Goal: Task Accomplishment & Management: Complete application form

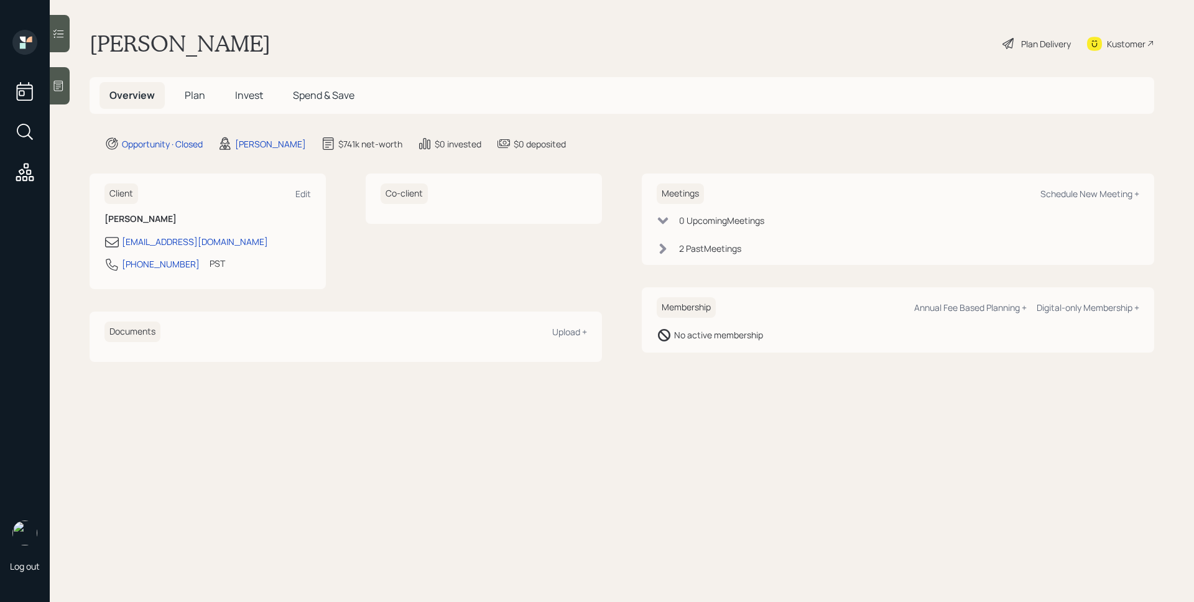
click at [67, 77] on div at bounding box center [60, 85] width 20 height 37
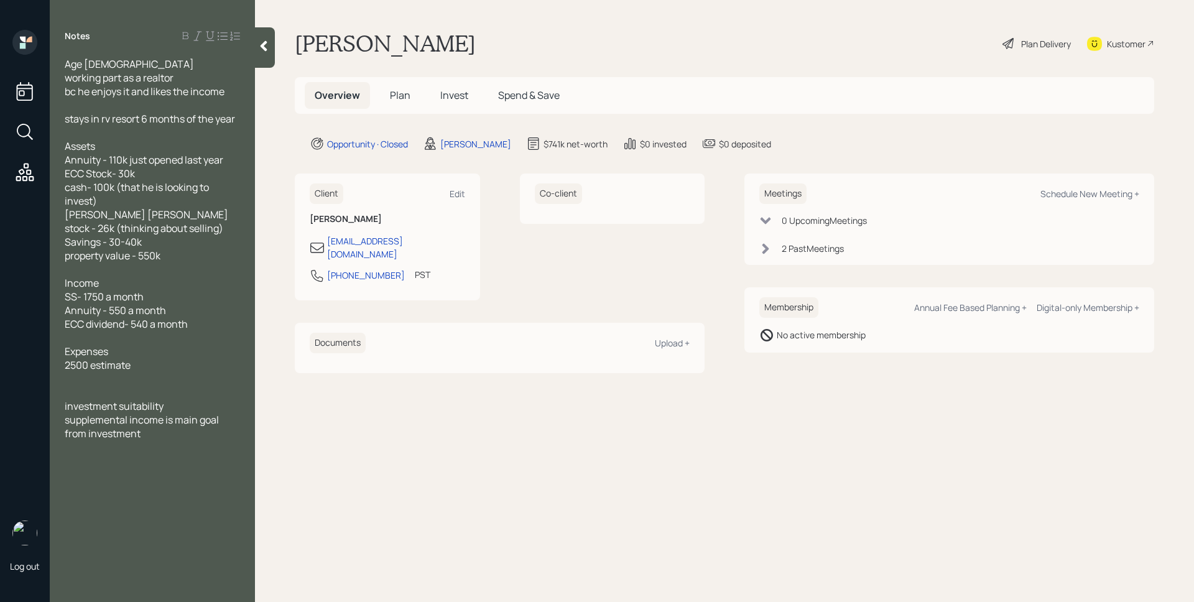
click at [68, 64] on span "Age [DEMOGRAPHIC_DATA] working part as a realtor bc he enjoys it and likes the …" at bounding box center [145, 77] width 160 height 41
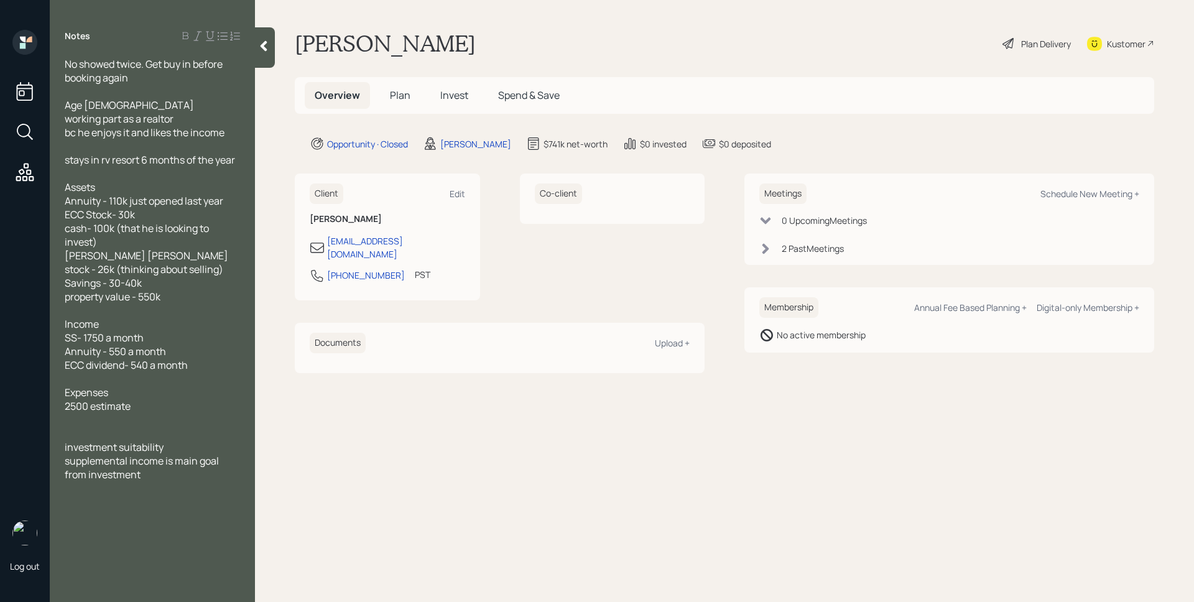
click at [269, 56] on div at bounding box center [265, 47] width 20 height 40
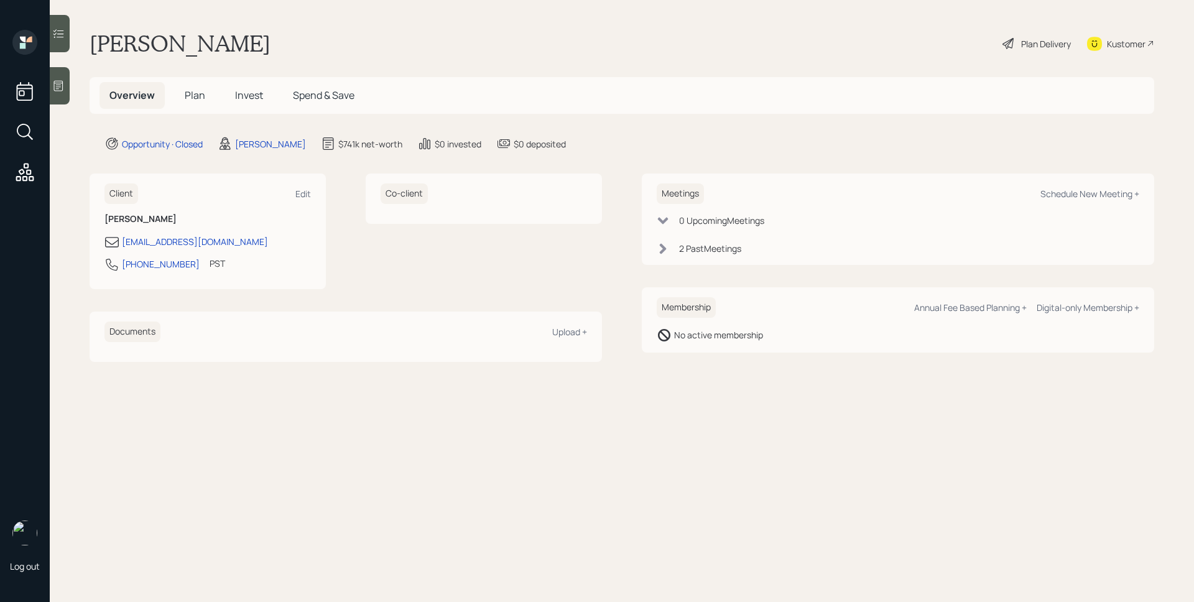
click at [61, 80] on icon at bounding box center [58, 86] width 12 height 12
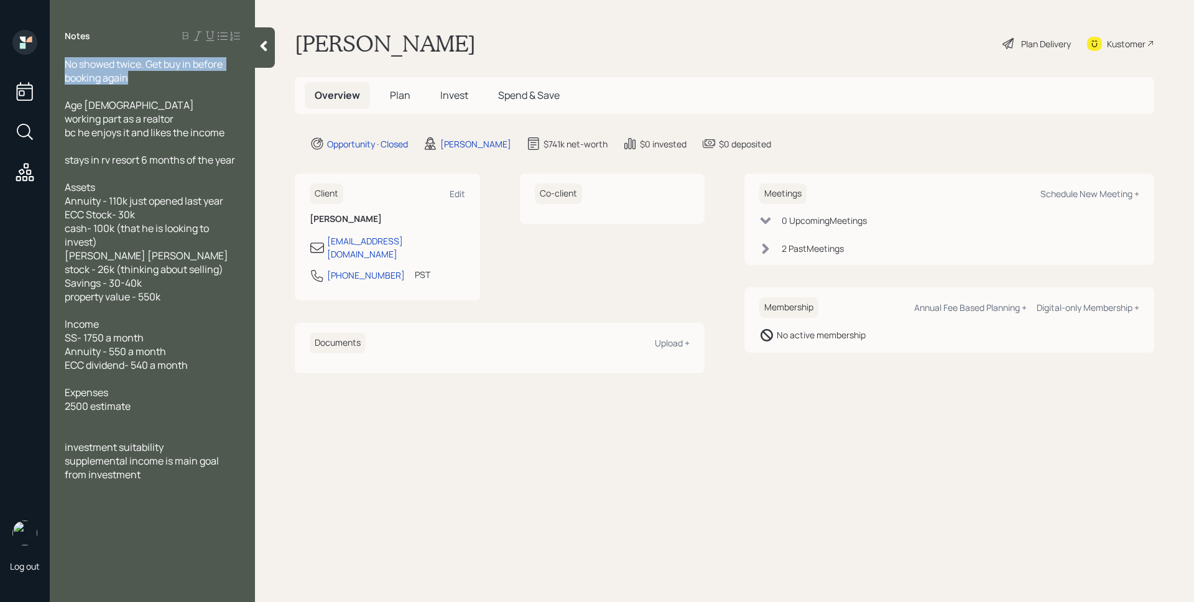
drag, startPoint x: 145, startPoint y: 85, endPoint x: 58, endPoint y: 61, distance: 89.6
click at [58, 61] on div "No showed twice. Get buy in before booking again Age [DEMOGRAPHIC_DATA] working…" at bounding box center [152, 269] width 205 height 424
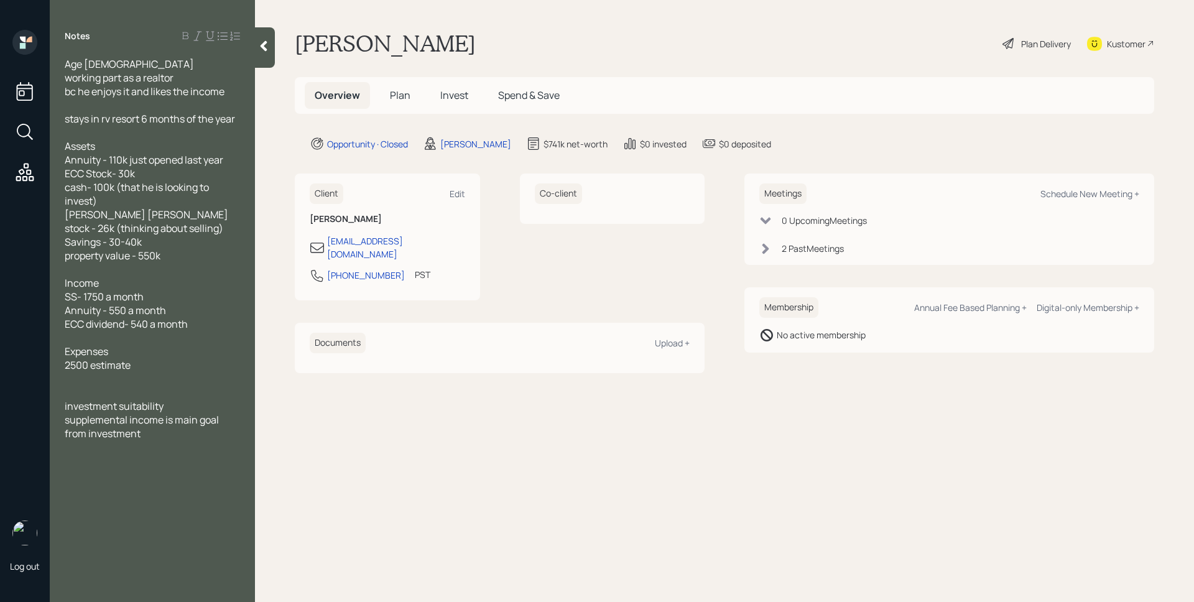
click at [409, 100] on span "Plan" at bounding box center [400, 95] width 21 height 14
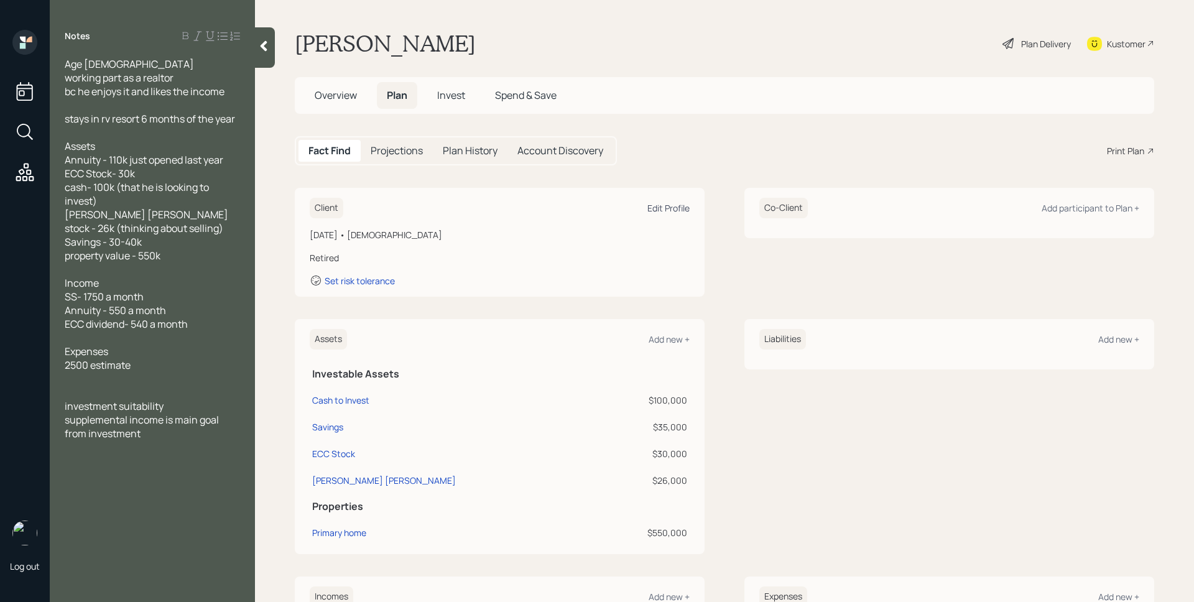
click at [678, 203] on div "Edit Profile" at bounding box center [668, 208] width 42 height 12
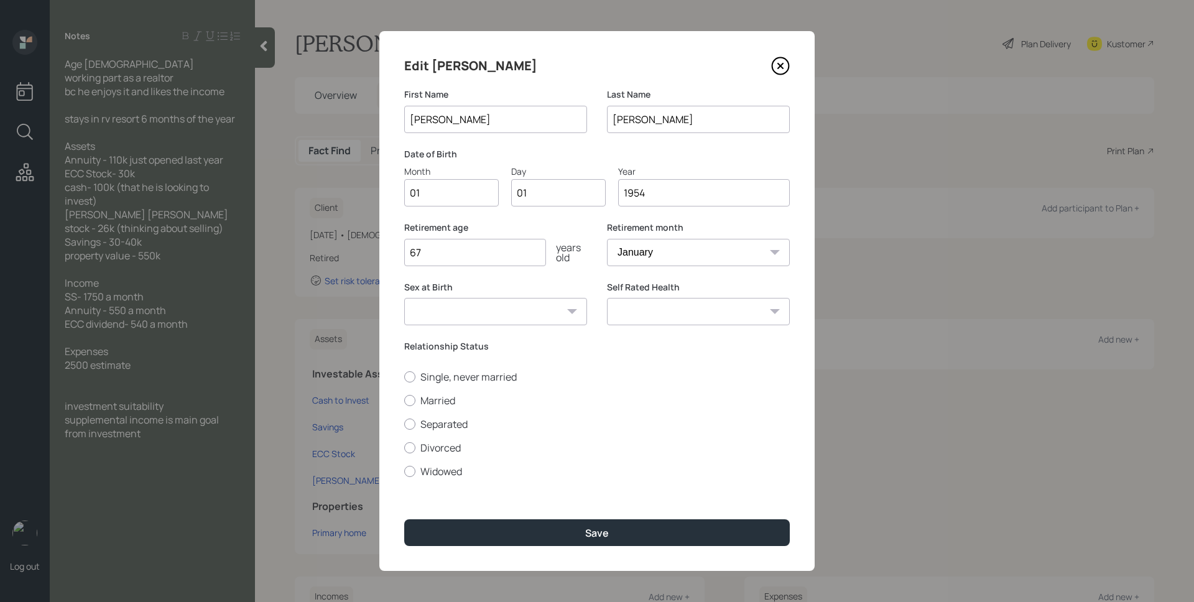
click at [486, 196] on input "01" at bounding box center [451, 192] width 94 height 27
type input "12"
type input "0"
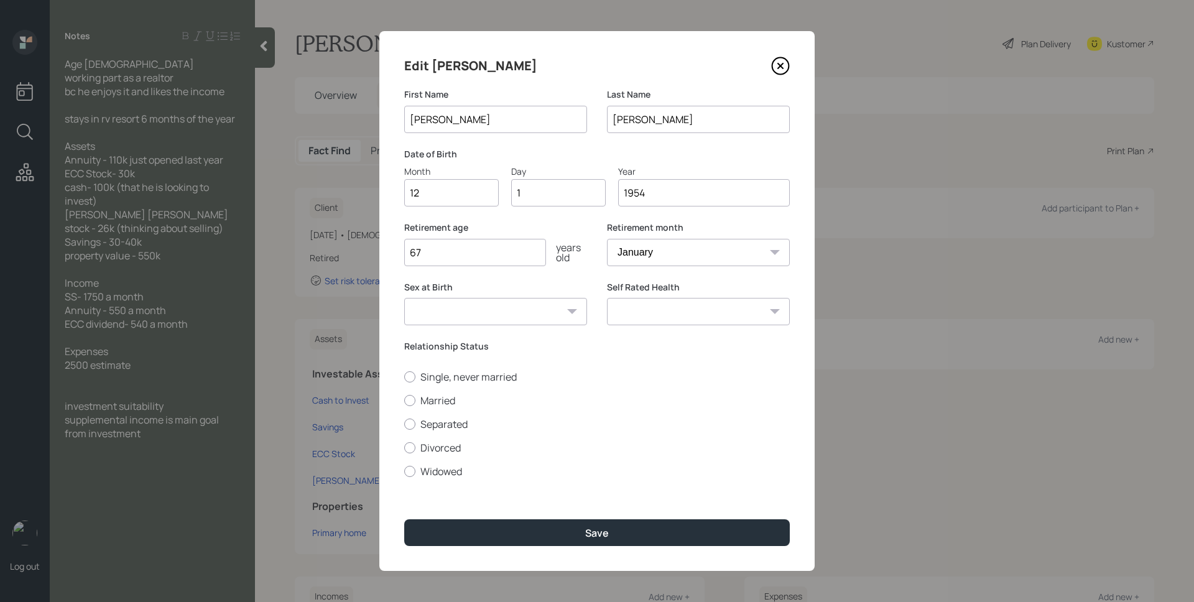
type input "14"
click at [507, 255] on input "67" at bounding box center [475, 252] width 142 height 27
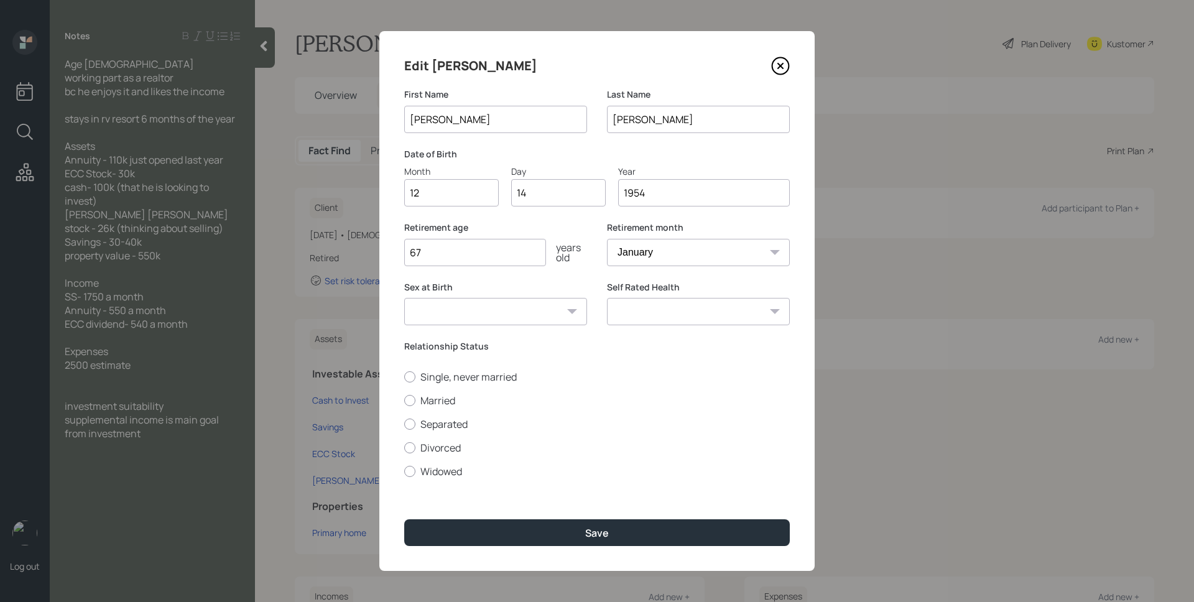
drag, startPoint x: 475, startPoint y: 266, endPoint x: 407, endPoint y: 250, distance: 69.7
click at [407, 250] on div "Retirement age 67 years old" at bounding box center [495, 251] width 183 height 60
click at [472, 259] on input "67" at bounding box center [475, 252] width 142 height 27
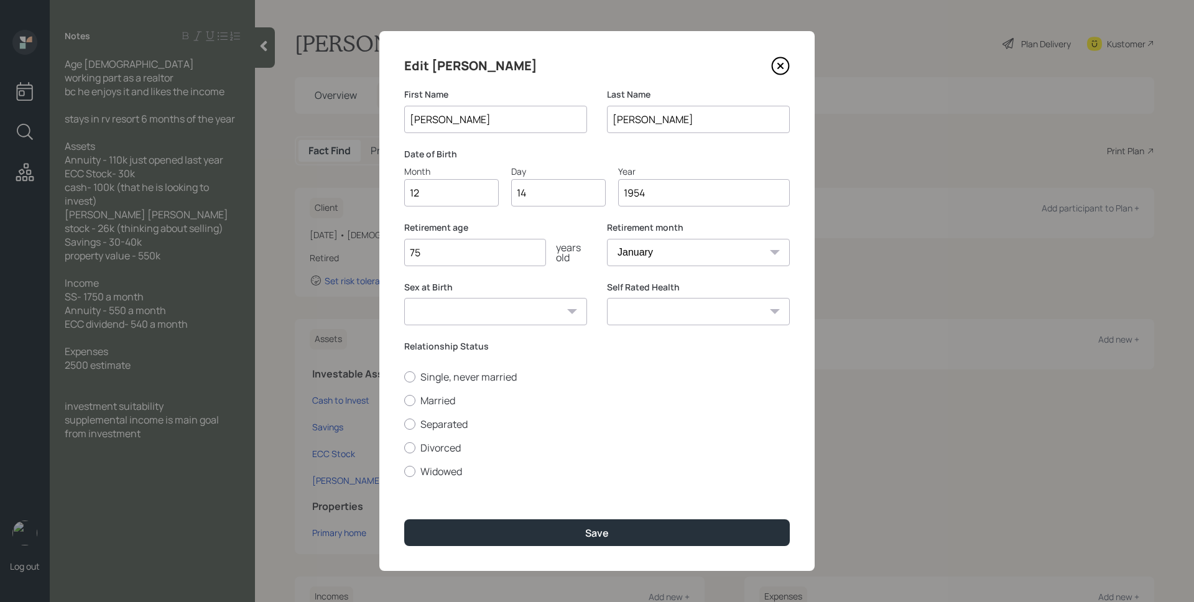
type input "75"
click at [696, 254] on select "January February March April May June July August September October November De…" at bounding box center [698, 252] width 183 height 27
select select "12"
click at [607, 239] on select "January February March April May June July August September October November De…" at bounding box center [698, 252] width 183 height 27
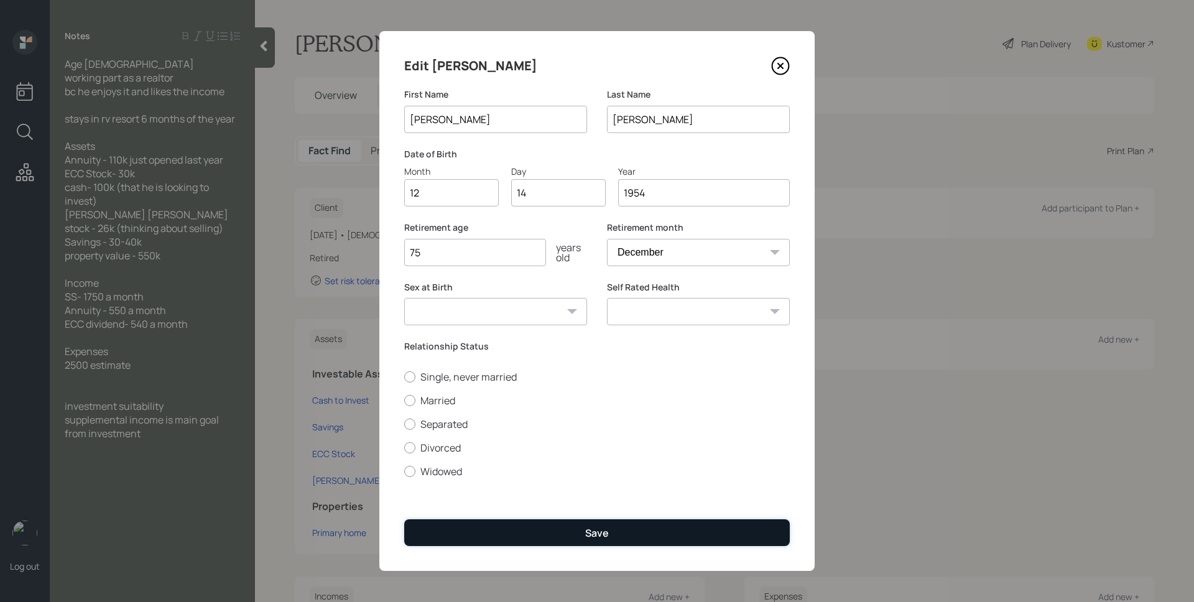
click at [541, 540] on button "Save" at bounding box center [596, 532] width 385 height 27
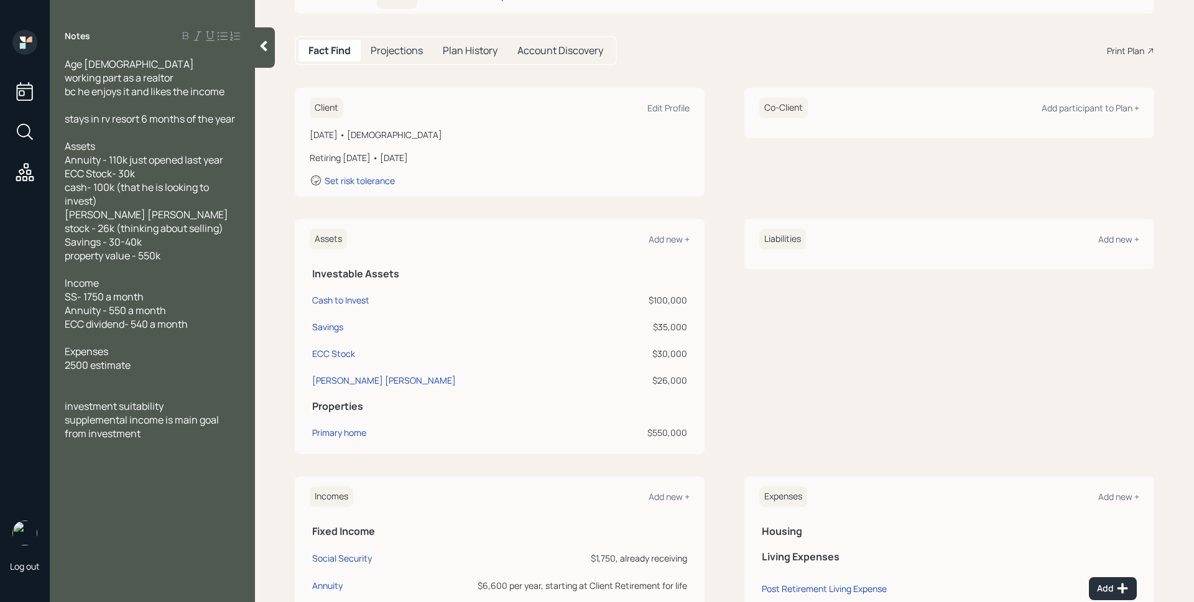
scroll to position [24, 0]
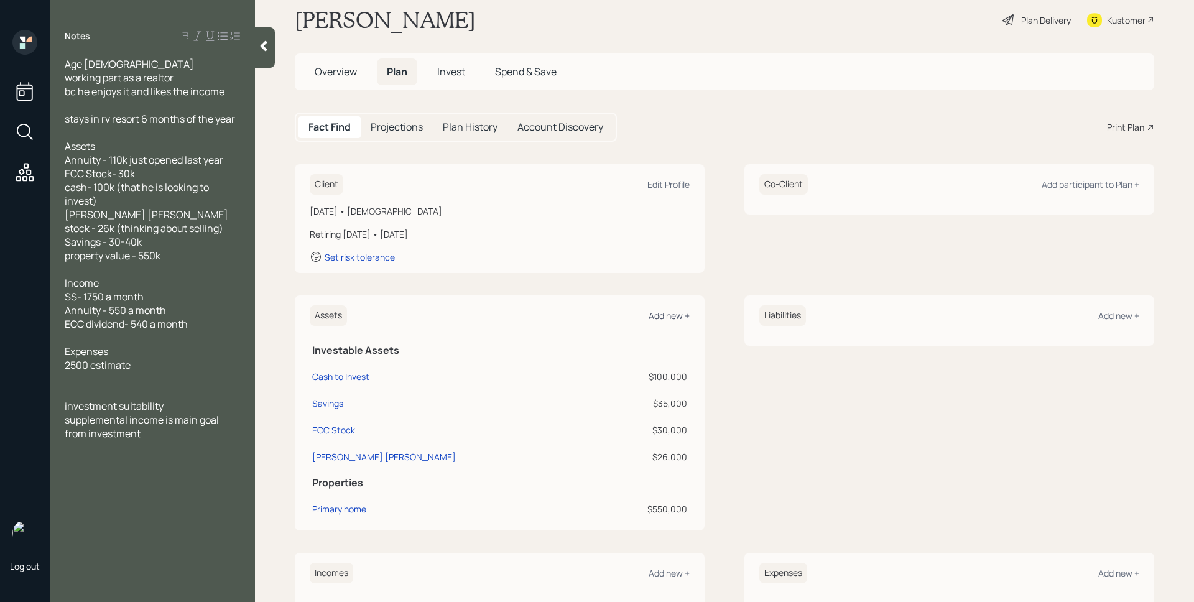
click at [656, 314] on div "Add new +" at bounding box center [668, 316] width 41 height 12
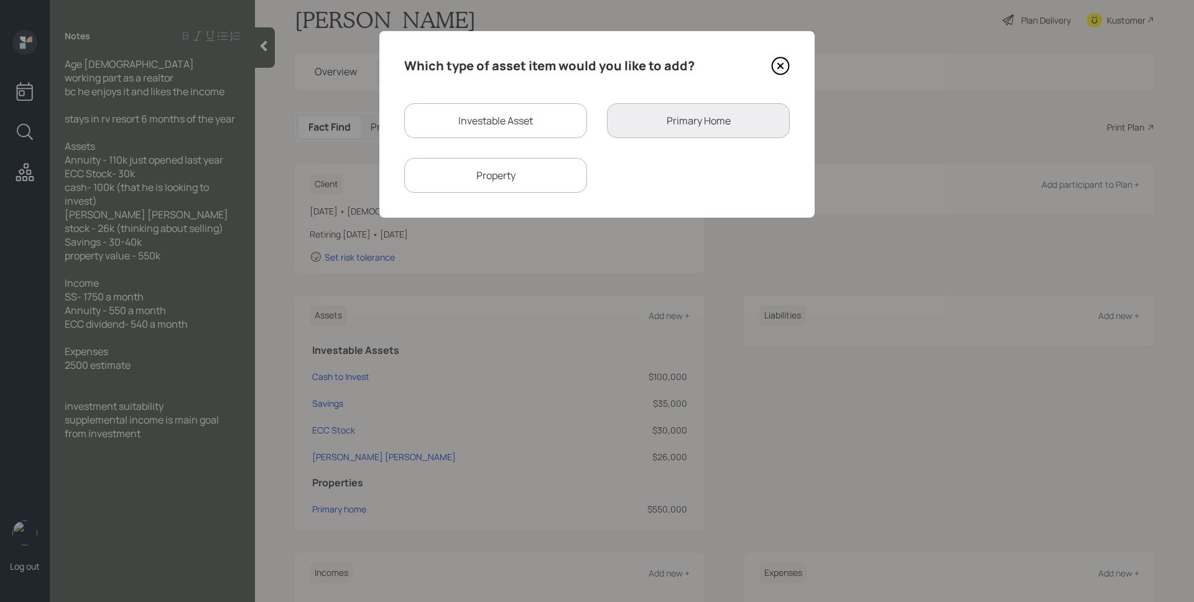
click at [486, 118] on div "Investable Asset" at bounding box center [495, 120] width 183 height 35
select select "taxable"
select select "balanced"
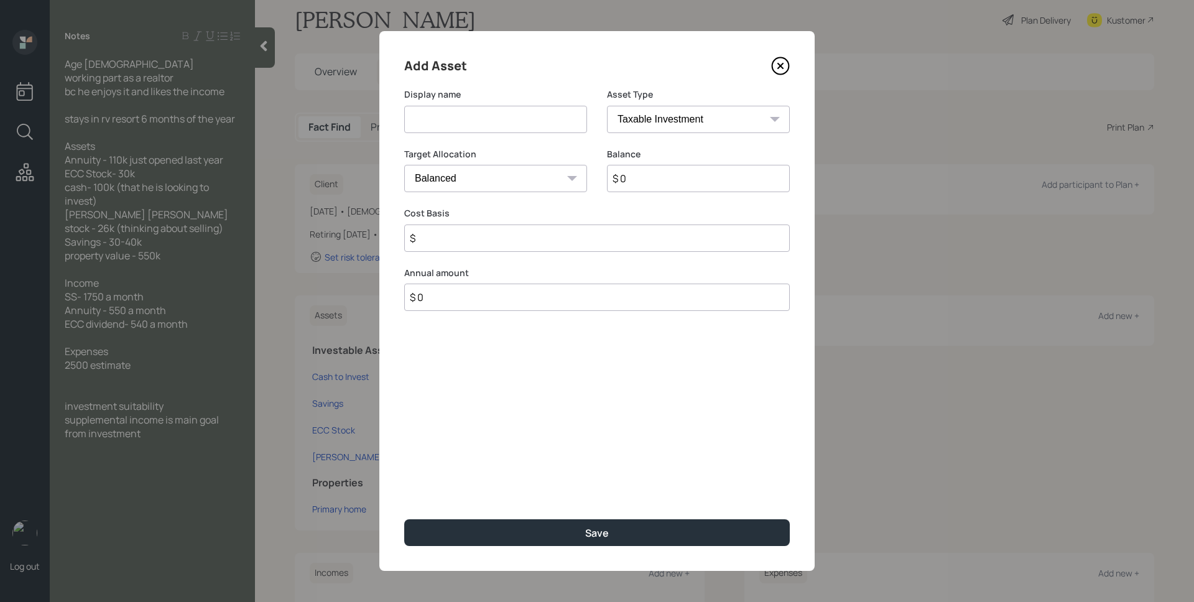
click at [518, 120] on input at bounding box center [495, 119] width 183 height 27
type input "Annuity"
click at [689, 113] on select "SEP IRA IRA Roth IRA 401(k) Roth 401(k) 403(b) Roth 403(b) 457(b) Roth 457(b) H…" at bounding box center [698, 119] width 183 height 27
select select "ira"
click at [607, 106] on select "SEP IRA IRA Roth IRA 401(k) Roth 401(k) 403(b) Roth 403(b) 457(b) Roth 457(b) H…" at bounding box center [698, 119] width 183 height 27
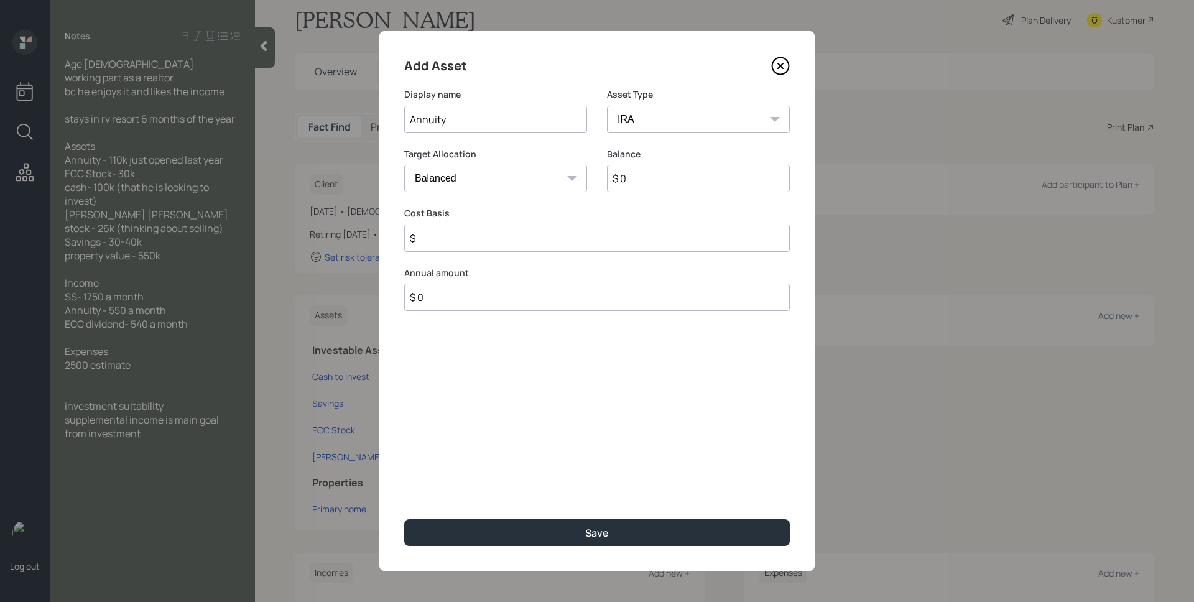
type input "$"
click at [664, 178] on input "$ 0" at bounding box center [698, 178] width 183 height 27
type input "$ 110,000"
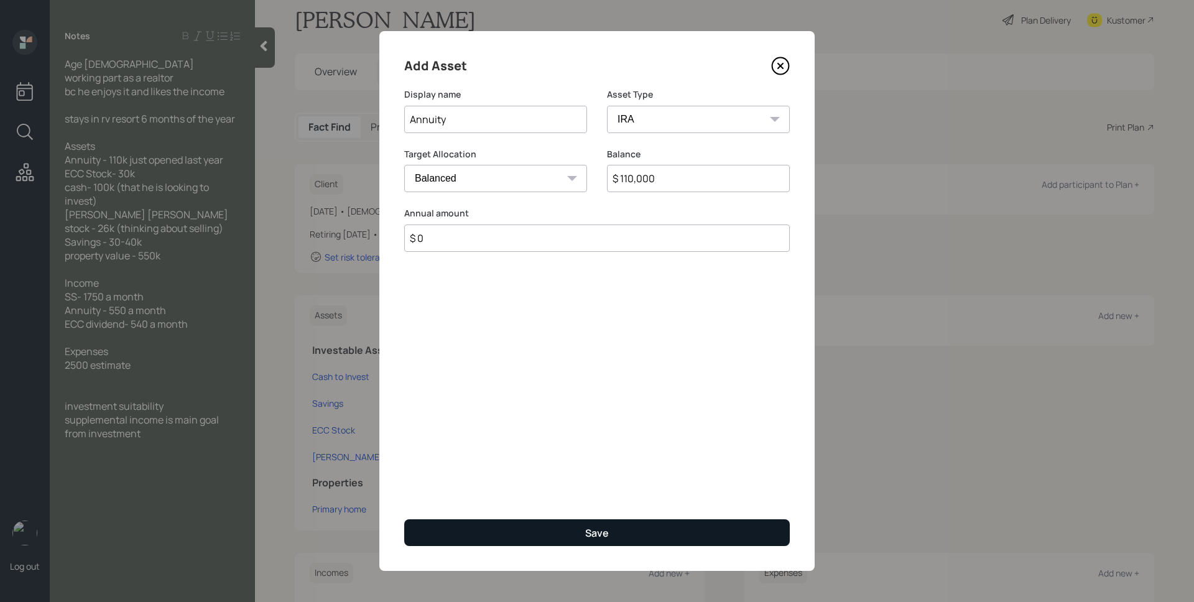
type input "$ 0"
click at [615, 532] on button "Save" at bounding box center [596, 532] width 385 height 27
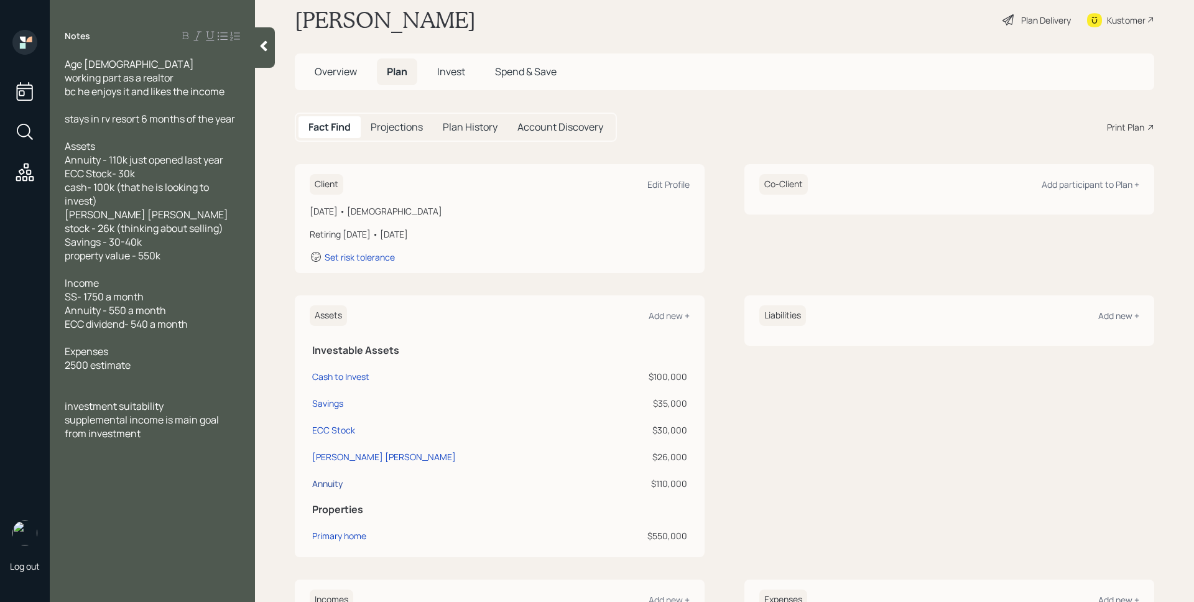
click at [328, 479] on div "Annuity" at bounding box center [327, 483] width 30 height 13
select select "ira"
select select "balanced"
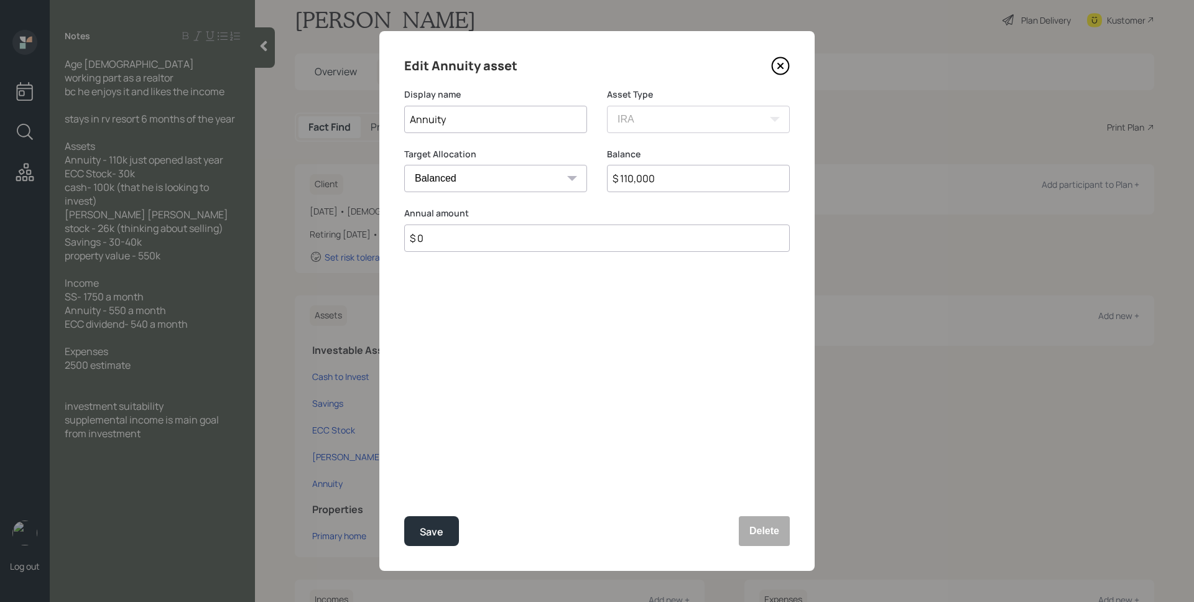
click at [509, 119] on input "Annuity" at bounding box center [495, 119] width 183 height 27
type input "Annuity"
click at [424, 538] on div "Save" at bounding box center [432, 531] width 24 height 17
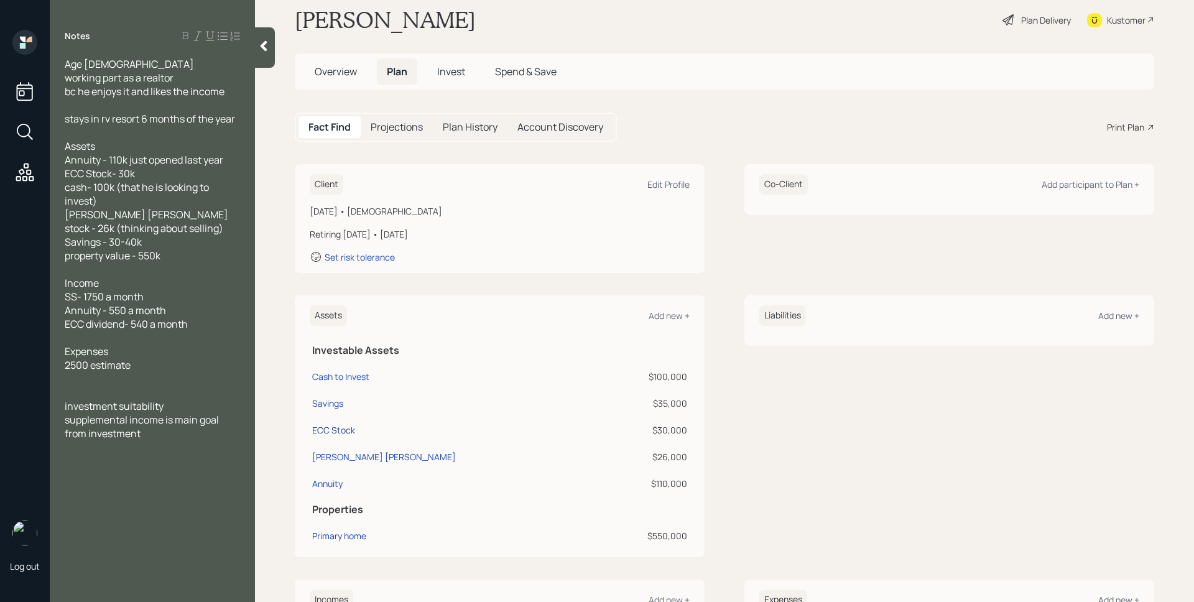
click at [333, 436] on div "ECC Stock" at bounding box center [333, 429] width 43 height 13
select select "taxable"
select select "balanced"
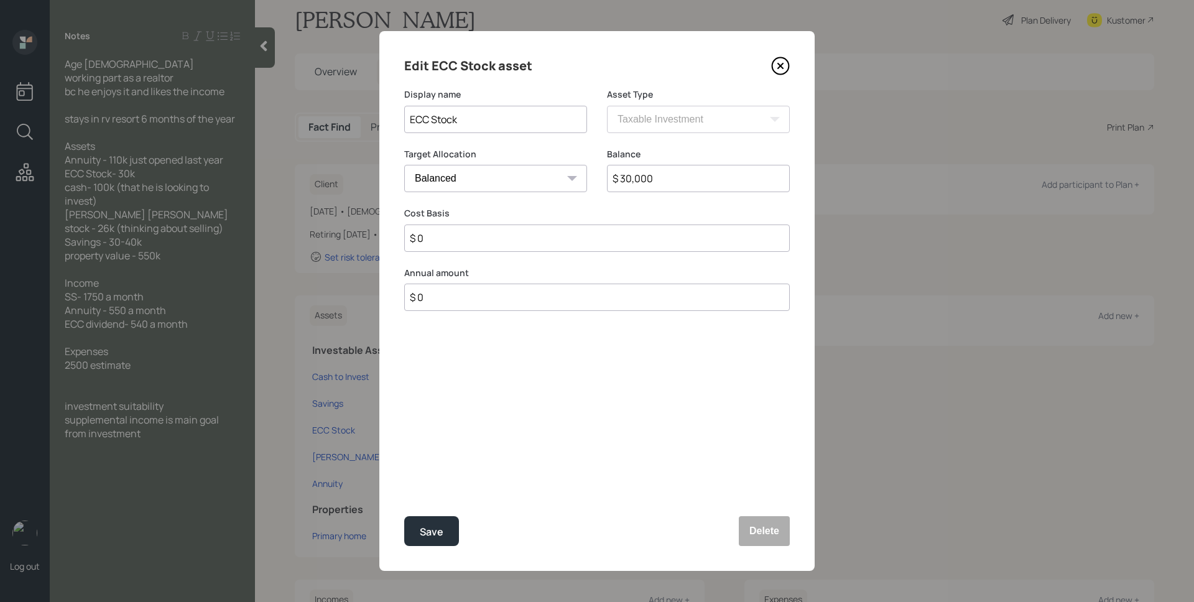
click at [675, 186] on input "$ 30,000" at bounding box center [698, 178] width 183 height 27
type input "$ 24,000"
click at [778, 533] on button "Delete" at bounding box center [764, 531] width 51 height 30
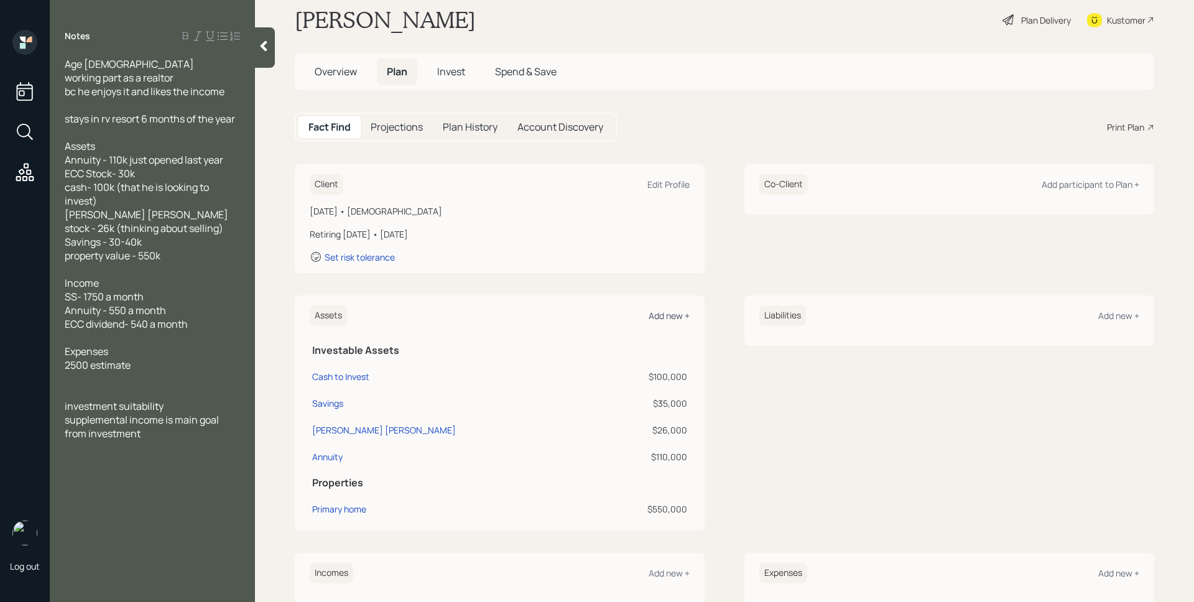
click at [661, 306] on div "Assets Add new +" at bounding box center [500, 315] width 380 height 21
click at [661, 316] on div "Add new +" at bounding box center [668, 316] width 41 height 12
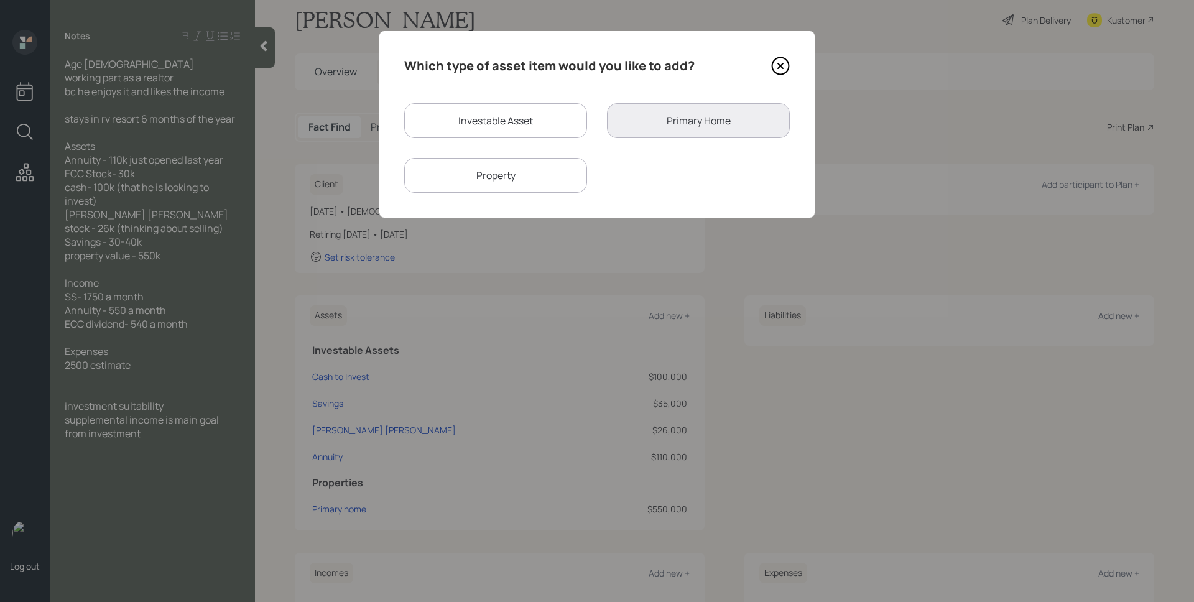
click at [488, 118] on div "Investable Asset" at bounding box center [495, 120] width 183 height 35
select select "taxable"
select select "balanced"
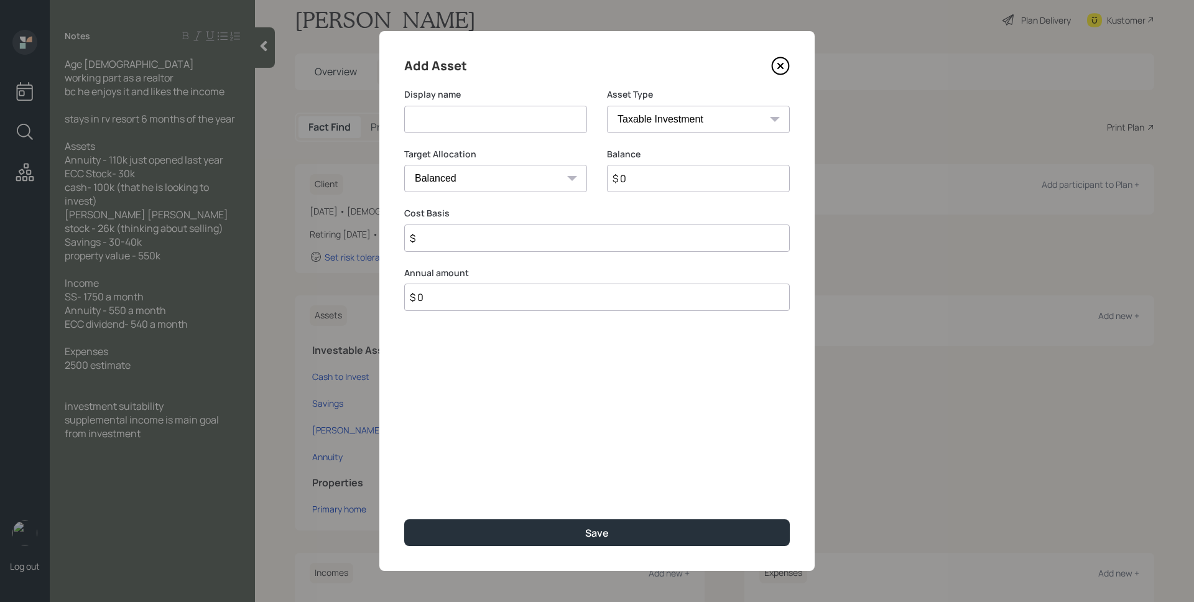
click at [488, 118] on input at bounding box center [495, 119] width 183 height 27
type input "ECC Roth IRA"
click at [638, 113] on select "SEP IRA IRA Roth IRA 401(k) Roth 401(k) 403(b) Roth 403(b) 457(b) Roth 457(b) H…" at bounding box center [698, 119] width 183 height 27
select select "roth_ira"
click at [607, 106] on select "SEP IRA IRA Roth IRA 401(k) Roth 401(k) 403(b) Roth 403(b) 457(b) Roth 457(b) H…" at bounding box center [698, 119] width 183 height 27
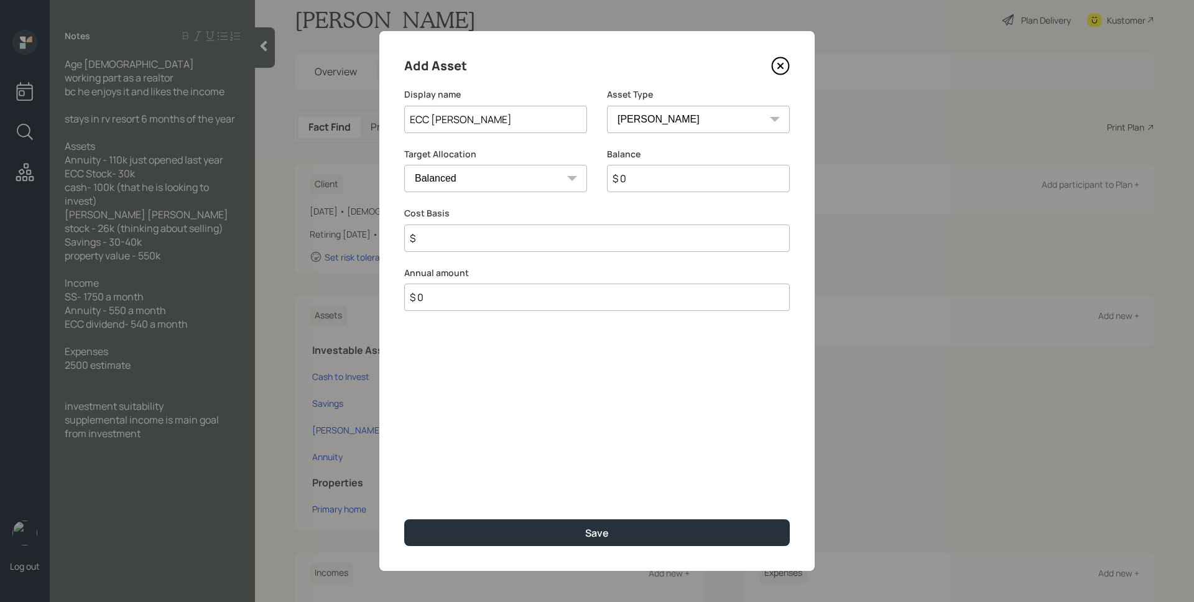
type input "$"
click at [681, 183] on input "$ 0" at bounding box center [698, 178] width 183 height 27
type input "$ 24,000"
type input "$ 0"
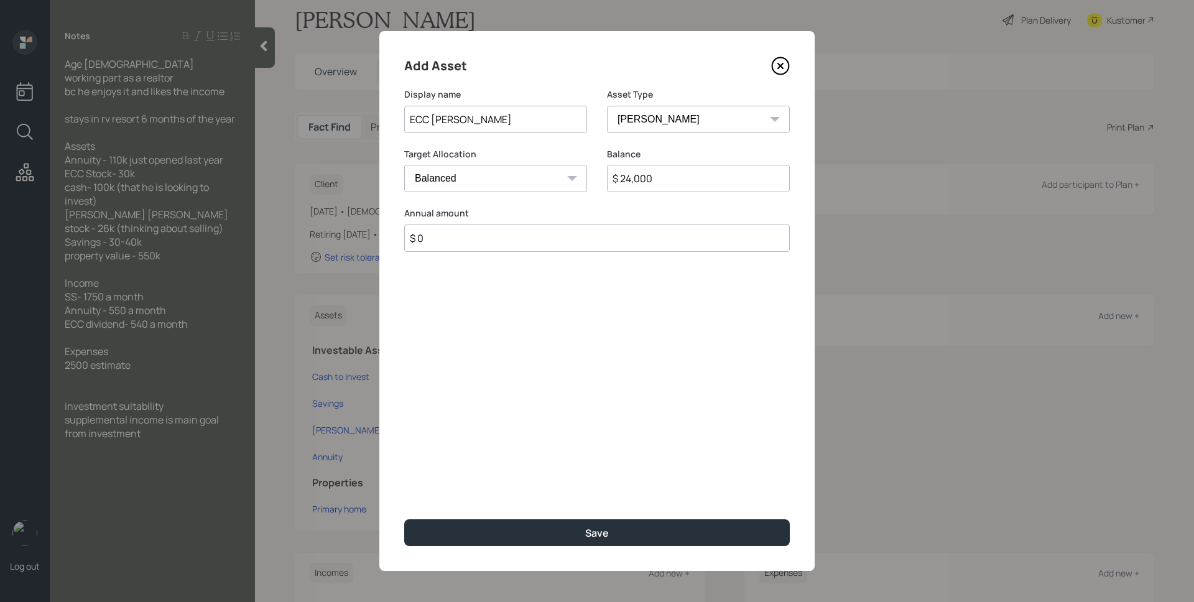
click at [404, 519] on button "Save" at bounding box center [596, 532] width 385 height 27
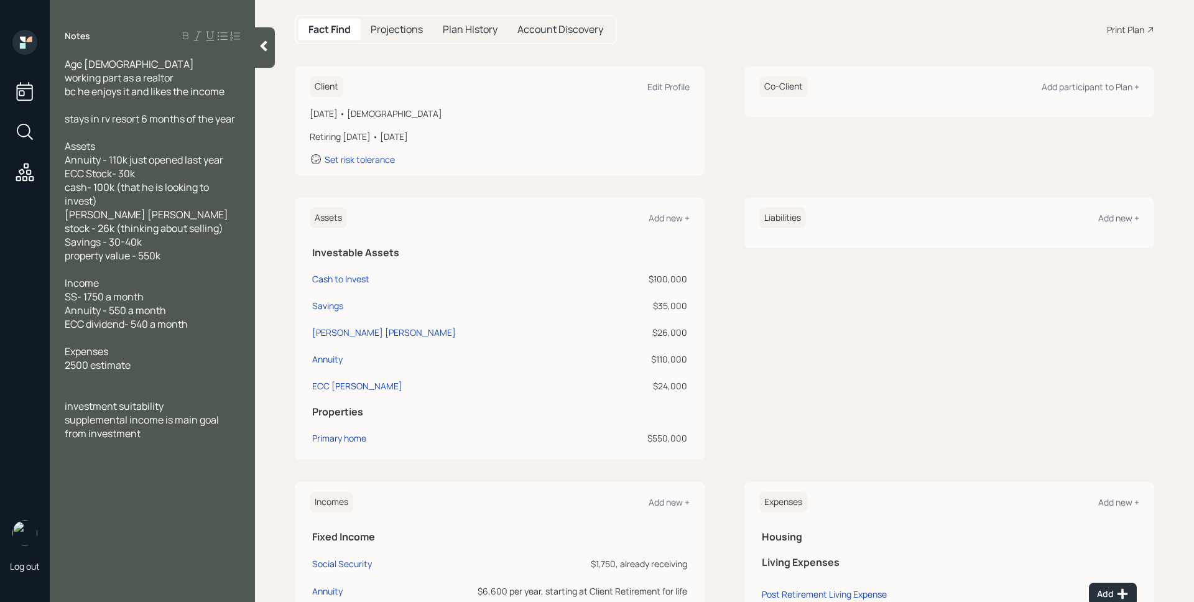
scroll to position [269, 0]
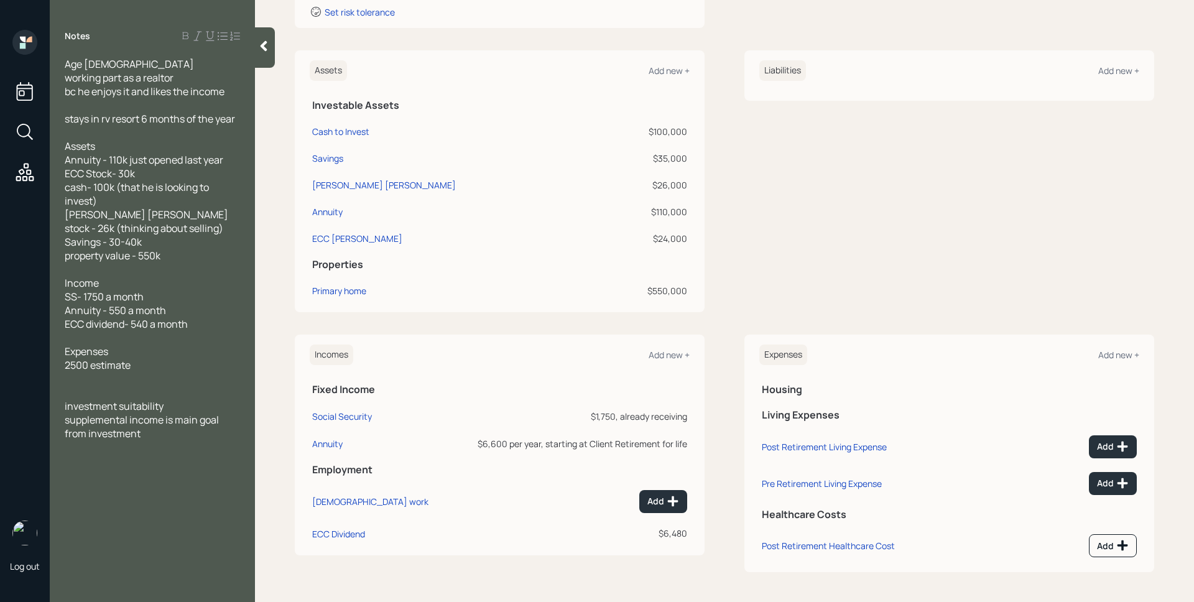
click at [668, 346] on div "Incomes Add new +" at bounding box center [500, 354] width 380 height 21
click at [677, 354] on div "Add new +" at bounding box center [668, 355] width 41 height 12
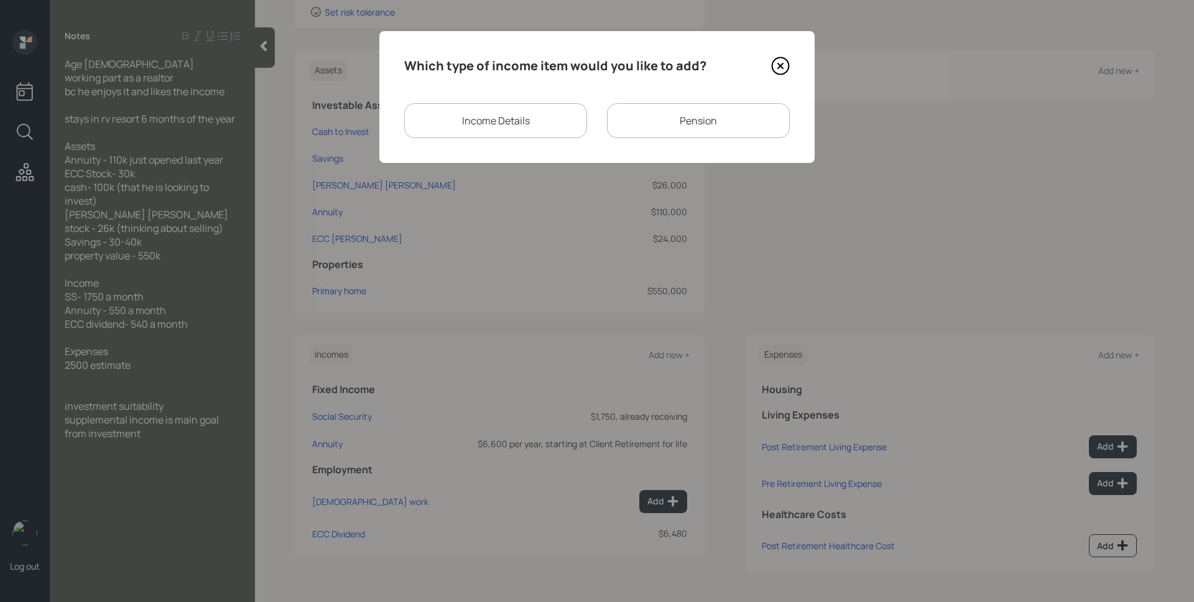
click at [486, 115] on div "Income Details" at bounding box center [495, 120] width 183 height 35
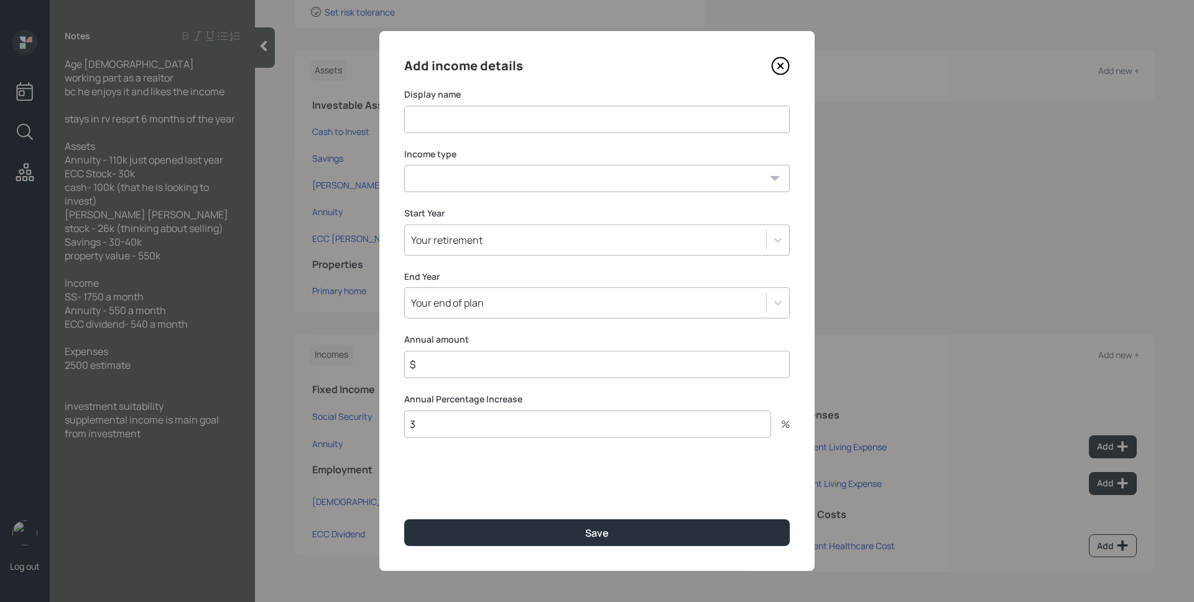
click at [488, 113] on input at bounding box center [596, 119] width 385 height 27
type input "ECC Dividends"
click at [454, 200] on div "Add income details Display name ECC Dividends Income type Full-time work Part-t…" at bounding box center [596, 301] width 435 height 540
click at [453, 183] on select "Full-time work Part-time work Self employment Other" at bounding box center [596, 178] width 385 height 27
select select "other"
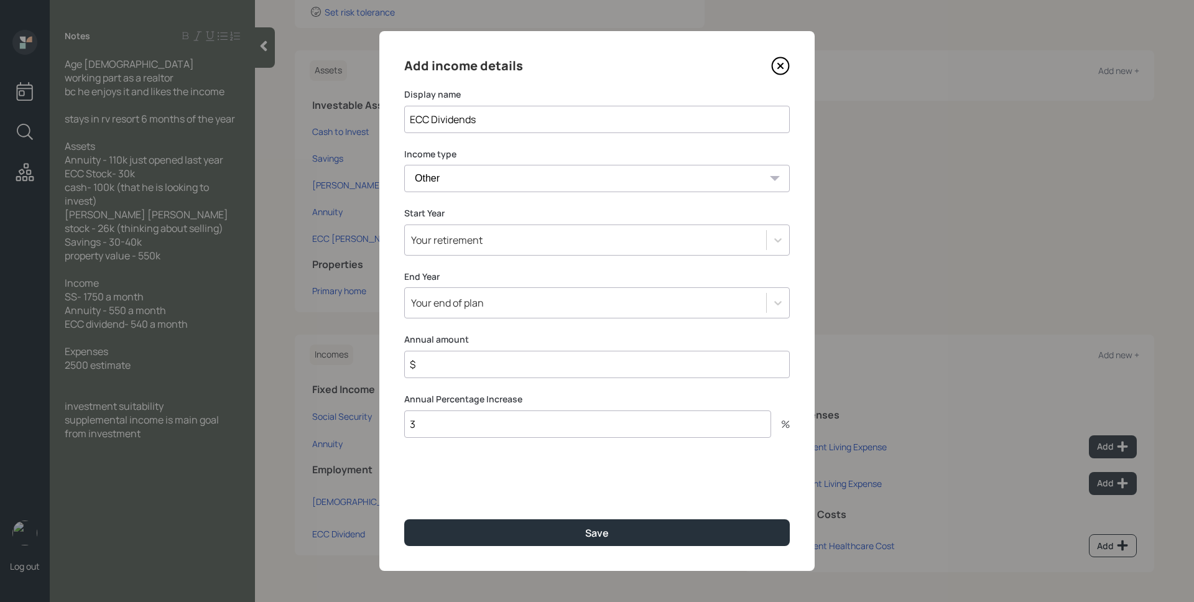
click at [404, 165] on select "Full-time work Part-time work Self employment Other" at bounding box center [596, 178] width 385 height 27
select select "tax_free"
click at [404, 224] on select "Tax-free Earned Self Employment Alimony Royalties Pension / Annuity Interest Di…" at bounding box center [596, 237] width 385 height 27
click at [500, 433] on input "$" at bounding box center [596, 423] width 385 height 27
type input "$ 6,480"
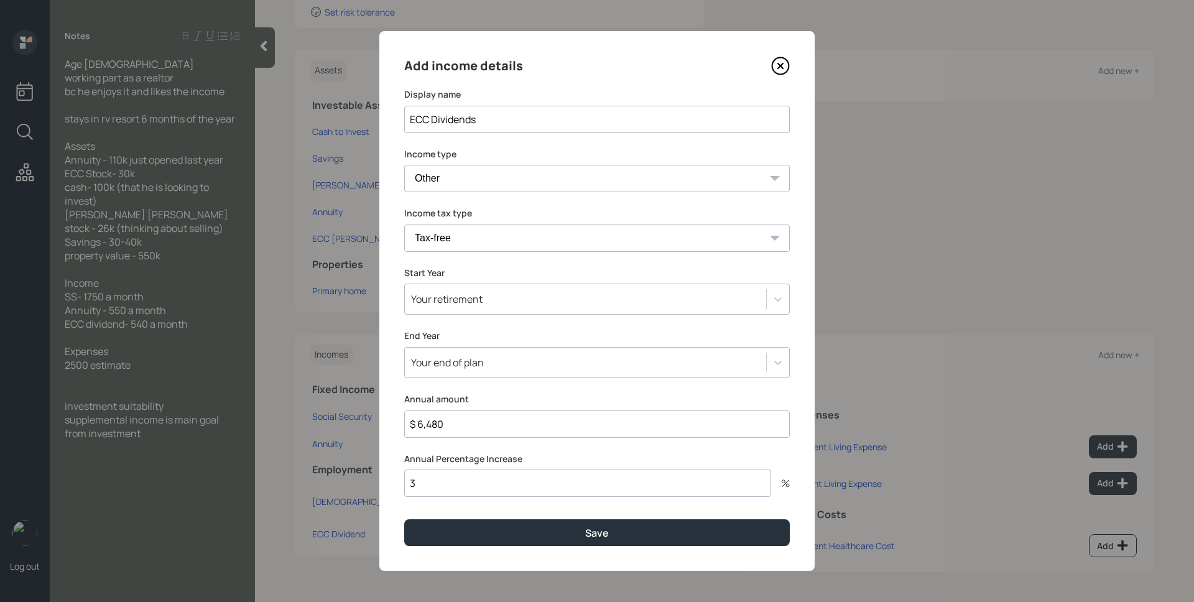
click at [404, 519] on button "Save" at bounding box center [596, 532] width 385 height 27
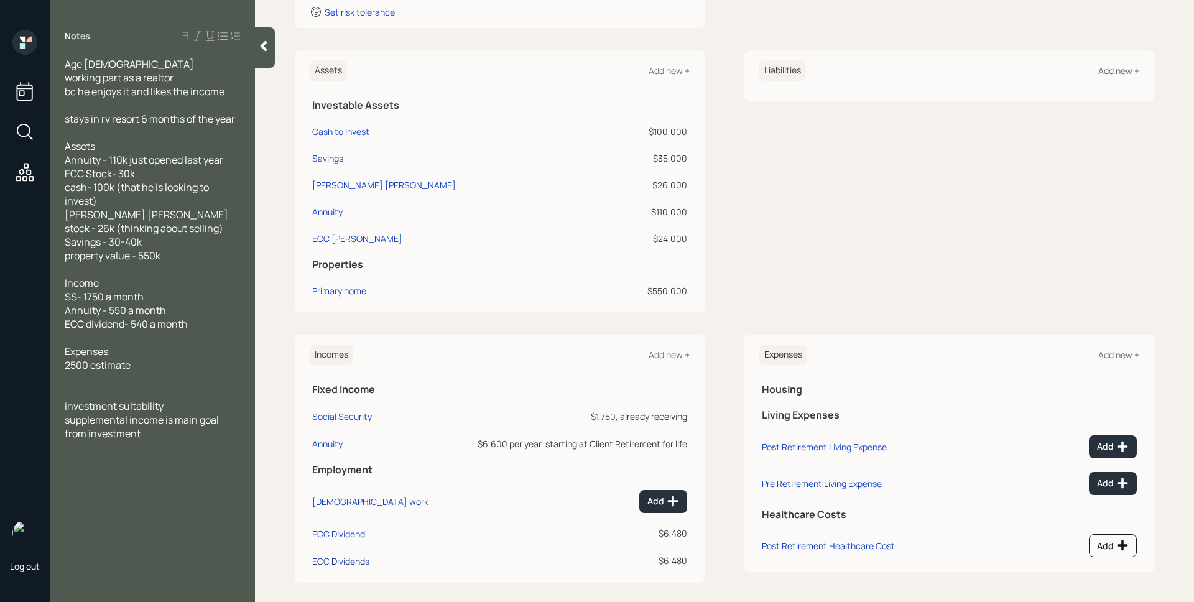
click at [313, 558] on div "ECC Dividends" at bounding box center [340, 561] width 57 height 12
select select "other"
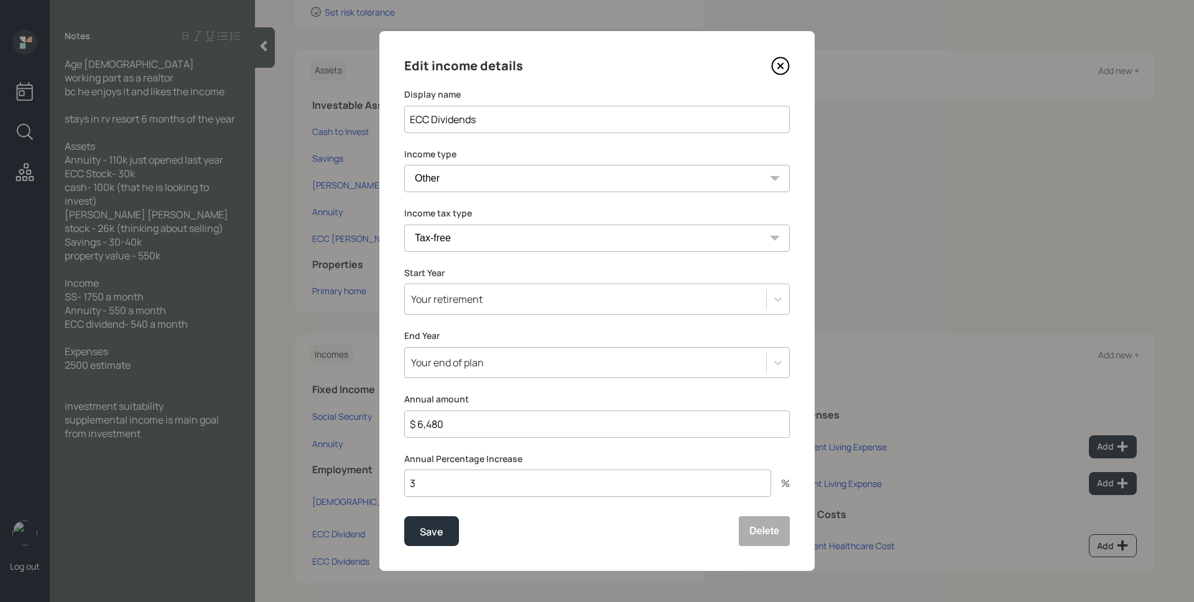
click at [780, 62] on icon at bounding box center [780, 66] width 19 height 19
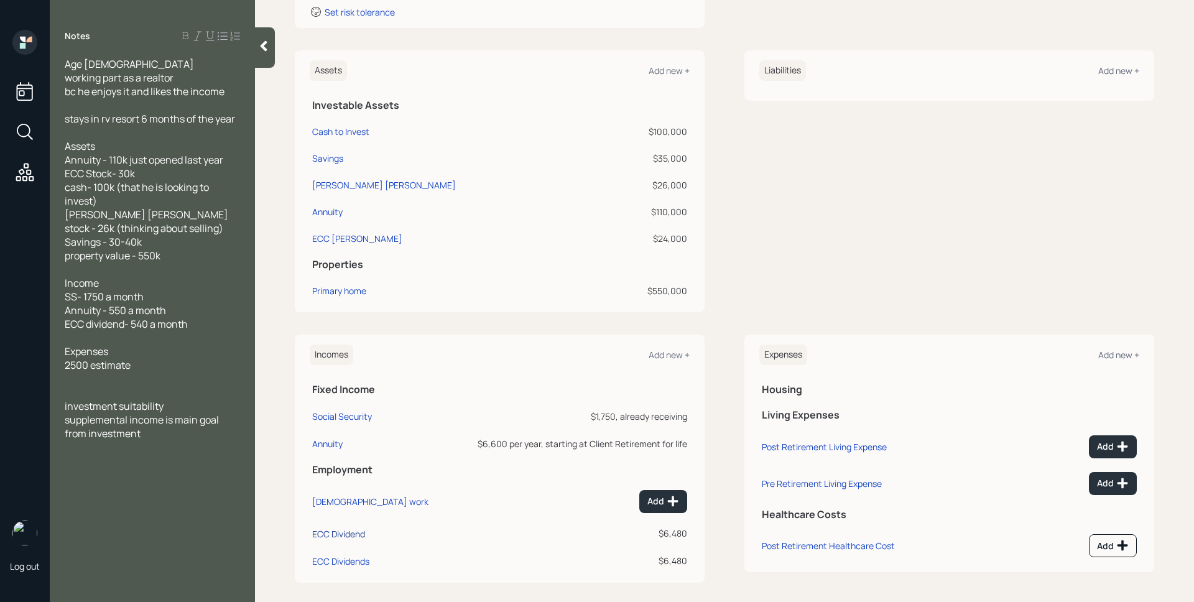
click at [341, 535] on div "ECC Dividend" at bounding box center [338, 534] width 53 height 12
select select "other"
select select "dividend"
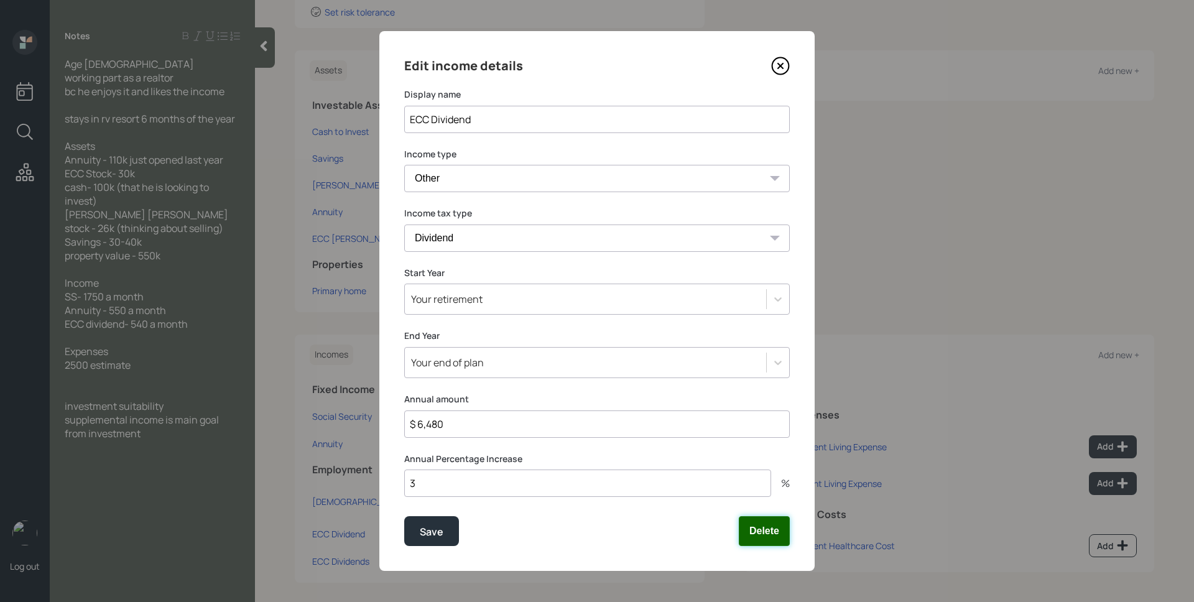
drag, startPoint x: 751, startPoint y: 535, endPoint x: 745, endPoint y: 537, distance: 6.5
click at [751, 535] on button "Delete" at bounding box center [764, 531] width 51 height 30
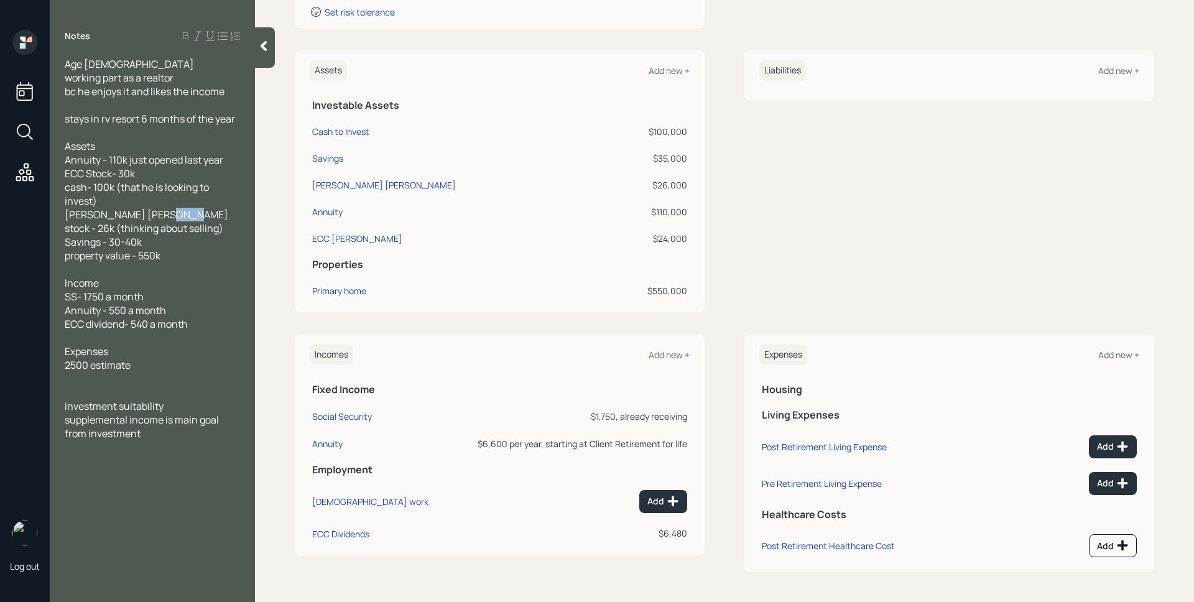
drag, startPoint x: 154, startPoint y: 218, endPoint x: 171, endPoint y: 216, distance: 17.6
click at [171, 216] on span "Assets Annuity - 110k just opened last year ECC Stock- 30k cash- 100k (that he …" at bounding box center [147, 200] width 165 height 123
click at [329, 183] on div "Fannie Mae" at bounding box center [384, 184] width 144 height 13
select select "taxable"
select select "conservative"
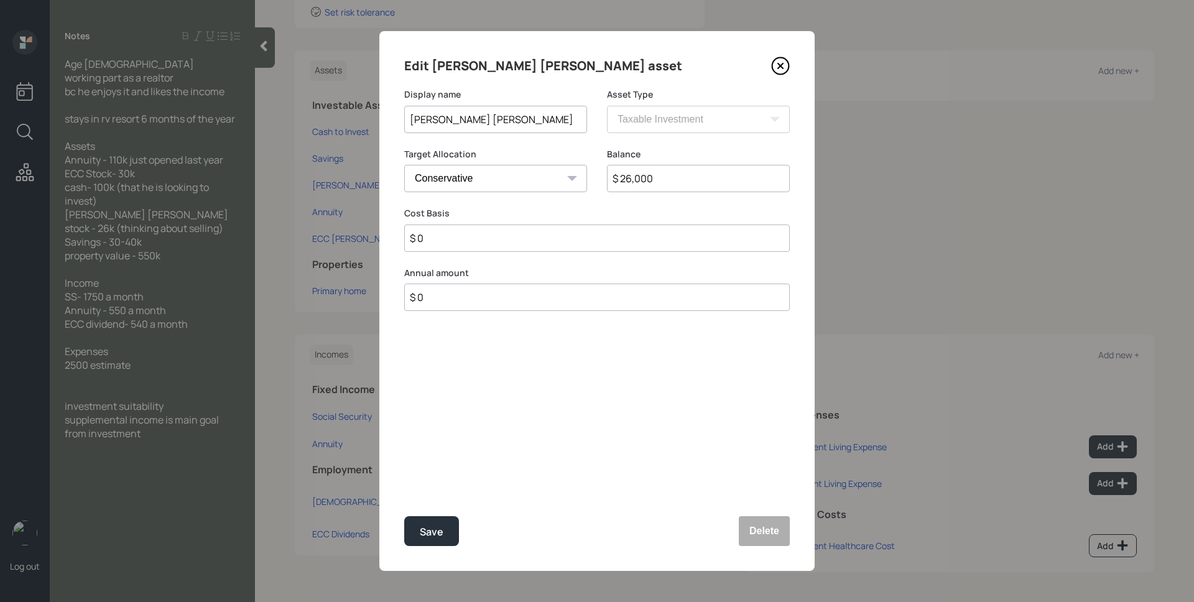
drag, startPoint x: 685, startPoint y: 181, endPoint x: 616, endPoint y: 171, distance: 69.7
click at [622, 171] on input "$ 26,000" at bounding box center [698, 178] width 183 height 27
type input "$ 24,000"
click at [778, 537] on button "Delete" at bounding box center [764, 531] width 51 height 30
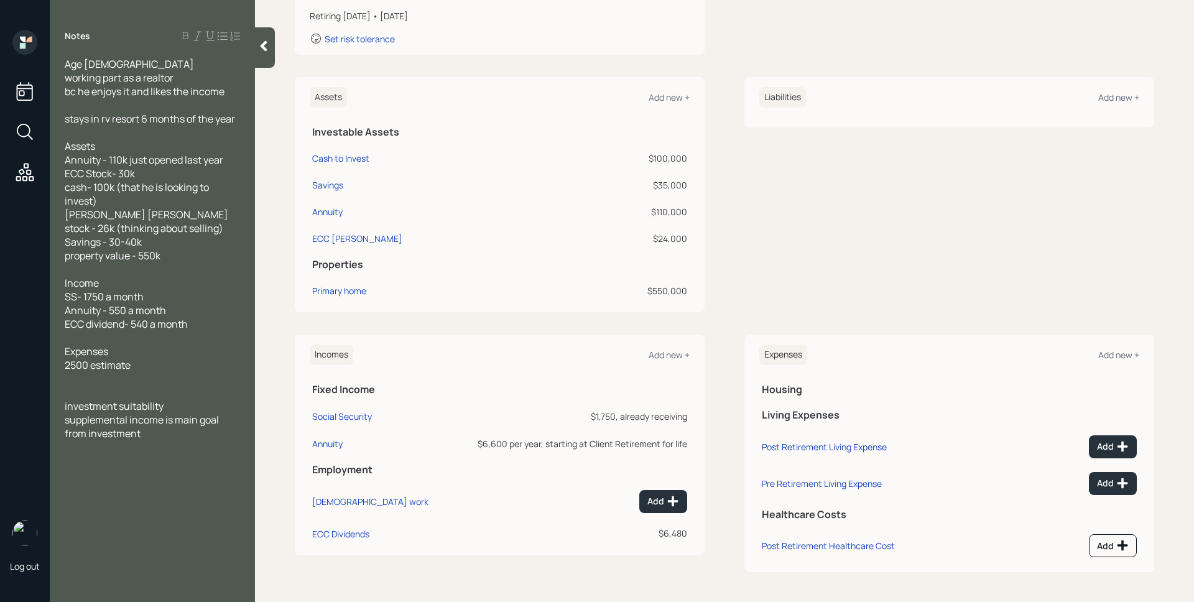
click at [679, 90] on div "Assets Add new +" at bounding box center [500, 97] width 380 height 21
click at [656, 96] on div "Add new +" at bounding box center [668, 97] width 41 height 12
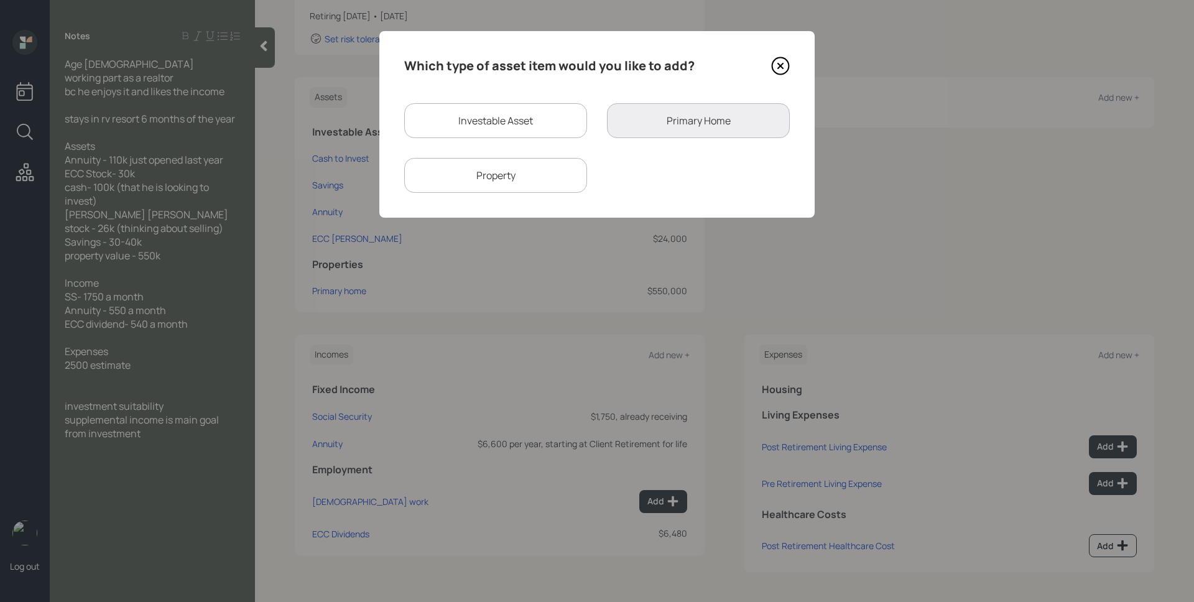
click at [459, 117] on div "Investable Asset" at bounding box center [495, 120] width 183 height 35
select select "taxable"
select select "balanced"
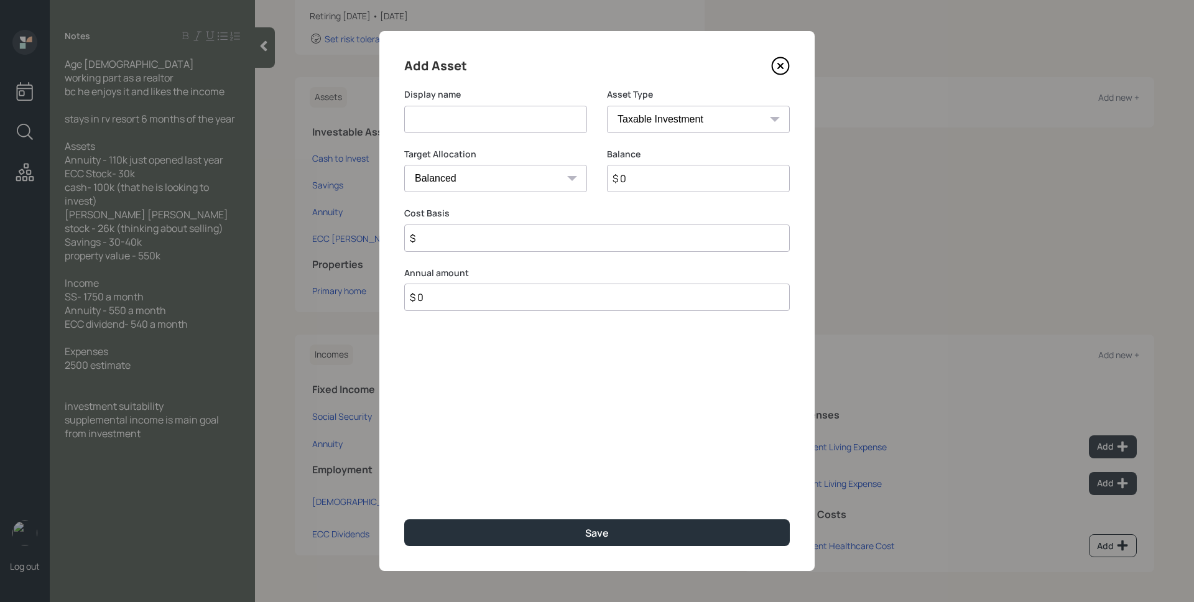
click at [471, 118] on input at bounding box center [495, 119] width 183 height 27
type input "Fannie Mae Roth"
click at [725, 118] on select "SEP IRA IRA Roth IRA 401(k) Roth 401(k) 403(b) Roth 403(b) 457(b) Roth 457(b) H…" at bounding box center [698, 119] width 183 height 27
select select "roth_ira"
click at [607, 106] on select "SEP IRA IRA Roth IRA 401(k) Roth 401(k) 403(b) Roth 403(b) 457(b) Roth 457(b) H…" at bounding box center [698, 119] width 183 height 27
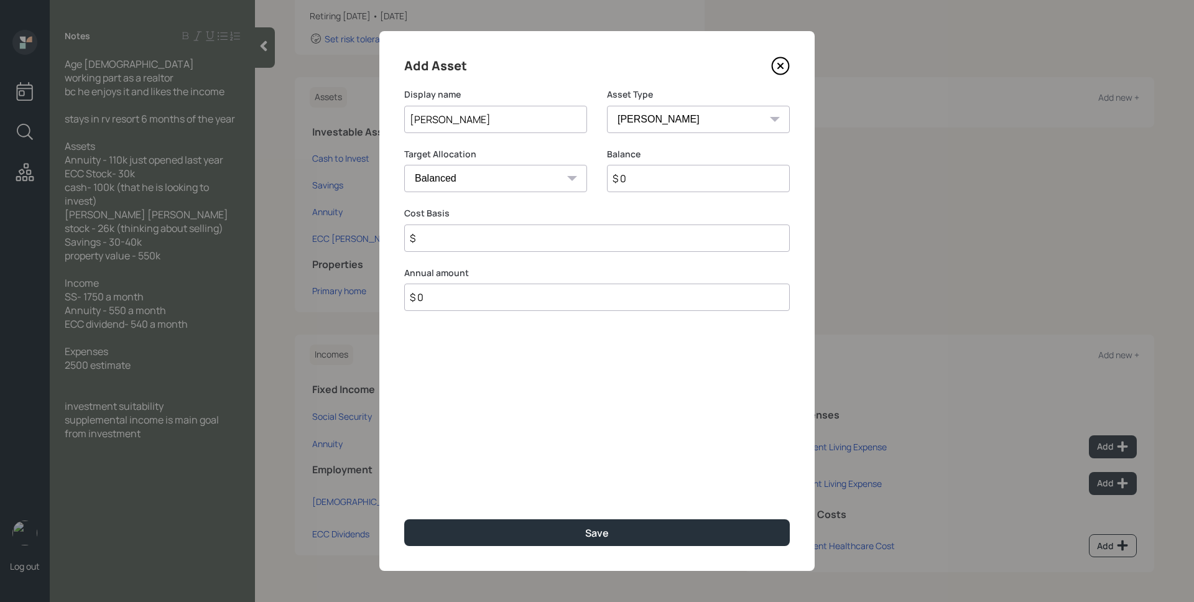
type input "$"
click at [666, 190] on input "$ 0" at bounding box center [698, 178] width 183 height 27
click at [666, 189] on input "$ 0" at bounding box center [698, 178] width 183 height 27
type input "$ 24,000"
type input "$ 0"
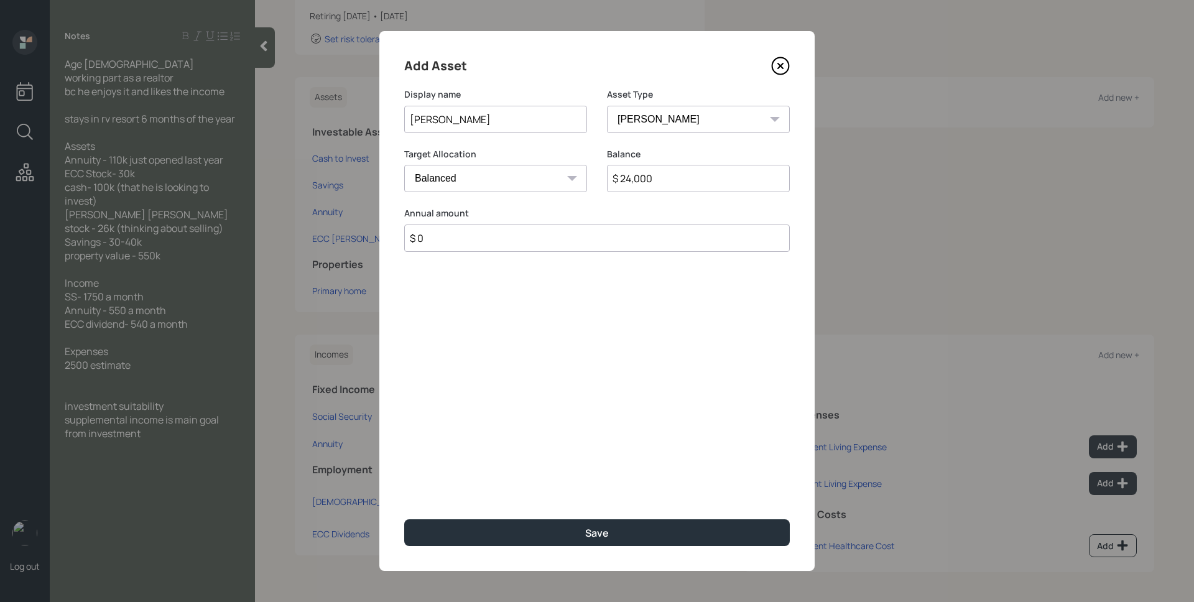
click at [404, 519] on button "Save" at bounding box center [596, 532] width 385 height 27
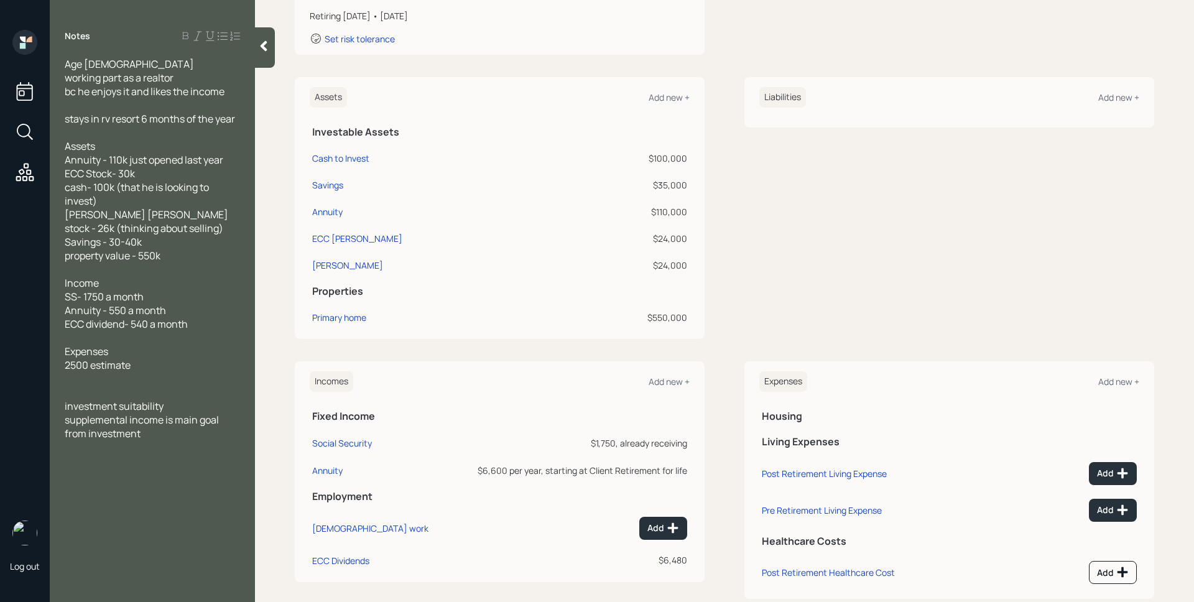
click at [360, 324] on td "Primary home" at bounding box center [439, 315] width 258 height 27
click at [354, 321] on div "Primary home" at bounding box center [339, 317] width 54 height 13
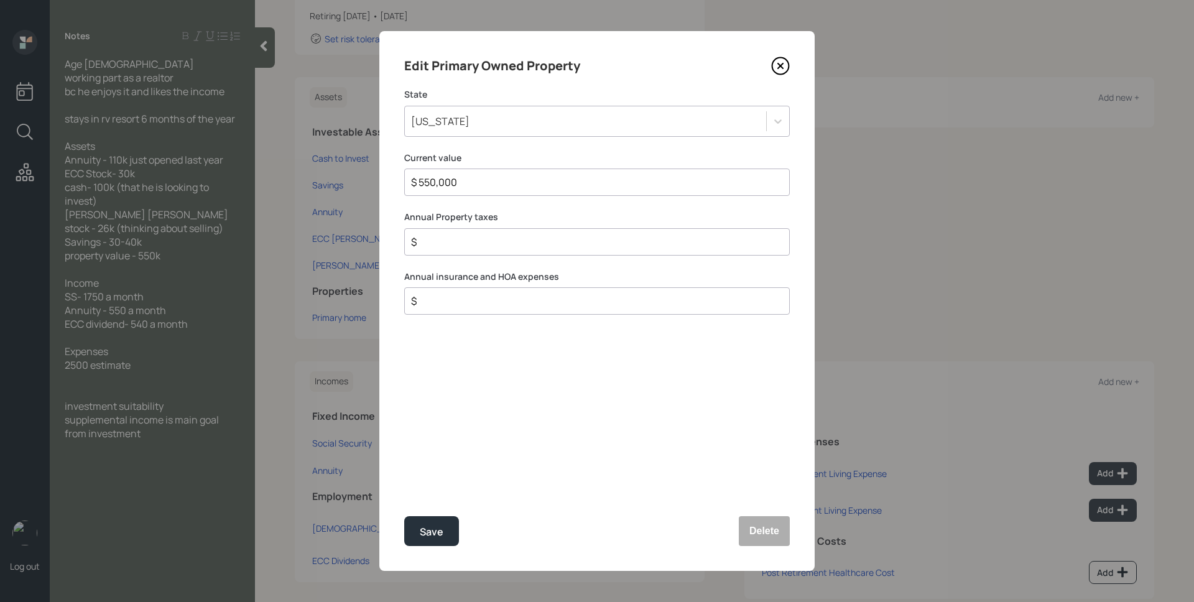
click at [541, 252] on div "$" at bounding box center [596, 241] width 385 height 27
click at [545, 244] on input "$" at bounding box center [592, 241] width 364 height 15
click at [545, 247] on input "$" at bounding box center [592, 241] width 364 height 15
click at [525, 182] on input "$ 550,000" at bounding box center [592, 182] width 364 height 15
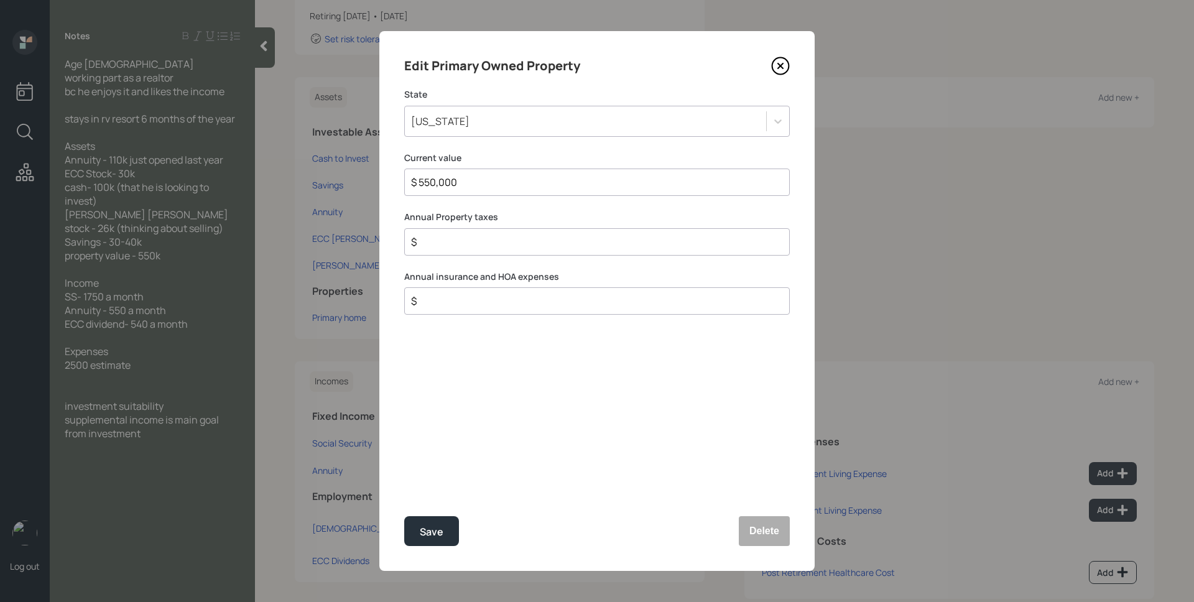
click at [516, 180] on input "$ 550,000" at bounding box center [592, 182] width 364 height 15
type input "$ 800,000"
click at [530, 249] on div "$" at bounding box center [596, 241] width 385 height 27
type input "$ 6,000"
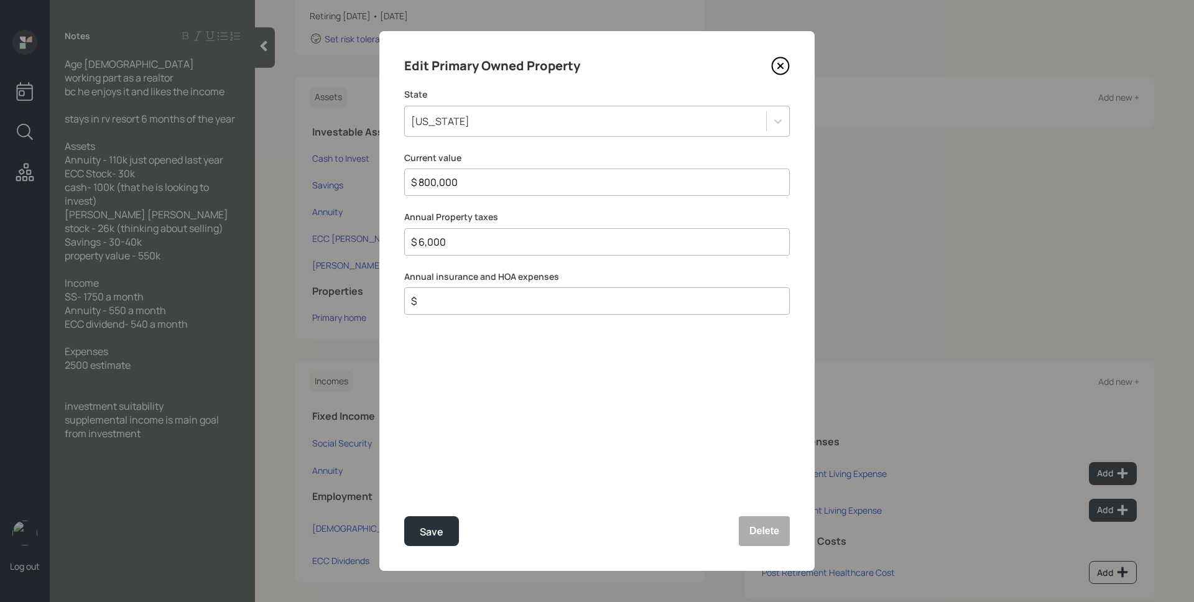
click at [484, 295] on input "$" at bounding box center [592, 300] width 364 height 15
type input "$ 1,200"
click at [404, 516] on button "Save" at bounding box center [431, 531] width 55 height 30
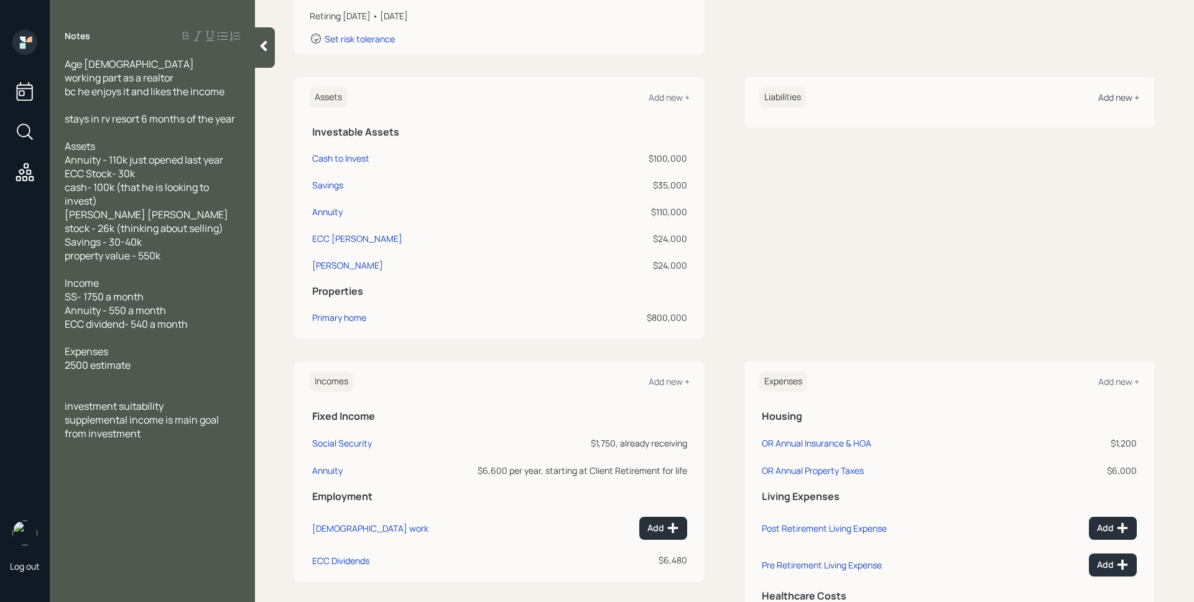
click at [1103, 97] on div "Add new +" at bounding box center [1118, 97] width 41 height 12
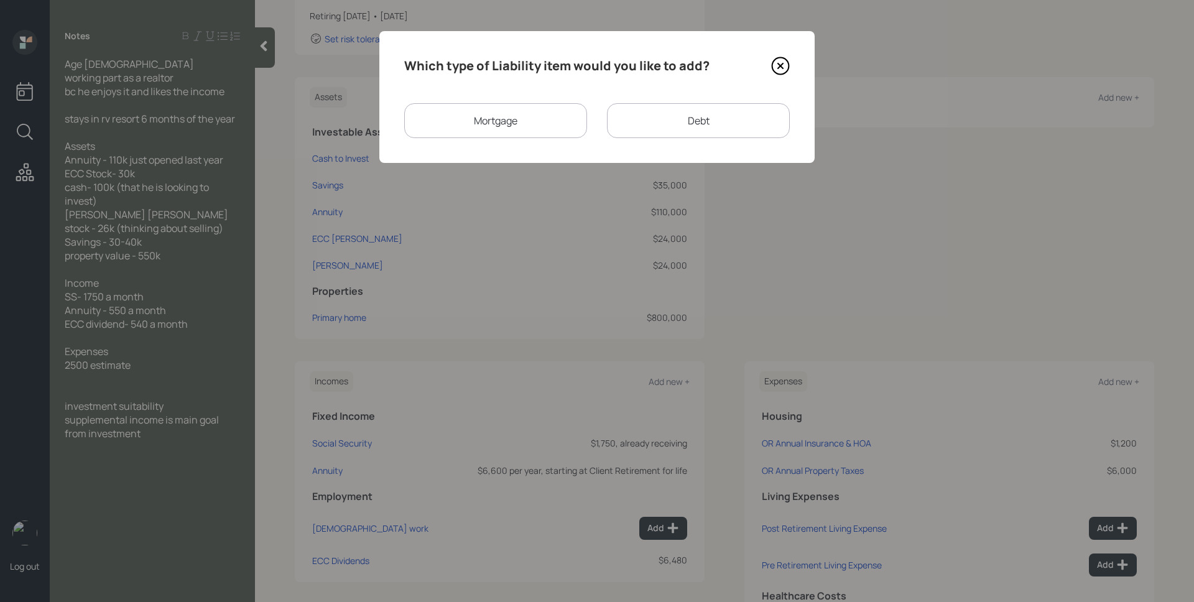
click at [538, 115] on div "Mortgage" at bounding box center [495, 120] width 183 height 35
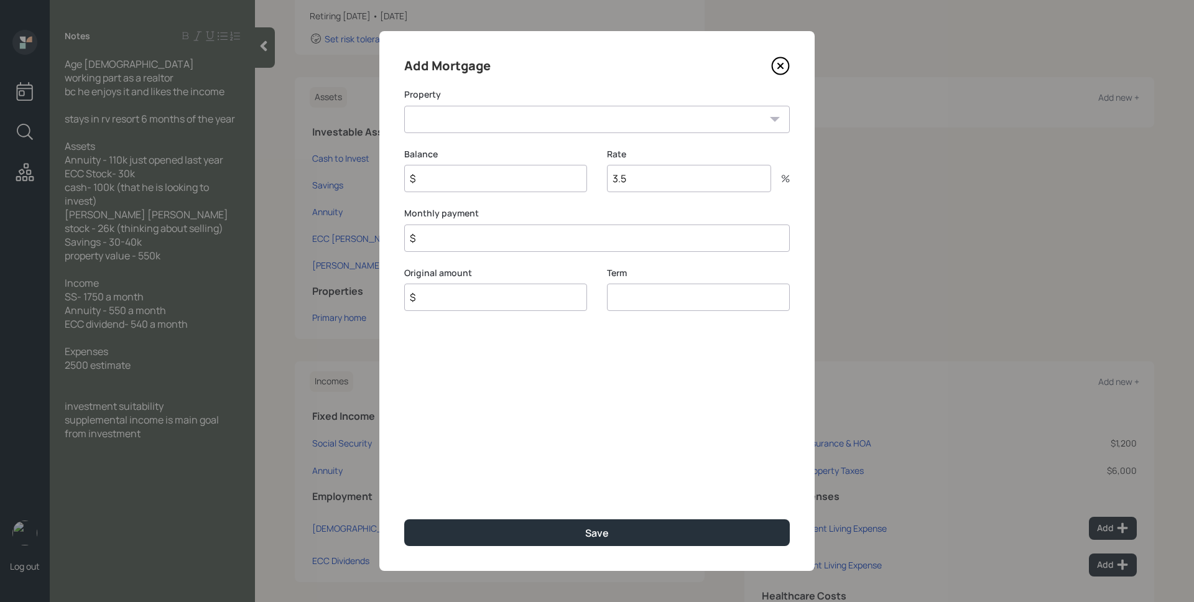
click at [538, 115] on select "OR Primary home" at bounding box center [596, 119] width 385 height 27
select select "6eeeb640-c5bd-45bf-8338-b717d9b6d1ba"
click at [404, 106] on select "OR Primary home" at bounding box center [596, 119] width 385 height 27
click at [504, 178] on input "$" at bounding box center [495, 178] width 183 height 27
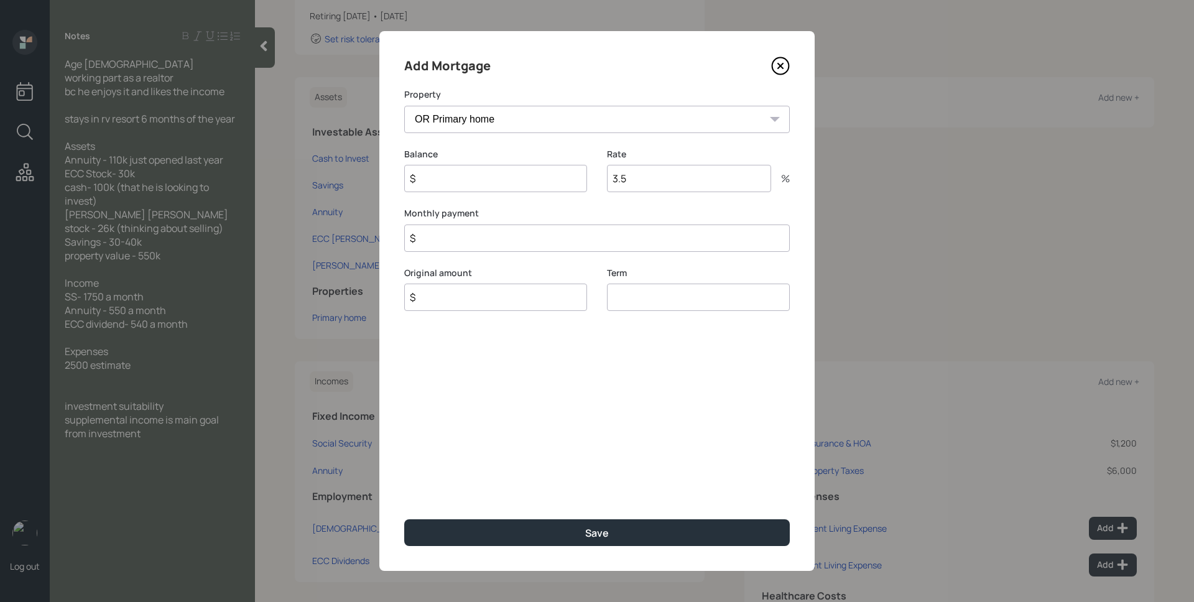
click at [504, 177] on input "$" at bounding box center [495, 178] width 183 height 27
click at [779, 65] on icon at bounding box center [780, 65] width 5 height 5
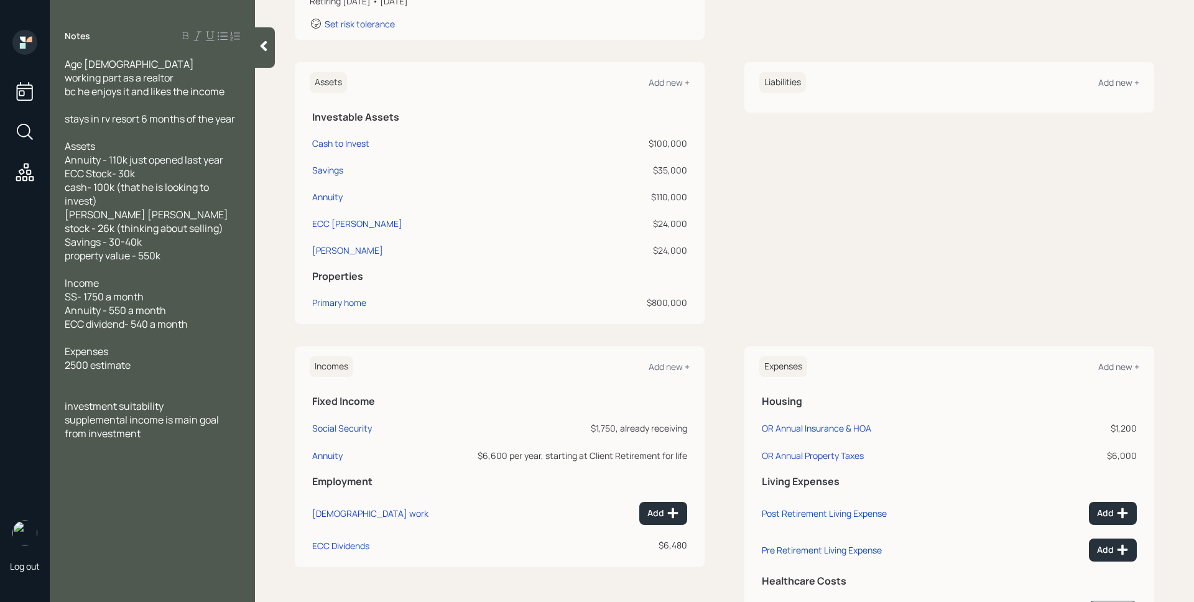
scroll to position [323, 0]
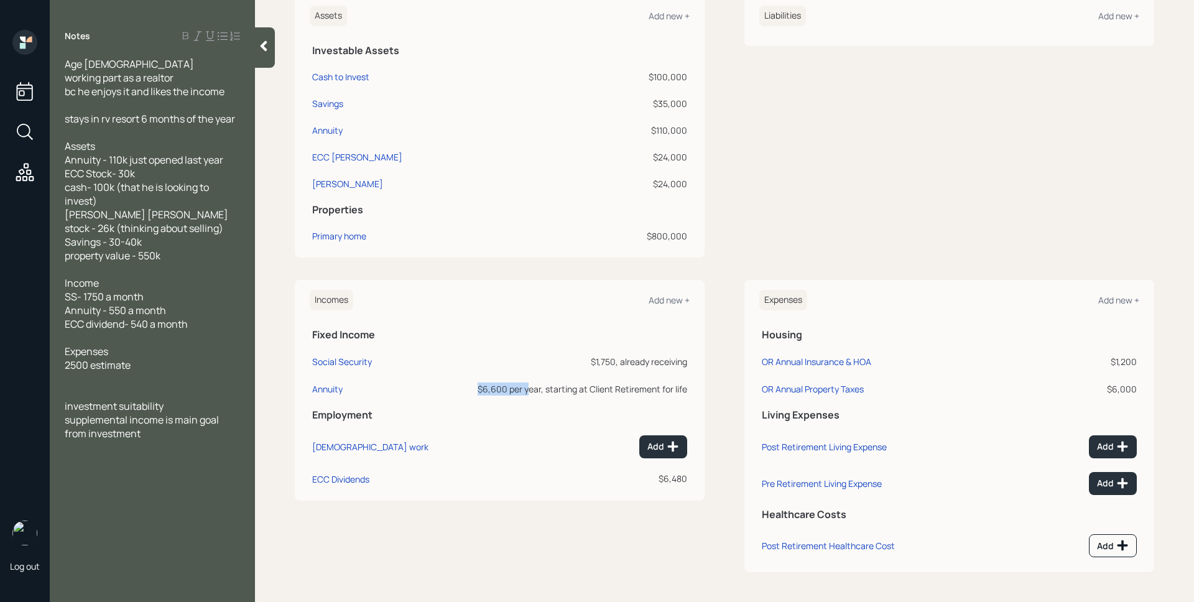
drag, startPoint x: 525, startPoint y: 389, endPoint x: 455, endPoint y: 381, distance: 70.1
click at [455, 381] on td "$6,600 per year, starting at Client Retirement for life" at bounding box center [568, 386] width 242 height 27
click at [652, 445] on div "Add" at bounding box center [663, 446] width 32 height 12
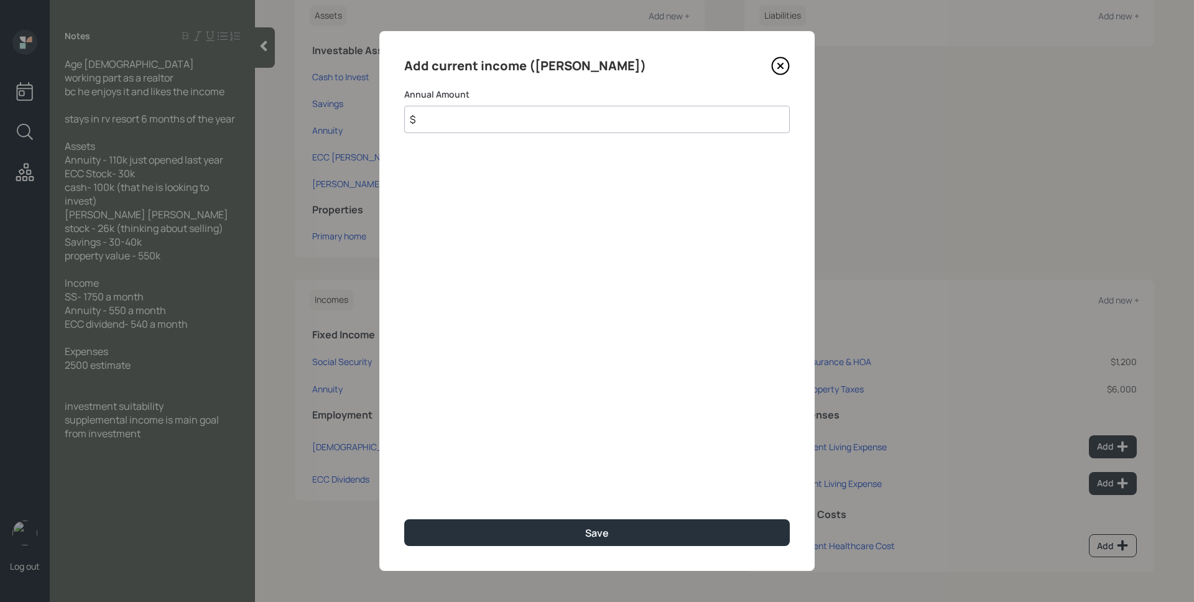
click at [576, 108] on input "$" at bounding box center [596, 119] width 385 height 27
click at [572, 110] on input "$" at bounding box center [596, 119] width 385 height 27
click at [566, 131] on input "$" at bounding box center [596, 119] width 385 height 27
click at [563, 123] on input "$" at bounding box center [596, 119] width 385 height 27
type input "$ 40,000"
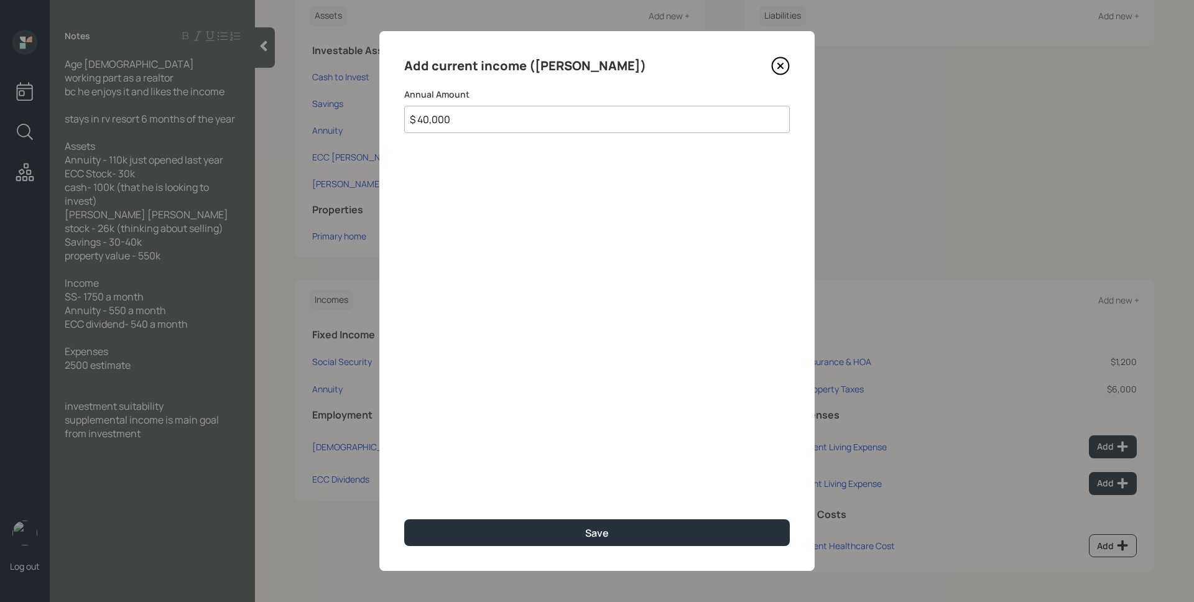
click at [404, 519] on button "Save" at bounding box center [596, 532] width 385 height 27
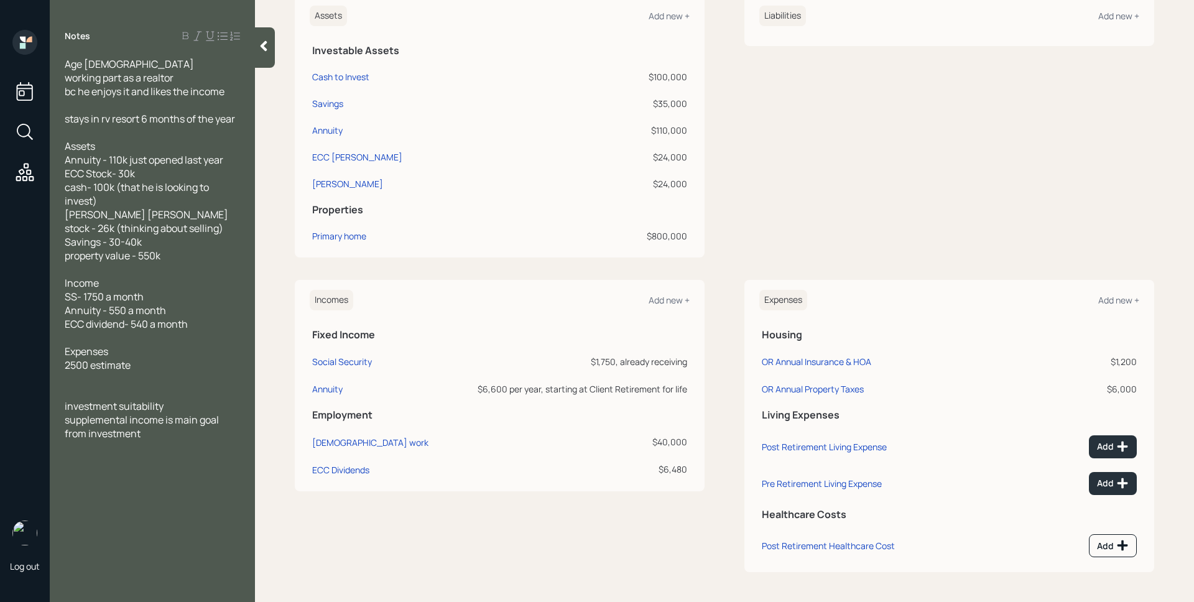
click at [865, 191] on div "Liabilities Add new +" at bounding box center [949, 127] width 410 height 262
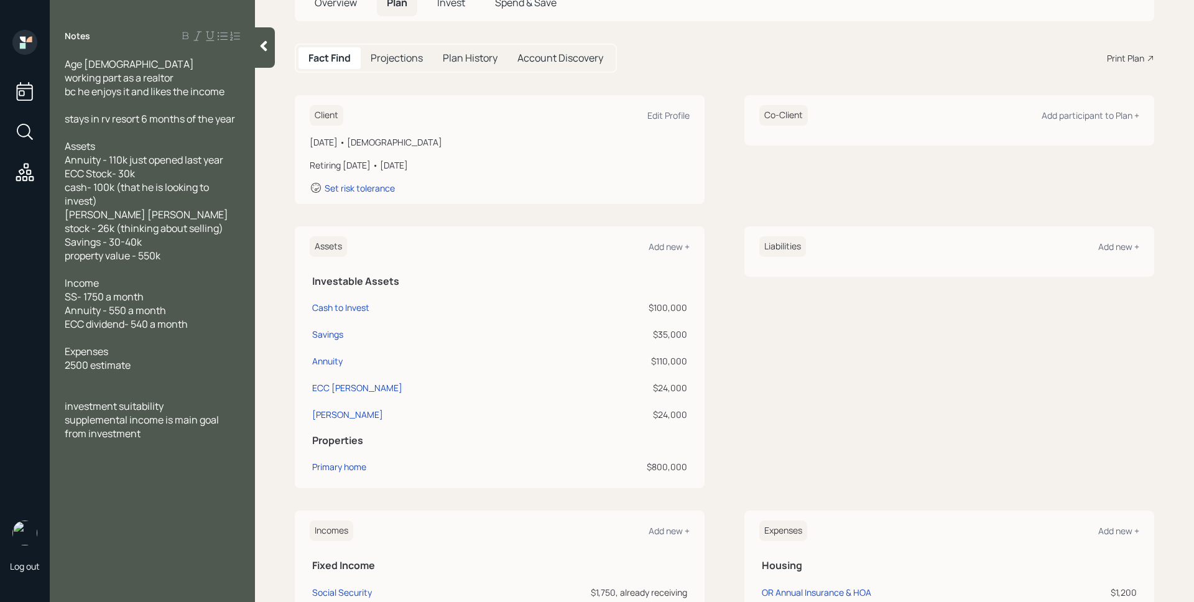
scroll to position [263, 0]
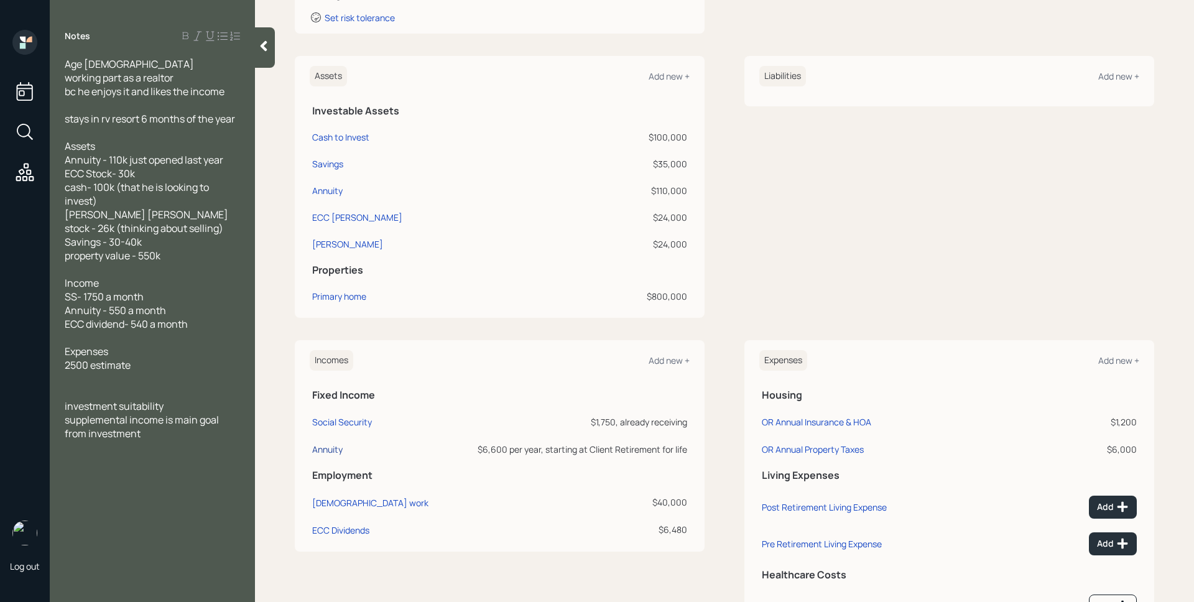
click at [323, 446] on div "Annuity" at bounding box center [327, 449] width 30 height 12
select select "annuity"
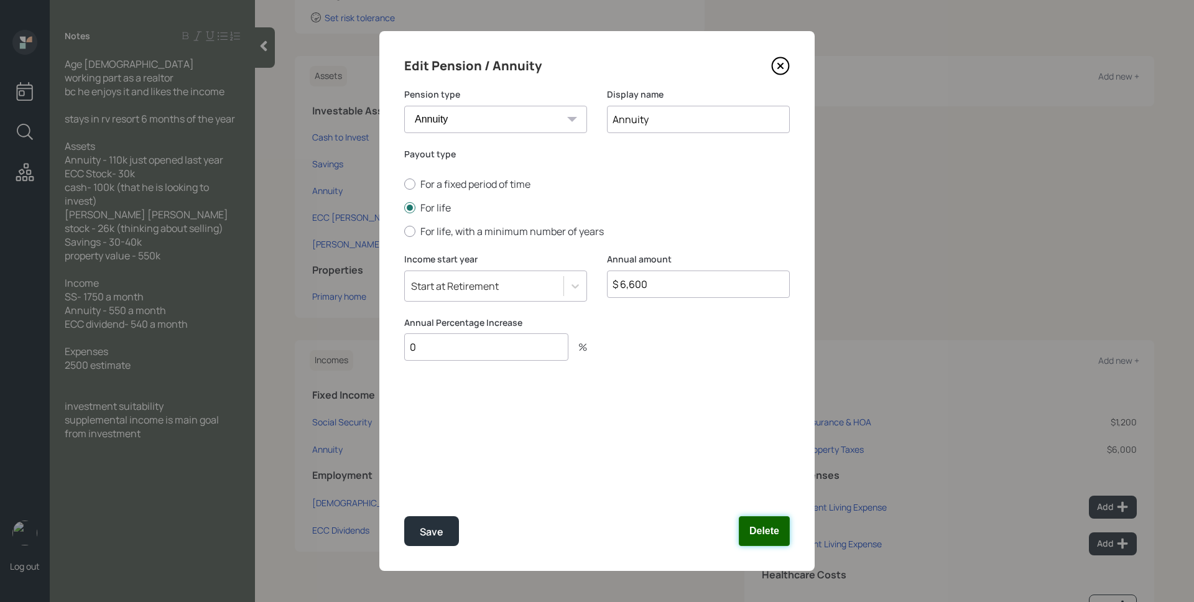
click at [764, 536] on button "Delete" at bounding box center [764, 531] width 51 height 30
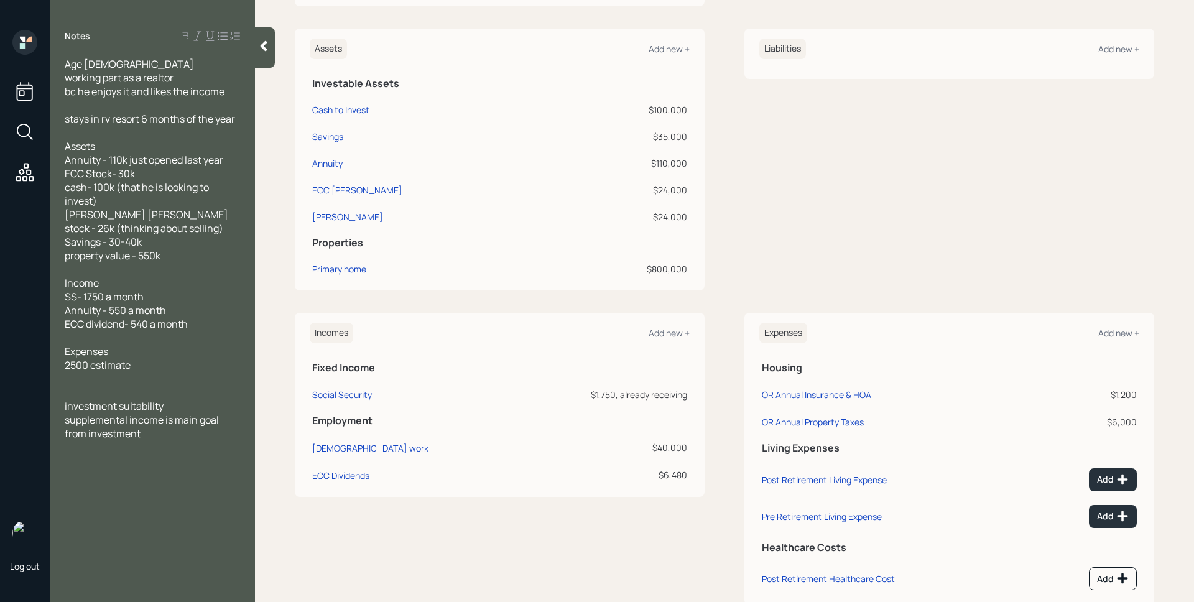
scroll to position [323, 0]
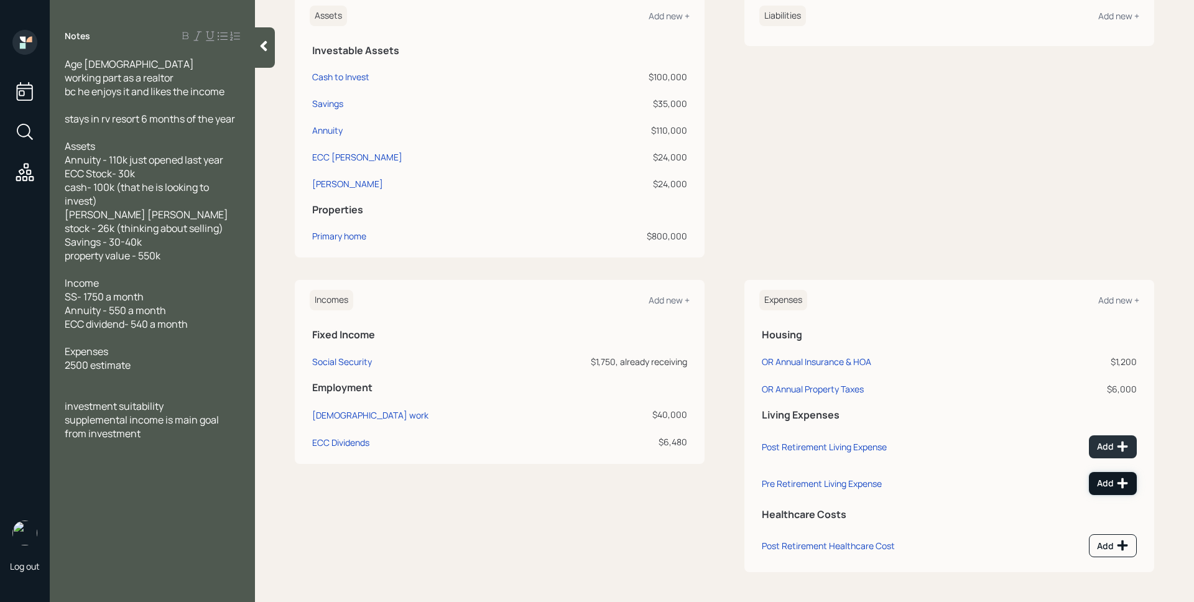
click at [1116, 484] on icon at bounding box center [1122, 483] width 12 height 12
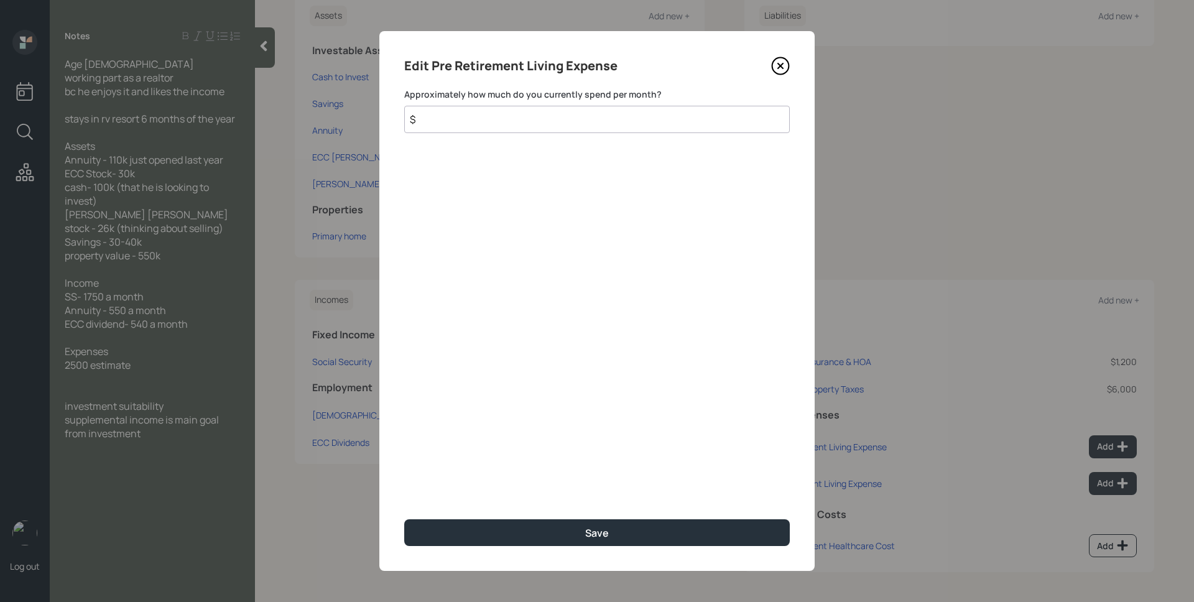
click at [464, 111] on input "$" at bounding box center [596, 119] width 385 height 27
type input "$ 2,500"
click at [404, 519] on button "Save" at bounding box center [596, 532] width 385 height 27
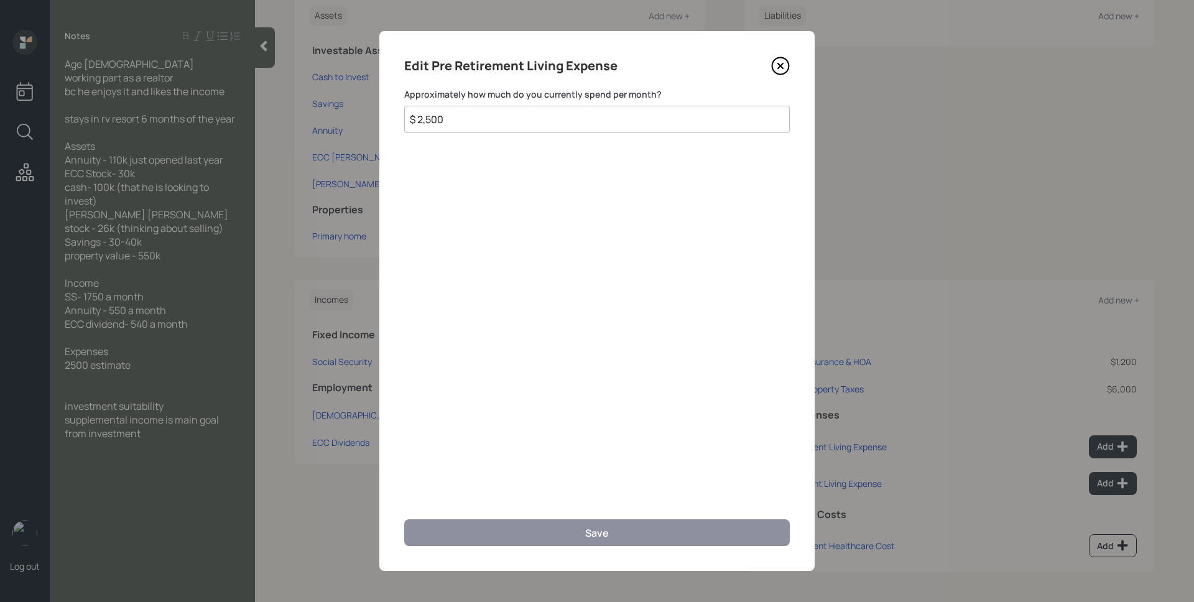
scroll to position [314, 0]
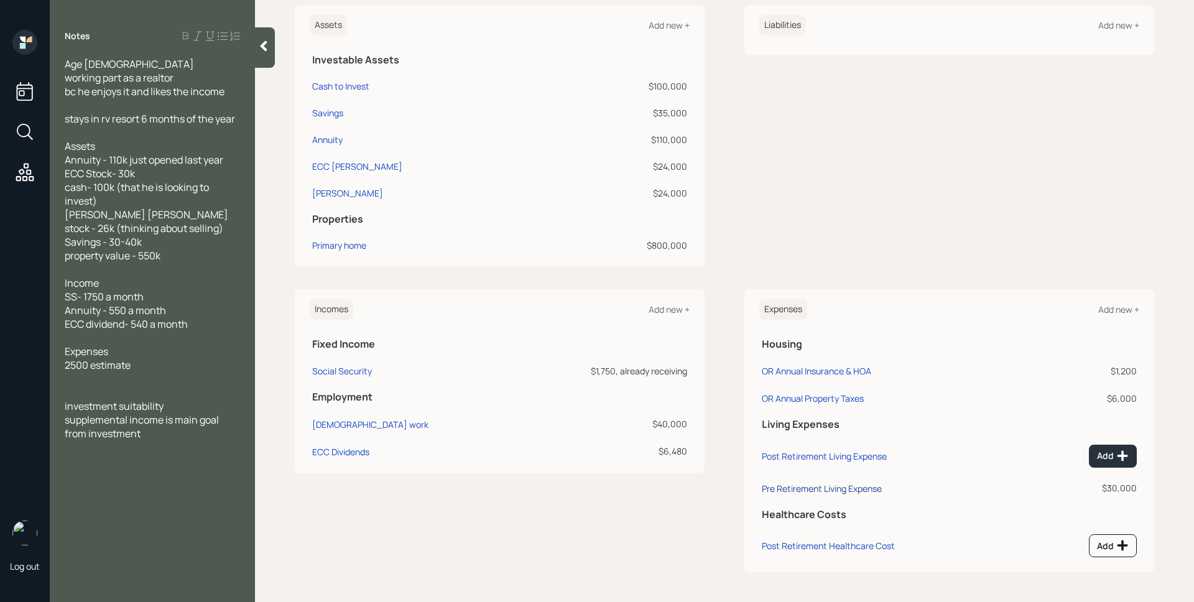
click at [795, 490] on div "Pre Retirement Living Expense" at bounding box center [822, 488] width 120 height 12
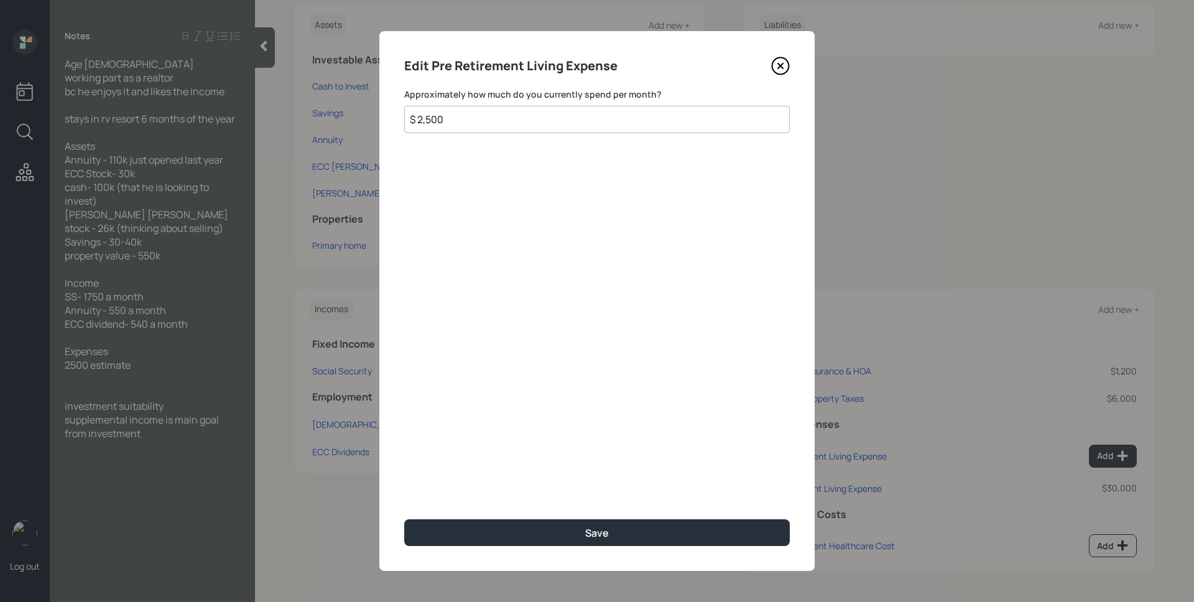
click at [576, 102] on div "Approximately how much do you currently spend per month? $ 2,500" at bounding box center [596, 110] width 385 height 45
click at [575, 106] on input "$ 2,500" at bounding box center [596, 119] width 385 height 27
click at [576, 106] on input "$ 2,500" at bounding box center [596, 119] width 385 height 27
click at [578, 109] on input "$ 2,500" at bounding box center [596, 119] width 385 height 27
click at [589, 123] on input "$ 2,500" at bounding box center [596, 119] width 385 height 27
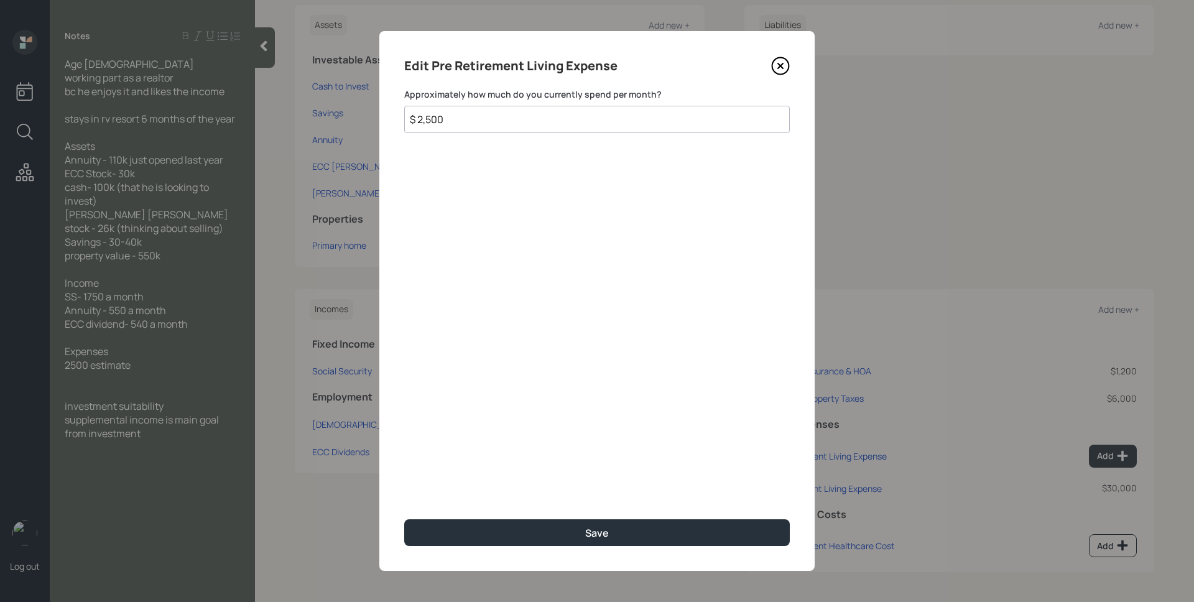
click at [589, 123] on input "$ 2,500" at bounding box center [596, 119] width 385 height 27
type input "$ 3,500"
click at [404, 519] on button "Save" at bounding box center [596, 532] width 385 height 27
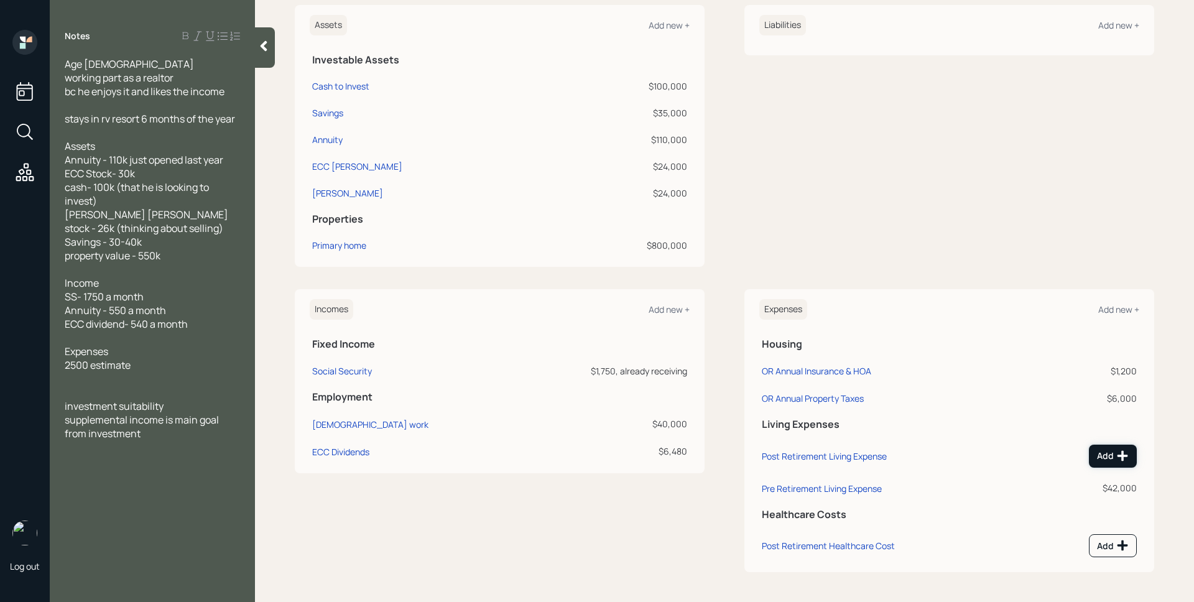
click at [1097, 456] on div "Add" at bounding box center [1113, 455] width 32 height 12
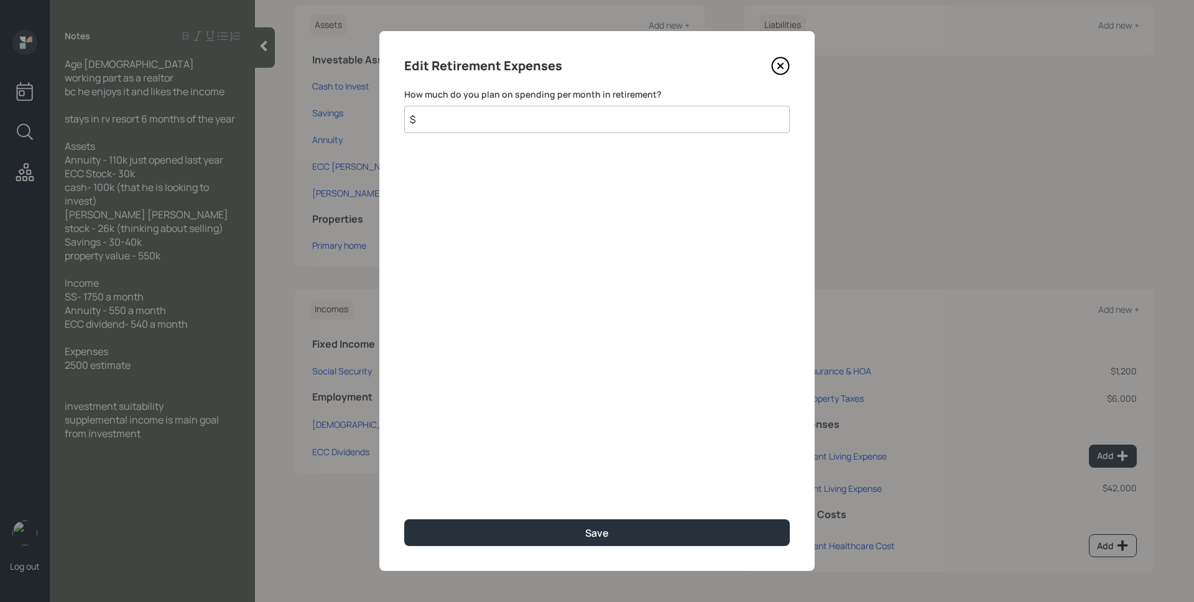
click at [629, 129] on input "$" at bounding box center [596, 119] width 385 height 27
type input "$ 3,500"
click at [404, 519] on button "Save" at bounding box center [596, 532] width 385 height 27
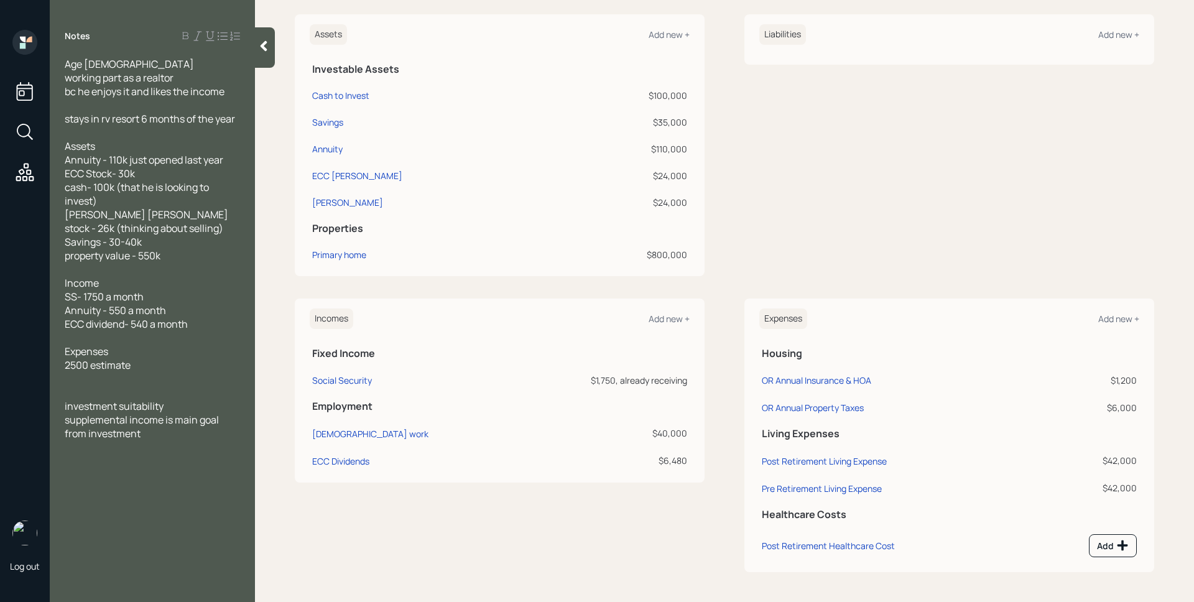
scroll to position [305, 0]
click at [1100, 324] on div "Add new +" at bounding box center [1118, 319] width 41 height 12
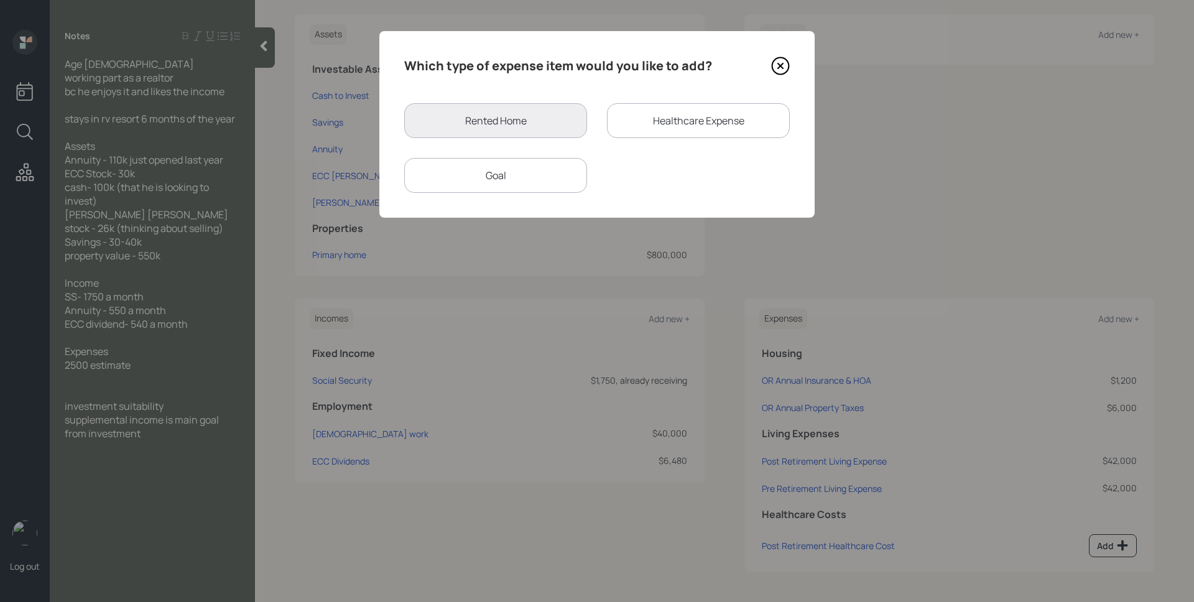
click at [735, 133] on div "Healthcare Expense" at bounding box center [698, 120] width 183 height 35
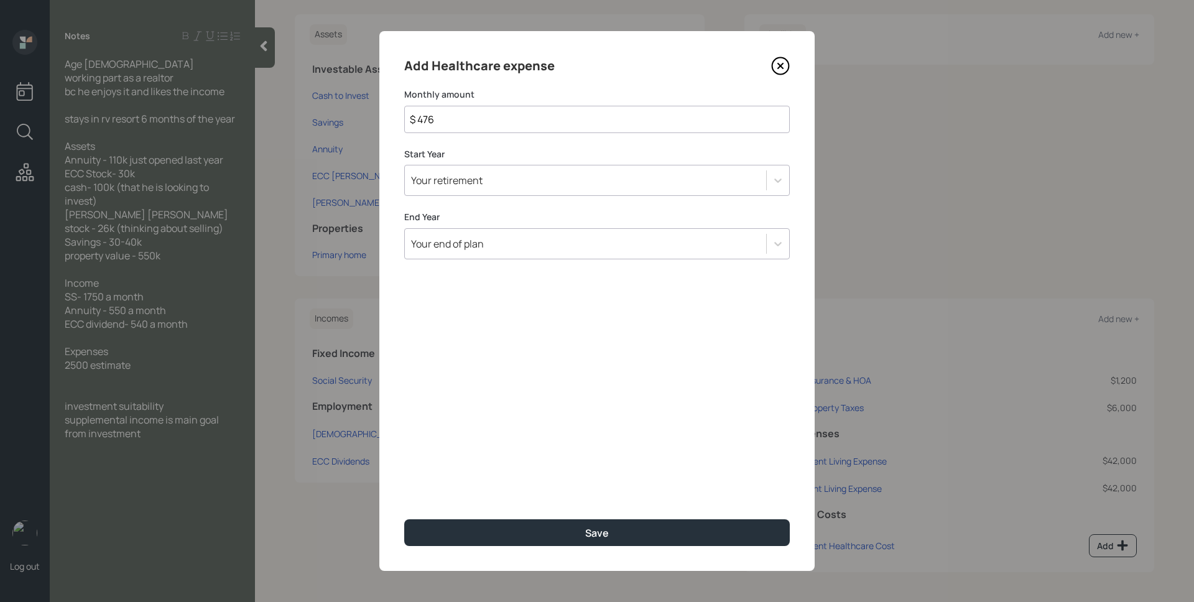
click at [512, 120] on input "$ 476" at bounding box center [596, 119] width 385 height 27
type input "$ 208"
click at [404, 519] on button "Save" at bounding box center [596, 532] width 385 height 27
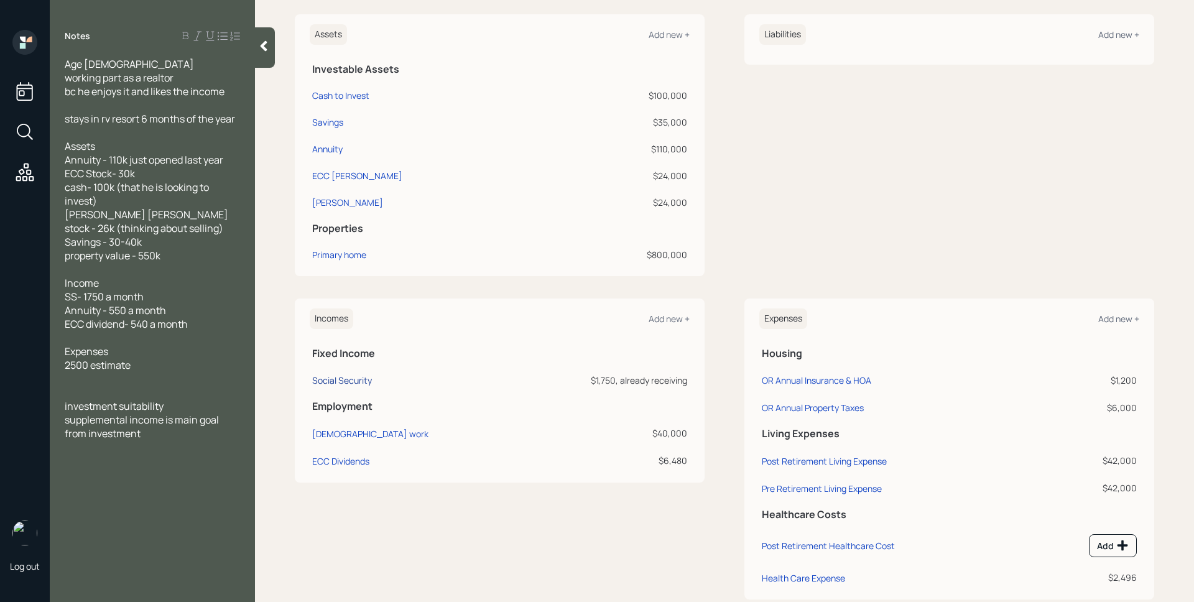
click at [343, 375] on div "Social Security" at bounding box center [342, 380] width 60 height 12
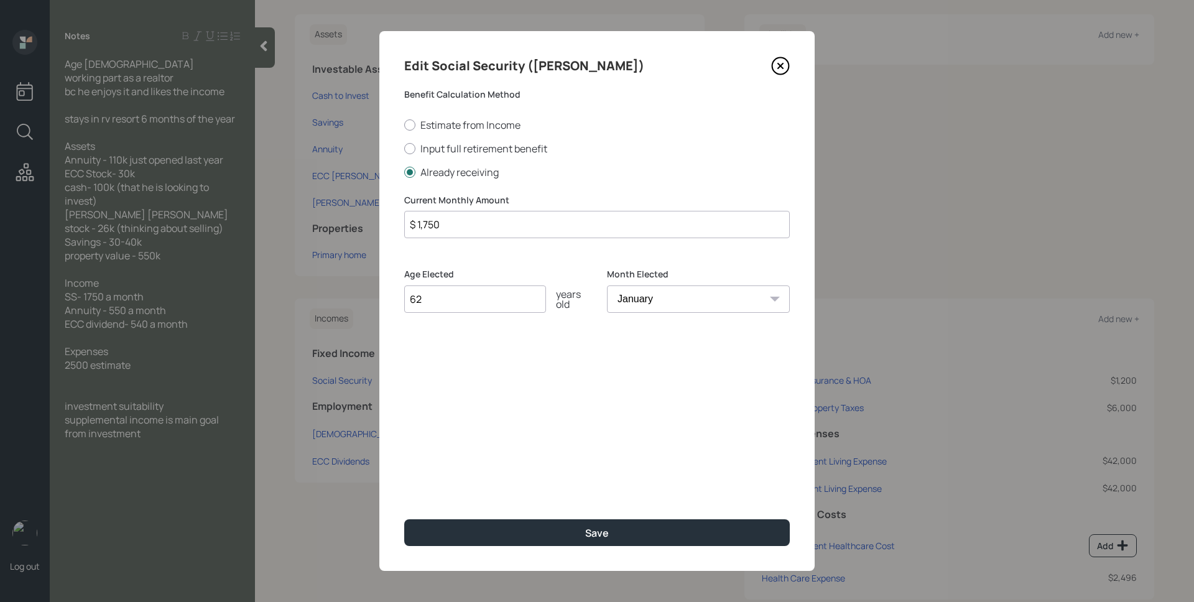
click at [465, 221] on input "$ 1,750" at bounding box center [596, 224] width 385 height 27
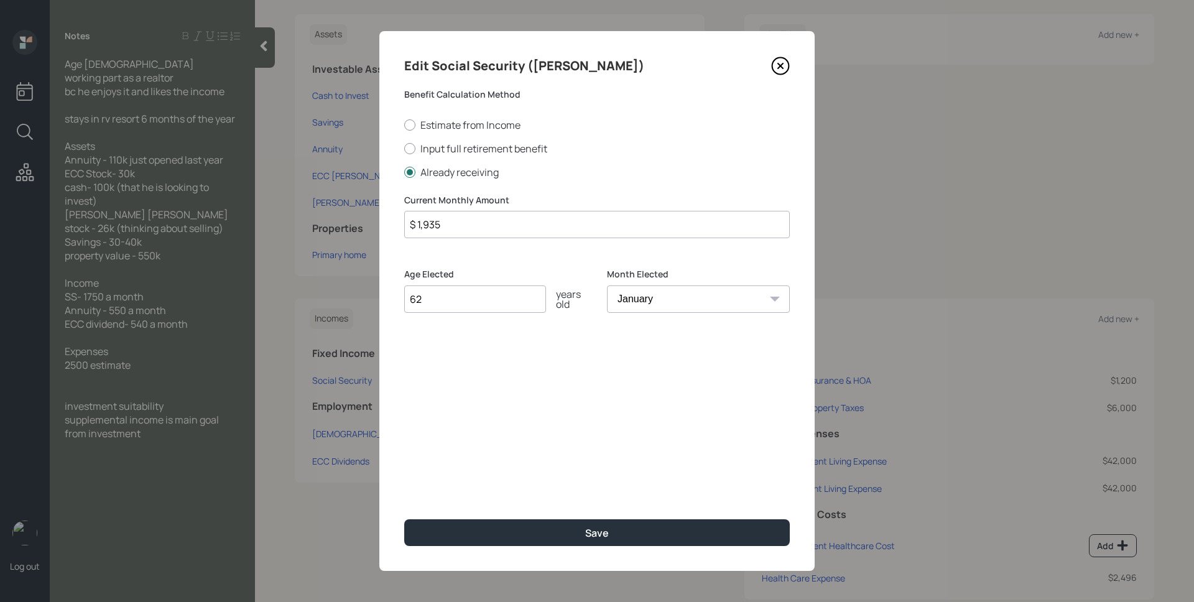
type input "$ 1,935"
click at [404, 519] on button "Save" at bounding box center [596, 532] width 385 height 27
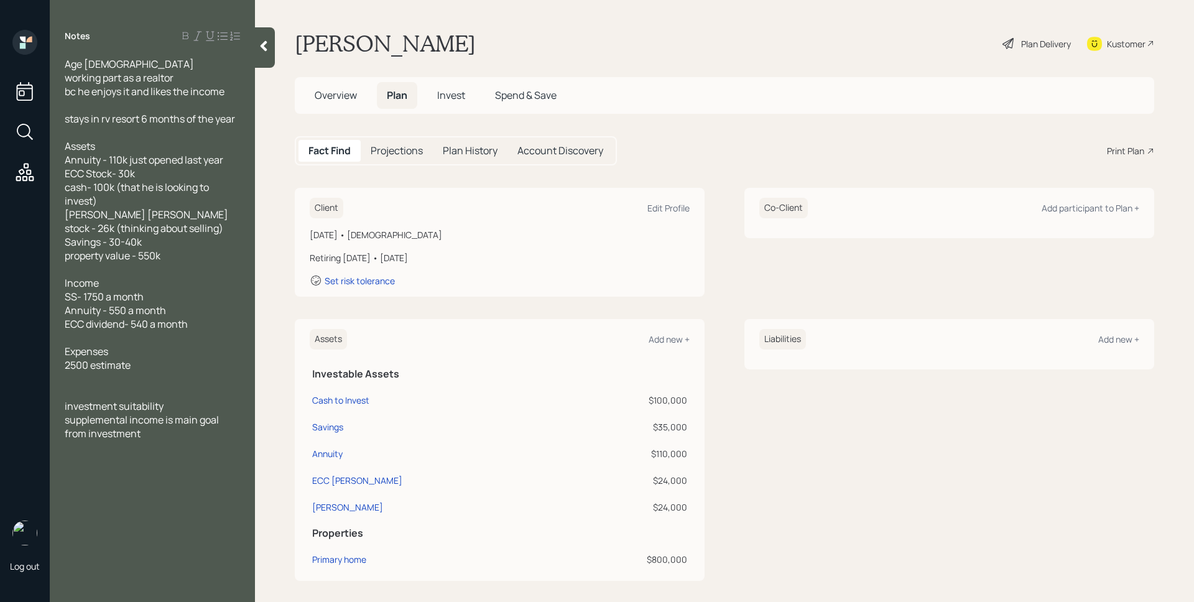
click at [1021, 39] on div "Plan Delivery" at bounding box center [1046, 43] width 50 height 13
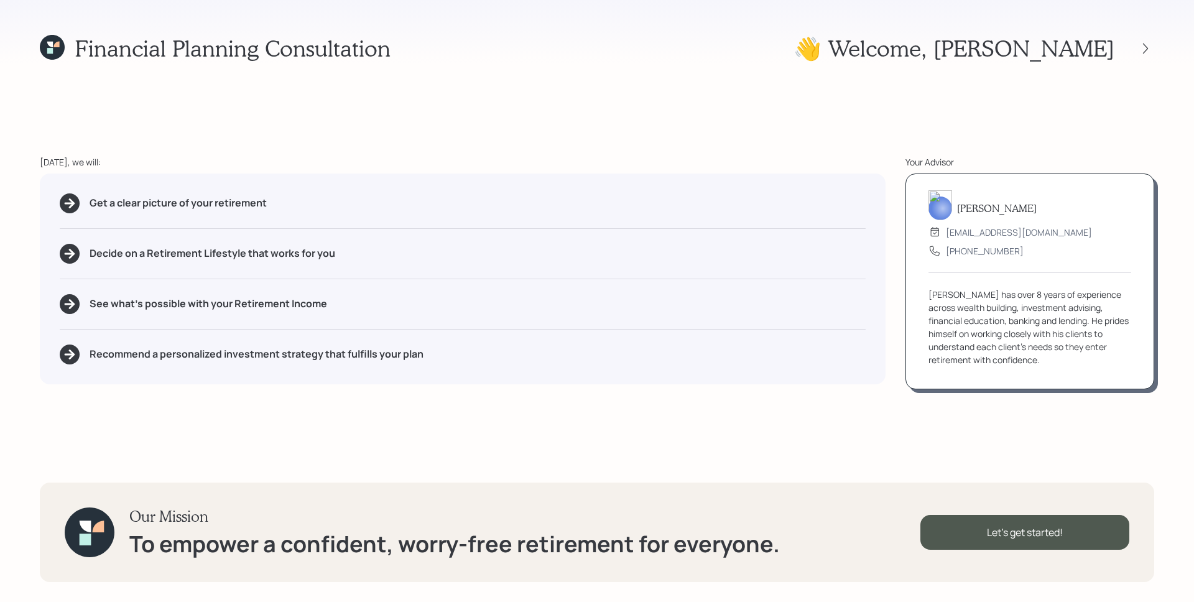
click at [1131, 40] on div at bounding box center [1134, 48] width 40 height 17
click at [1139, 42] on icon at bounding box center [1145, 48] width 12 height 12
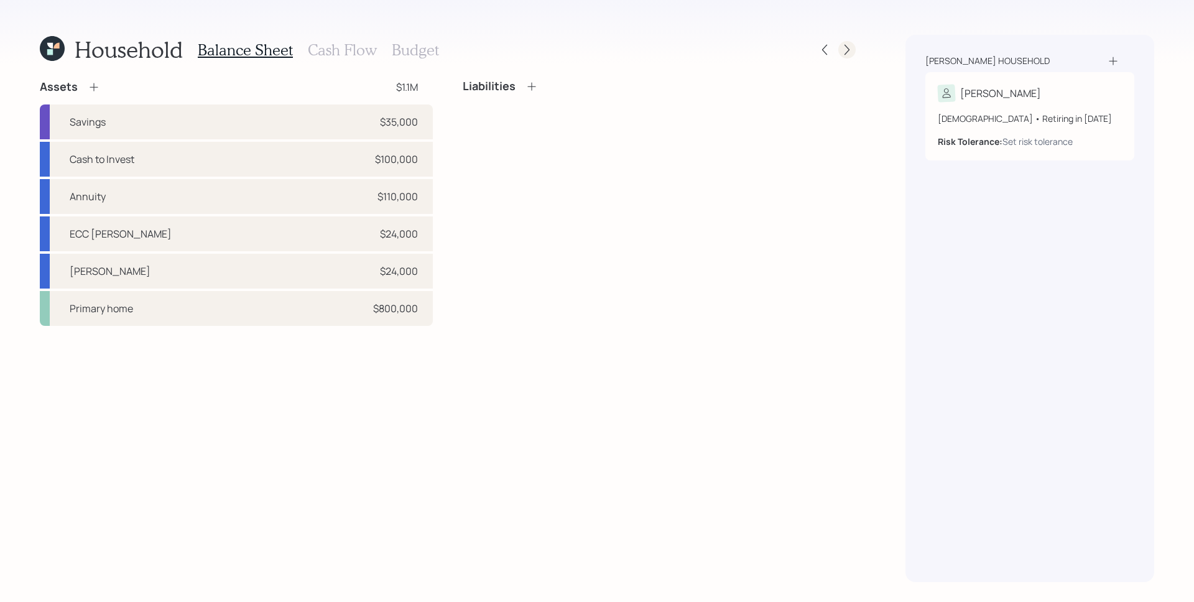
click at [844, 49] on icon at bounding box center [846, 50] width 12 height 12
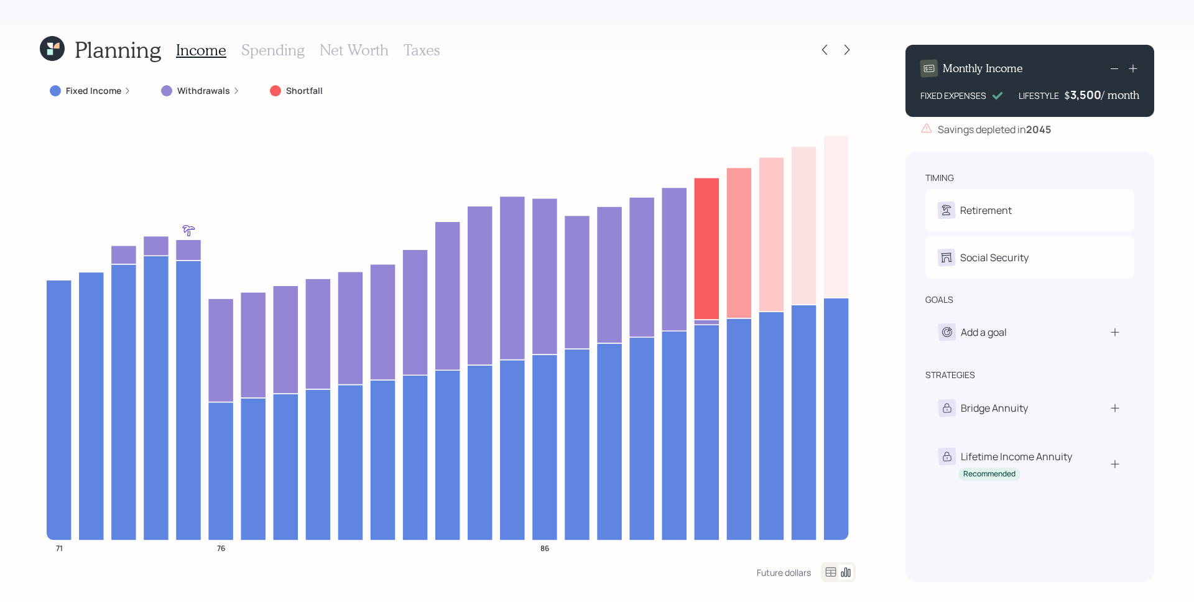
click at [211, 92] on label "Withdrawals" at bounding box center [203, 91] width 53 height 12
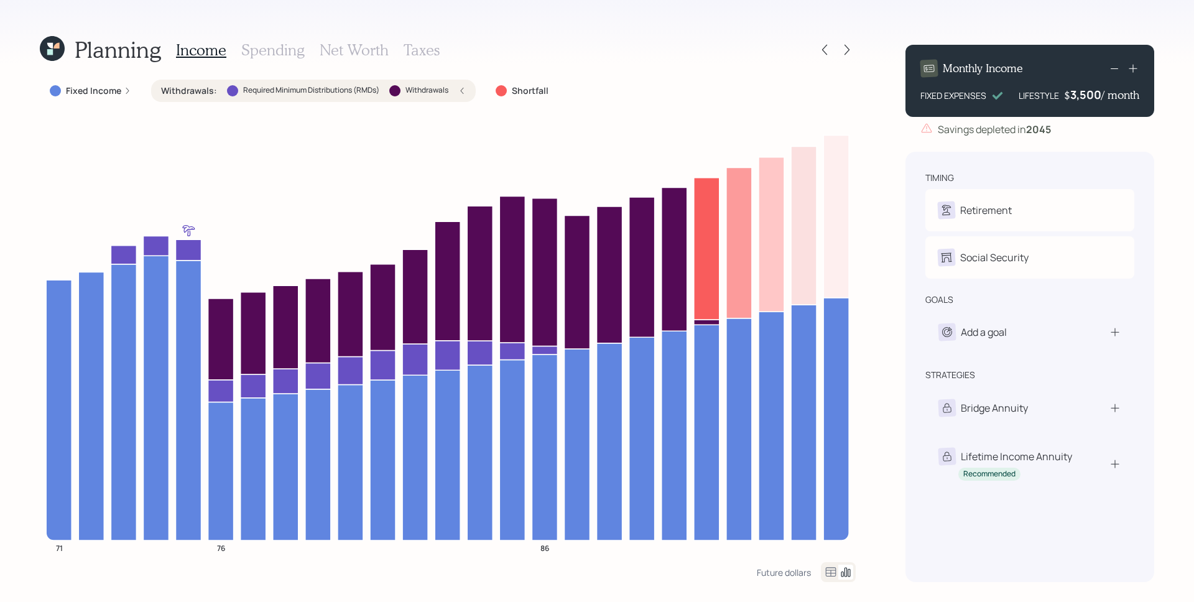
click at [459, 90] on icon at bounding box center [461, 90] width 7 height 7
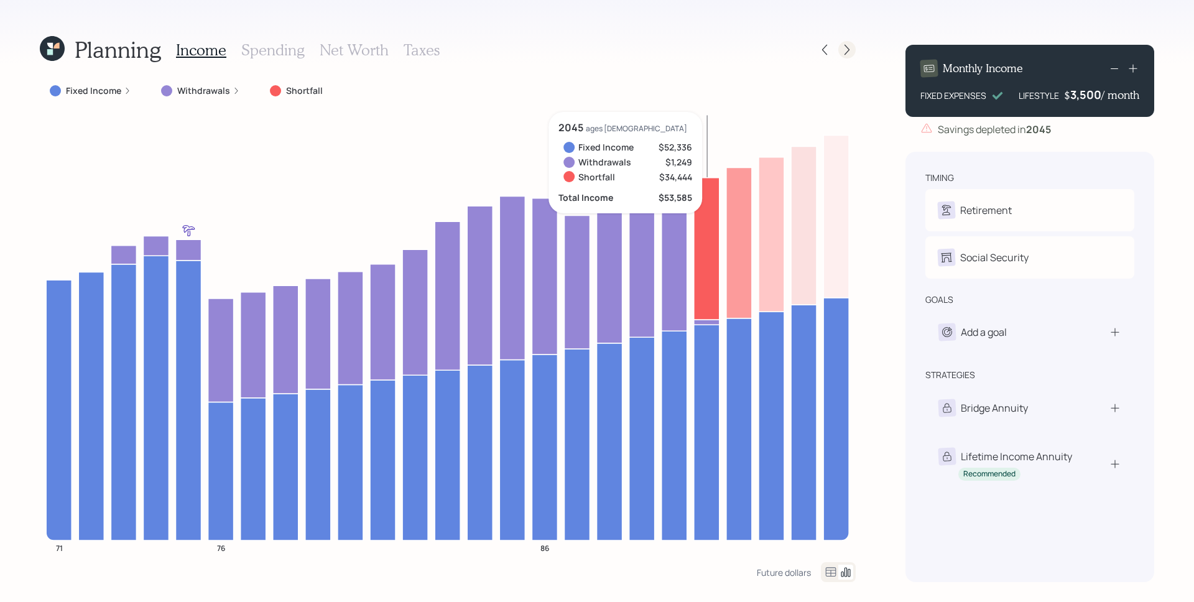
click at [842, 48] on icon at bounding box center [846, 50] width 12 height 12
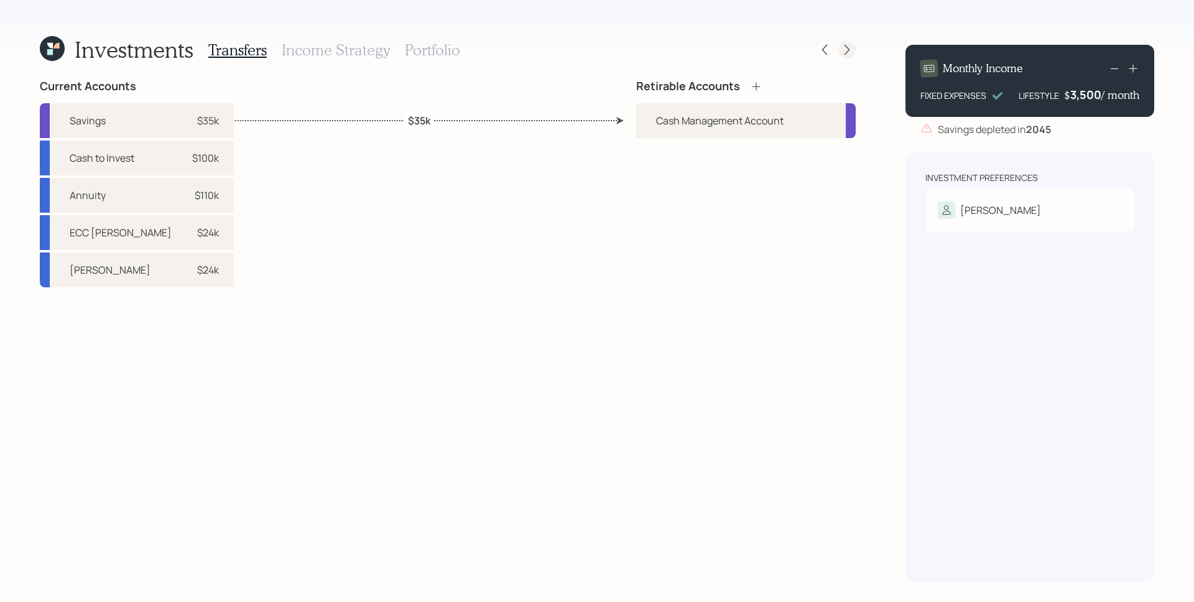
click at [839, 49] on div at bounding box center [846, 49] width 17 height 17
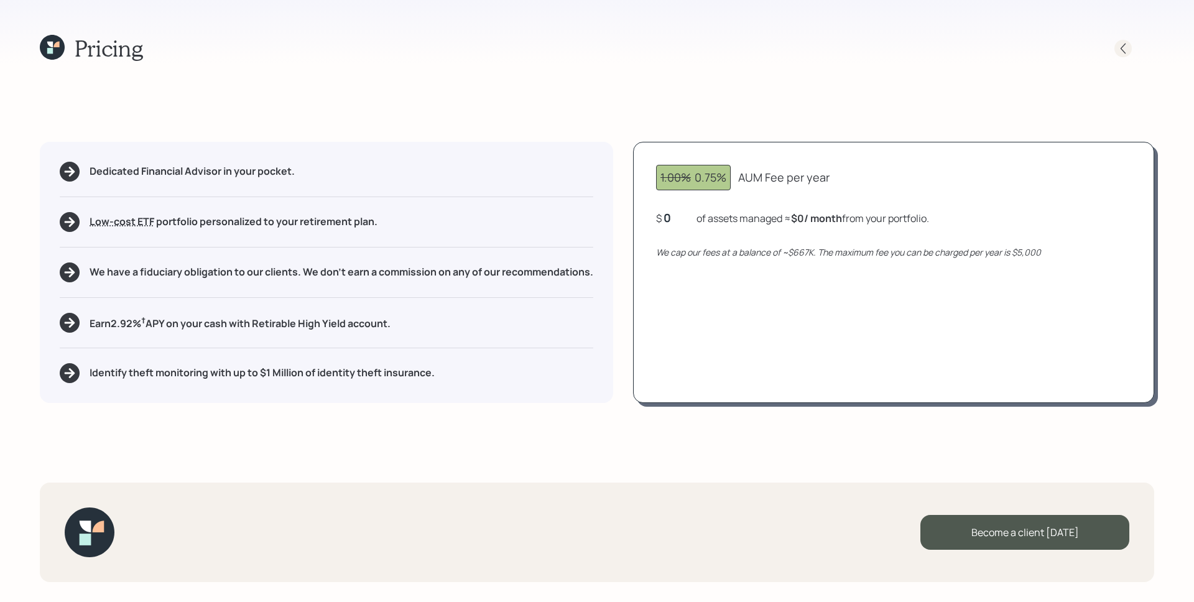
click at [1117, 43] on icon at bounding box center [1123, 48] width 12 height 12
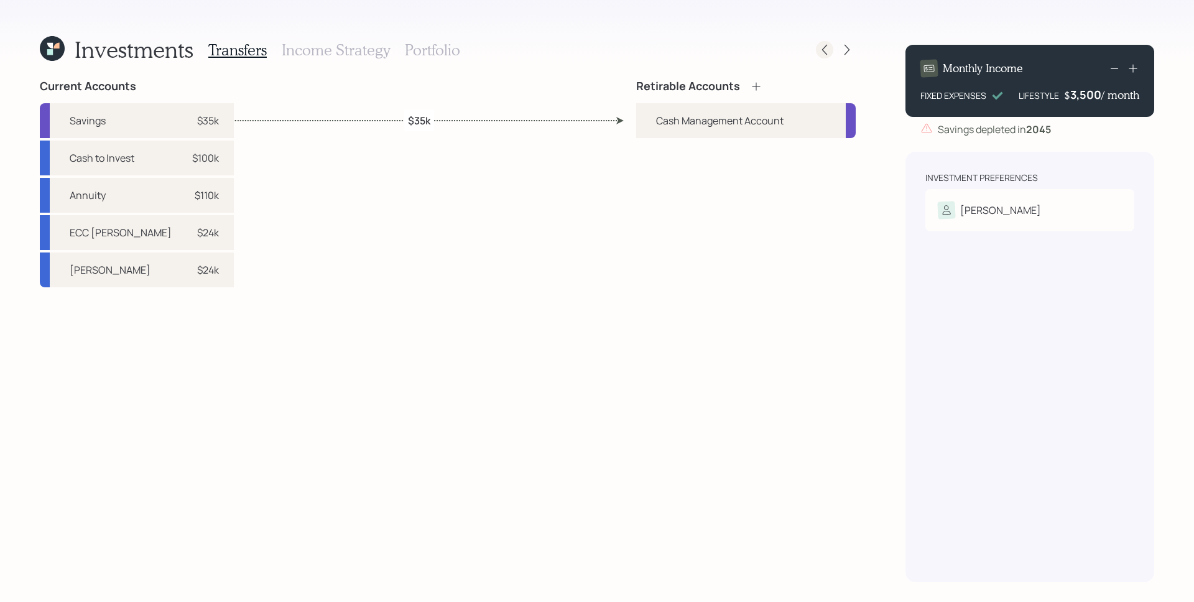
click at [824, 46] on icon at bounding box center [824, 50] width 12 height 12
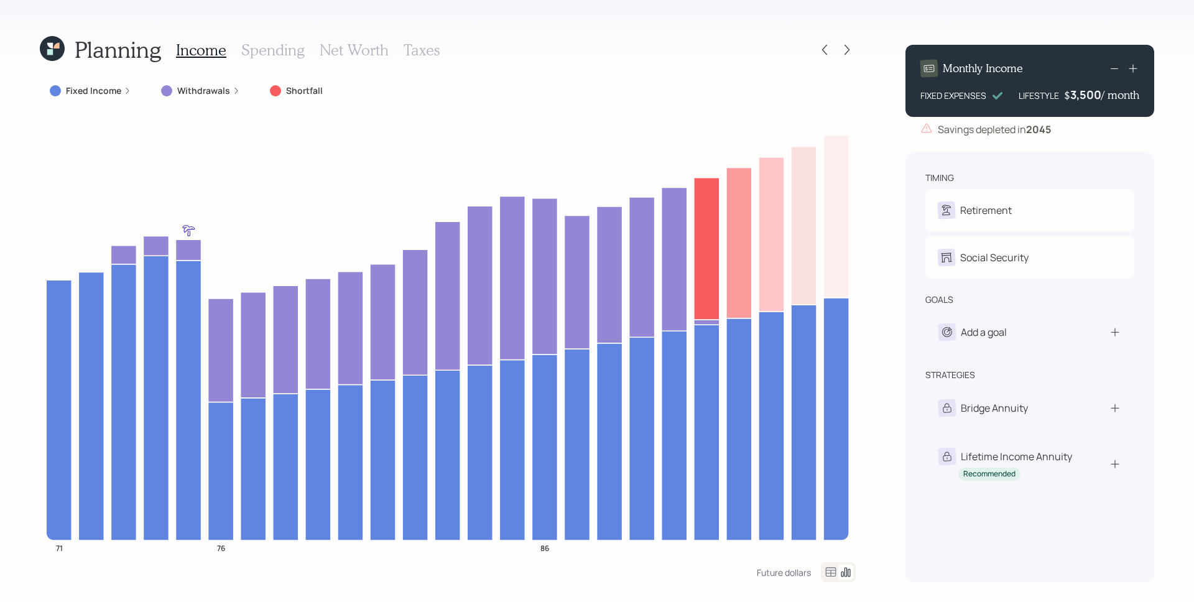
click at [50, 39] on icon at bounding box center [52, 48] width 25 height 25
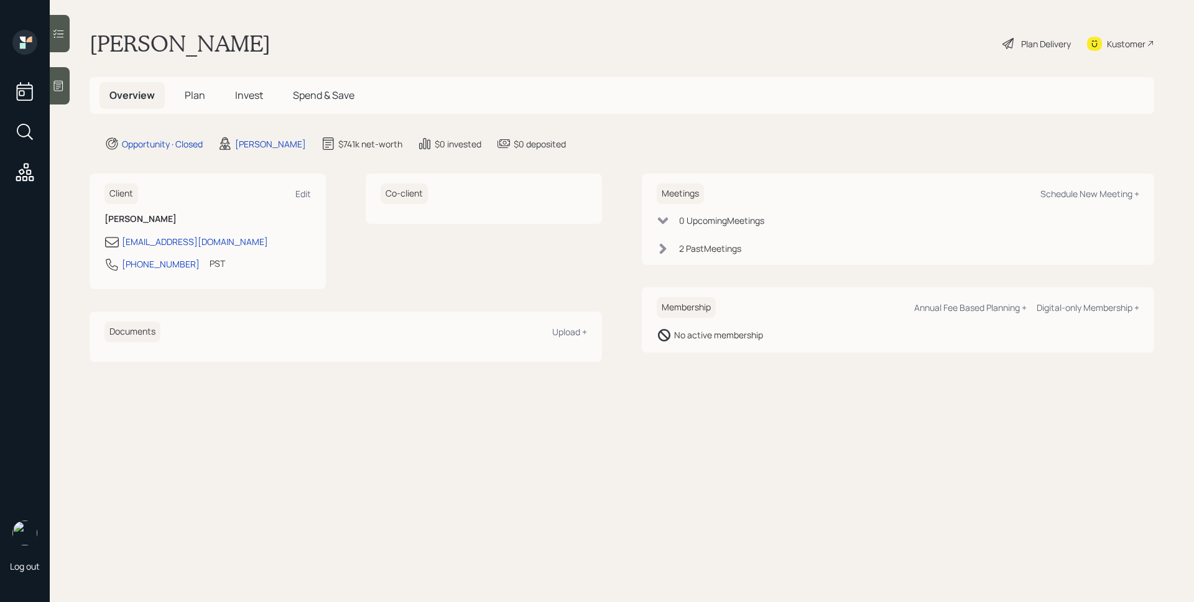
click at [200, 95] on span "Plan" at bounding box center [195, 95] width 21 height 14
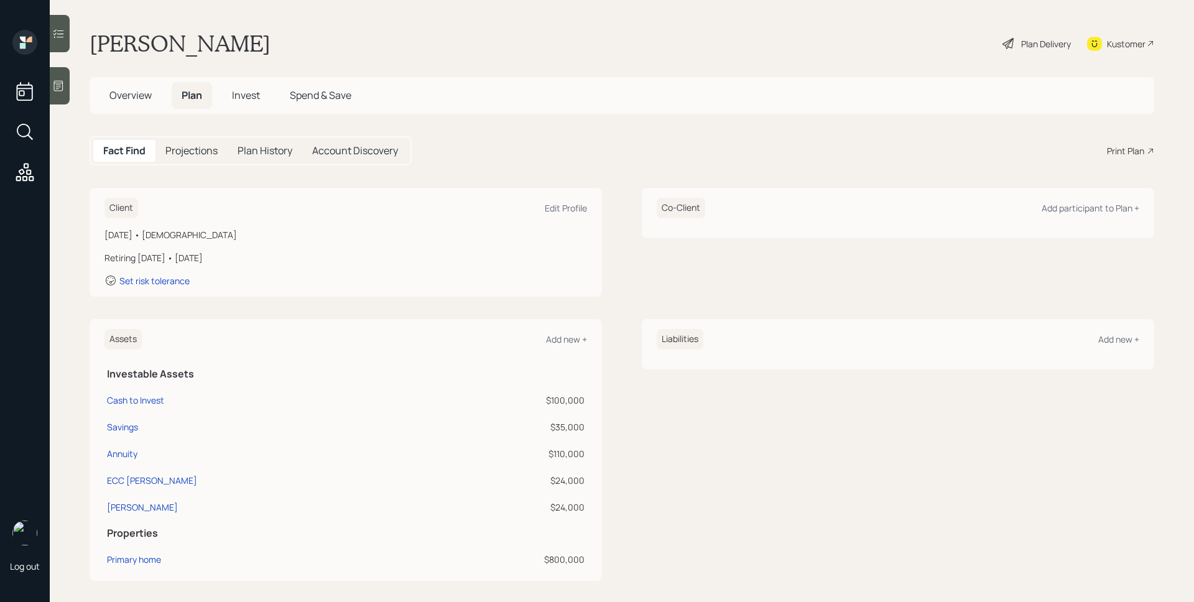
click at [200, 95] on span "Plan" at bounding box center [192, 95] width 21 height 14
click at [1007, 49] on div "Plan Delivery" at bounding box center [1036, 43] width 71 height 27
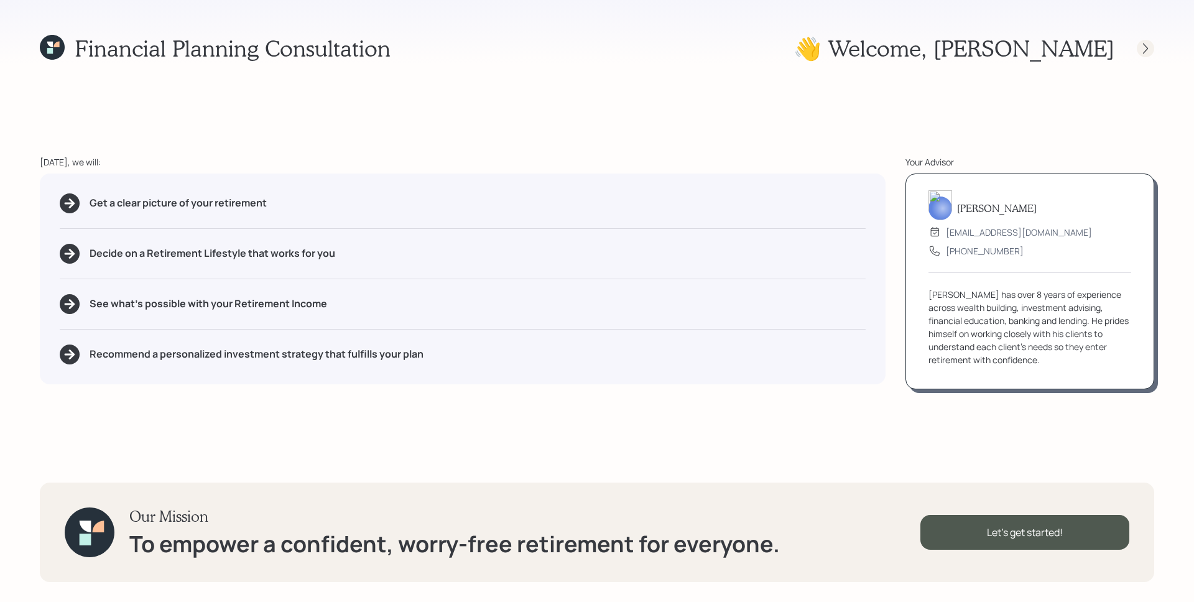
click at [1148, 41] on div at bounding box center [1144, 48] width 17 height 17
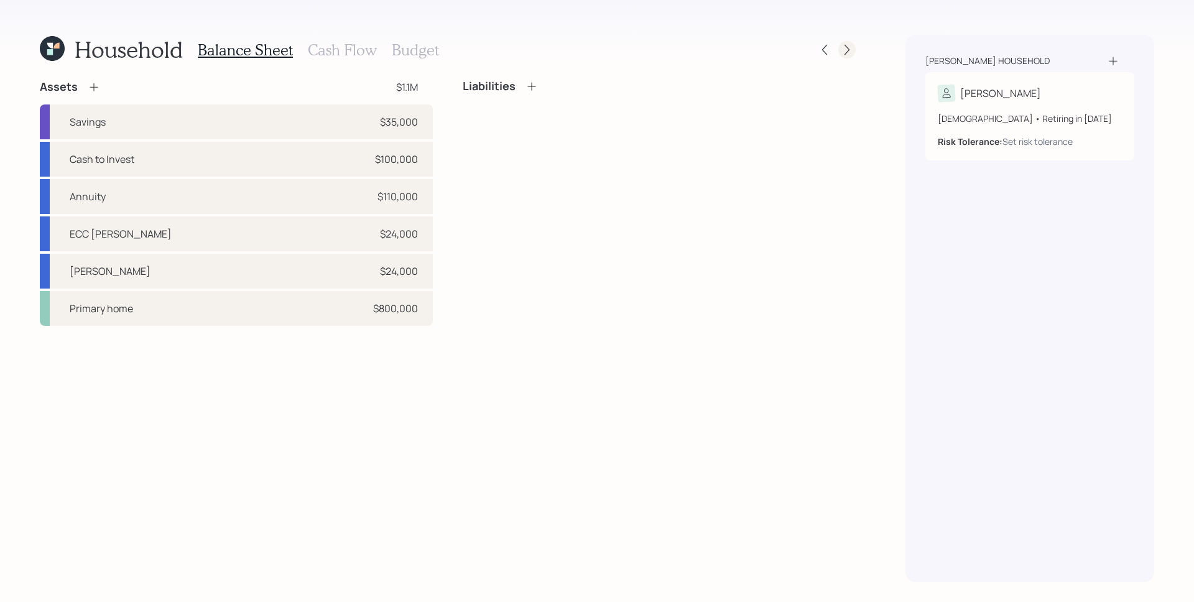
click at [850, 49] on icon at bounding box center [846, 50] width 12 height 12
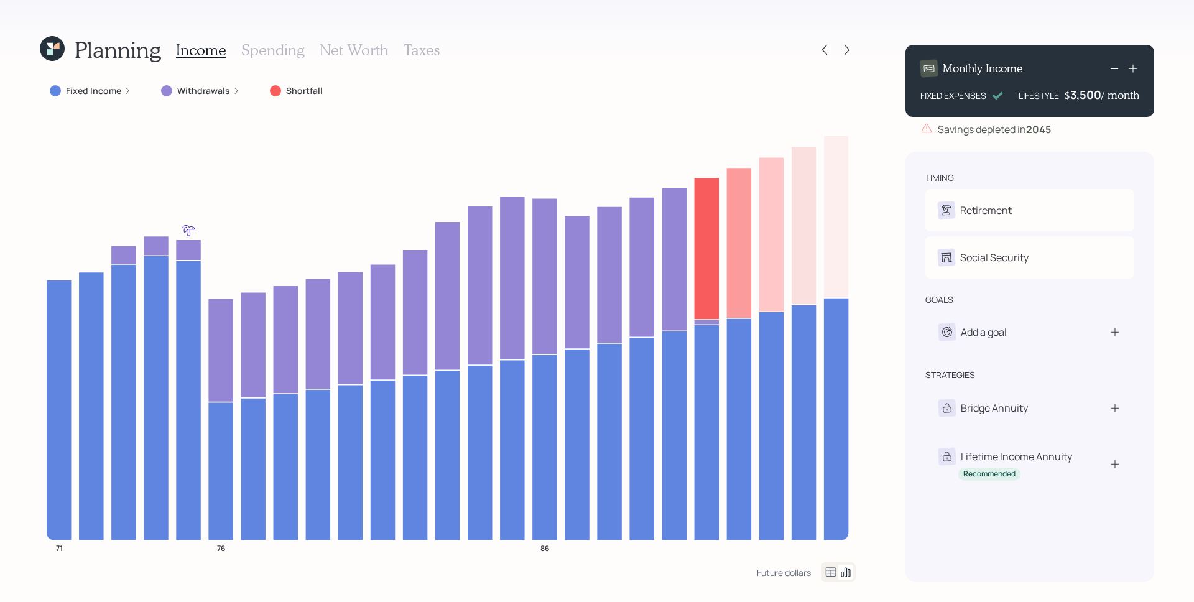
click at [280, 44] on h3 "Spending" at bounding box center [272, 50] width 63 height 18
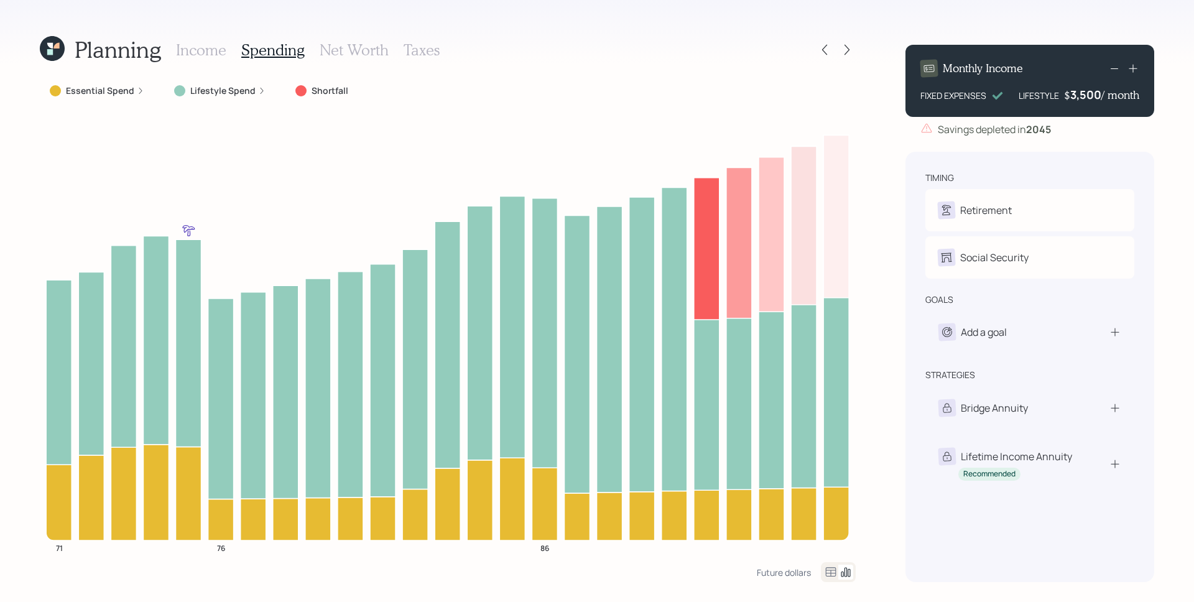
click at [234, 98] on div "Lifestyle Spend" at bounding box center [219, 91] width 111 height 22
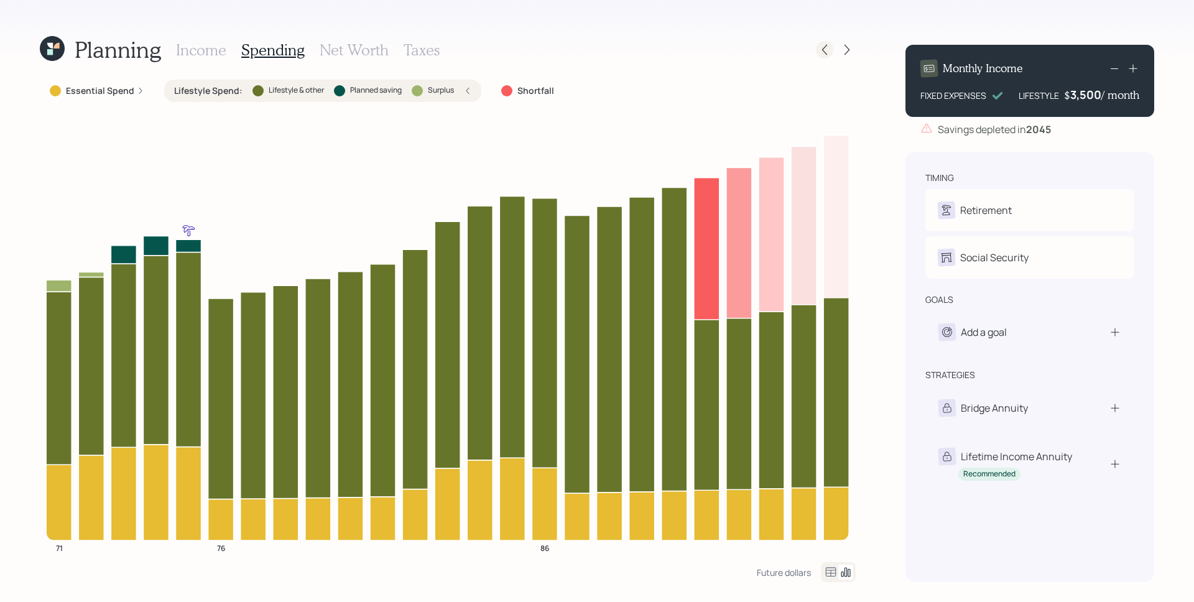
click at [828, 44] on icon at bounding box center [824, 50] width 12 height 12
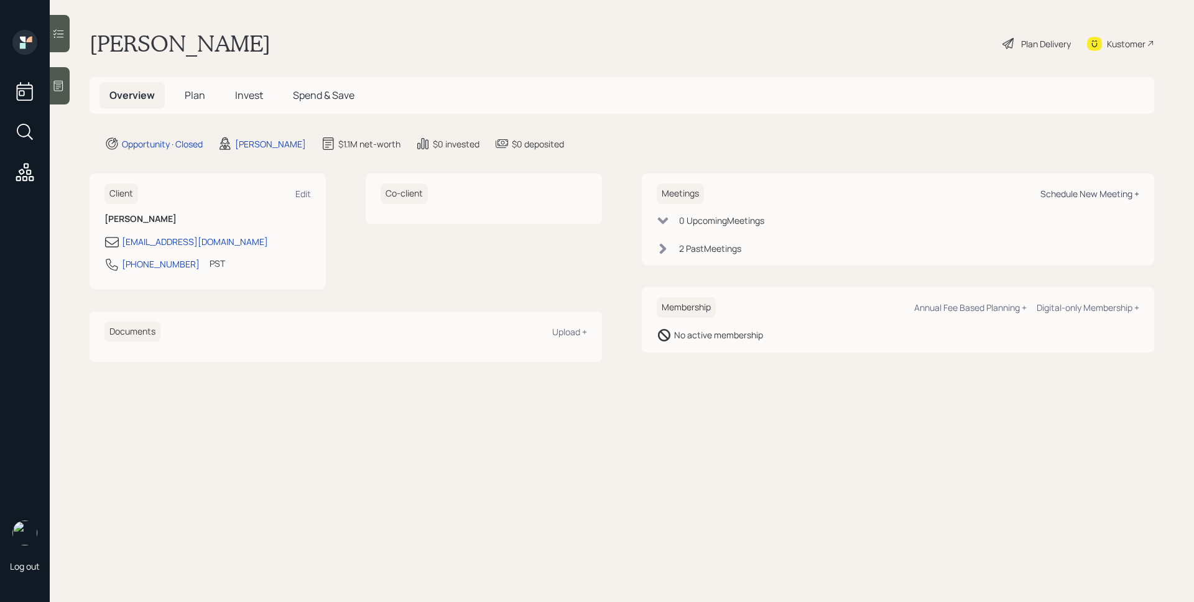
click at [1080, 195] on div "Schedule New Meeting +" at bounding box center [1089, 194] width 99 height 12
select select "d946c976-65aa-4529-ac9d-02c4f1114fc0"
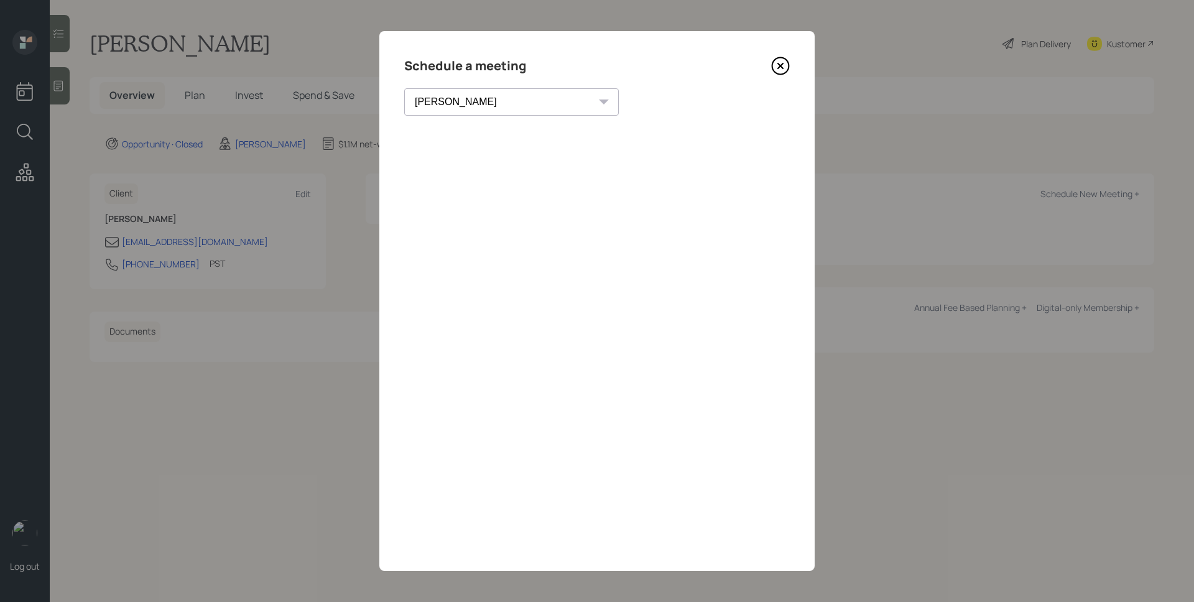
click at [785, 62] on icon at bounding box center [780, 66] width 19 height 19
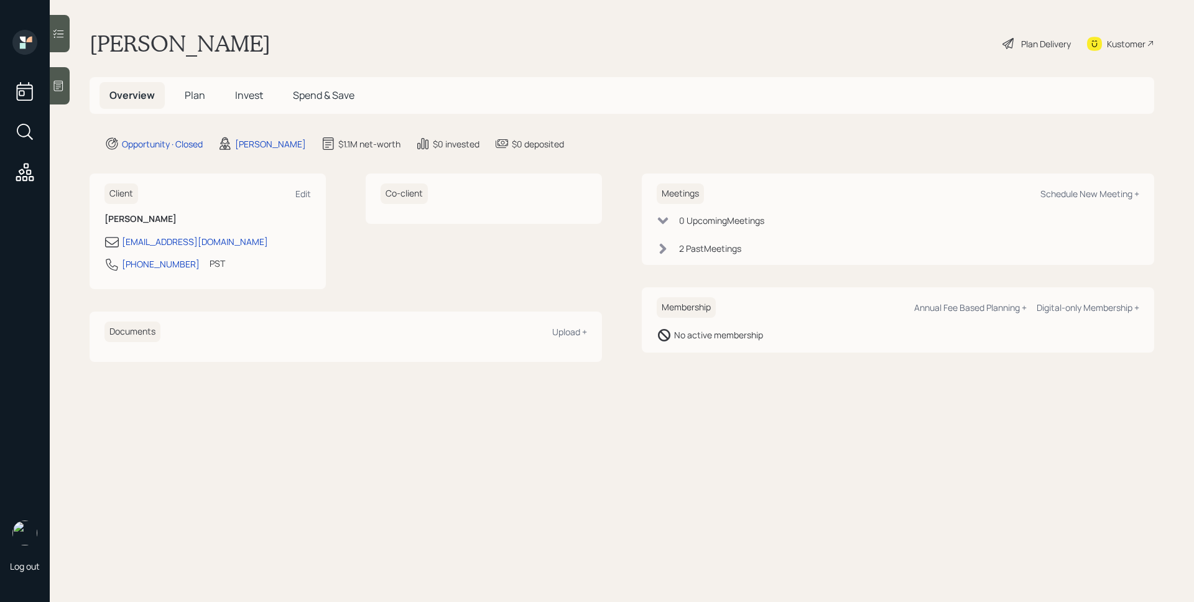
click at [59, 75] on div at bounding box center [60, 85] width 20 height 37
